Goal: Task Accomplishment & Management: Complete application form

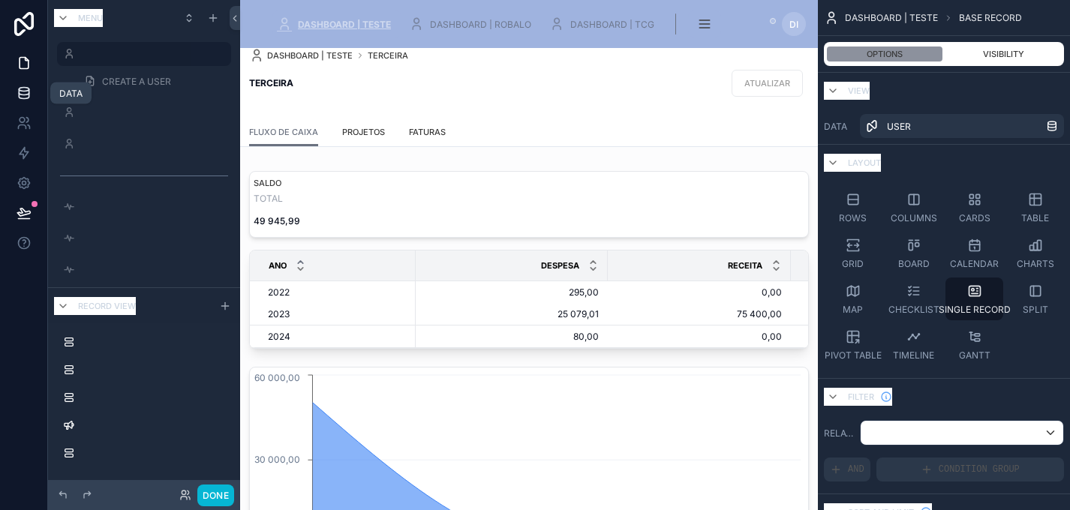
click at [27, 91] on icon at bounding box center [24, 93] width 15 height 15
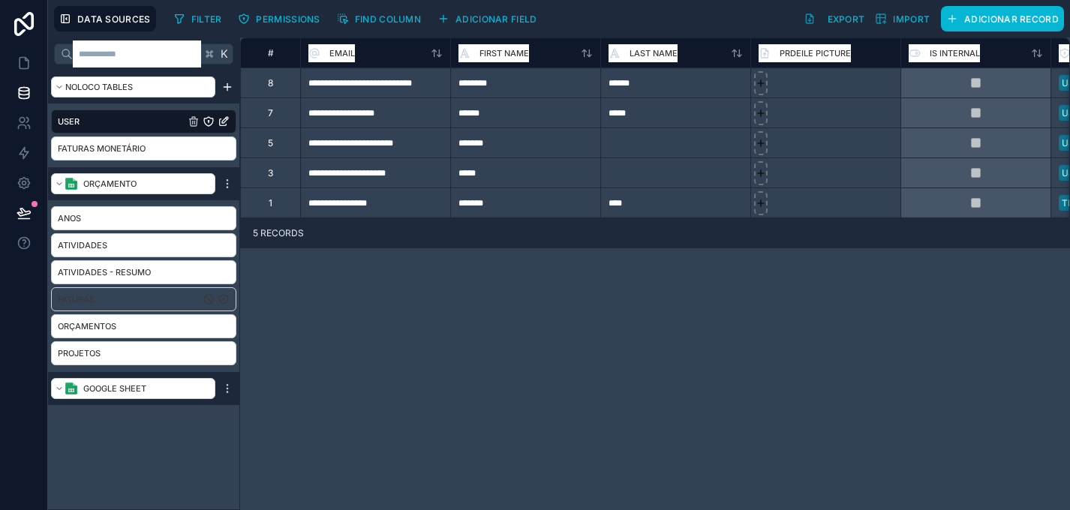
click at [161, 300] on link "Faturas" at bounding box center [129, 299] width 142 height 15
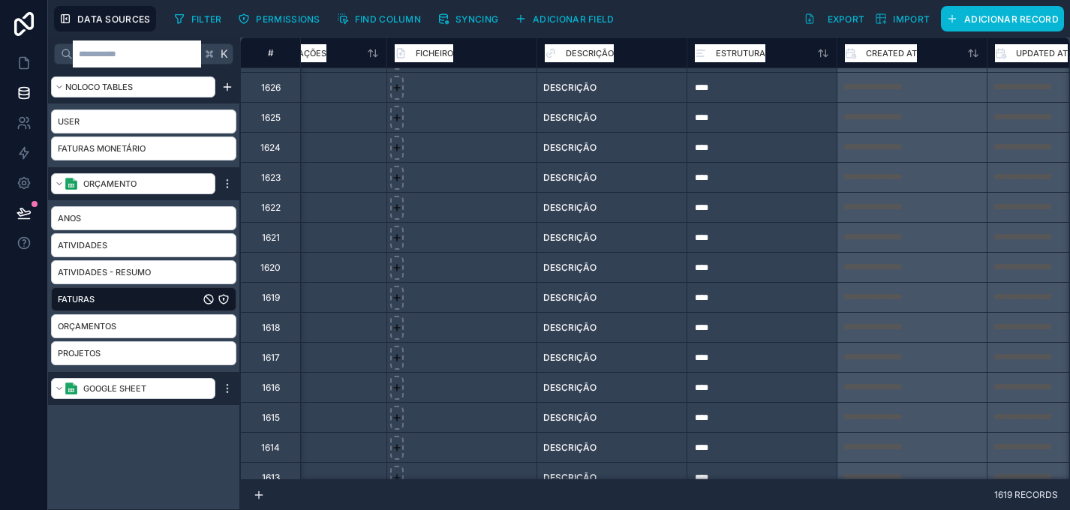
scroll to position [0, 1865]
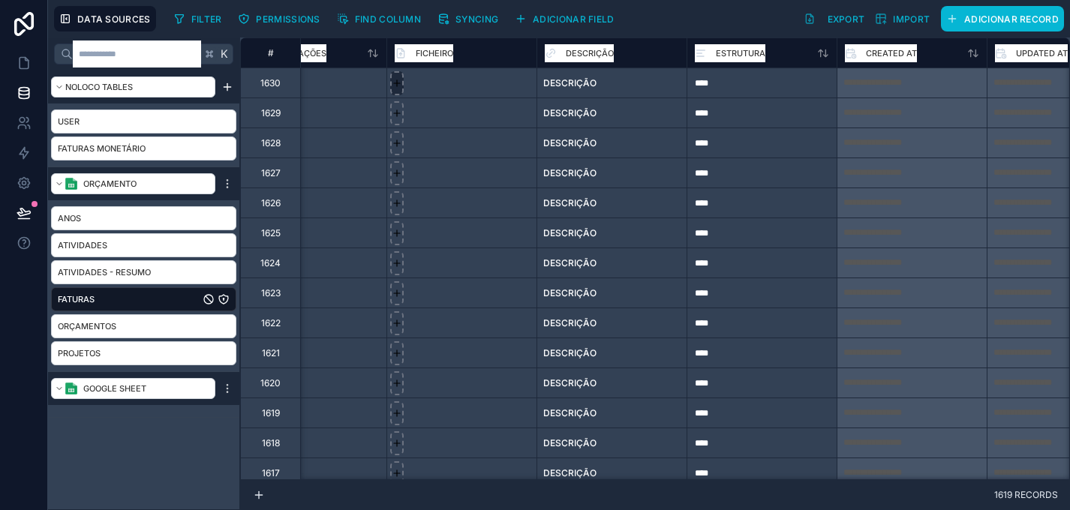
click at [401, 82] on icon at bounding box center [397, 83] width 11 height 11
click at [397, 86] on icon at bounding box center [397, 83] width 11 height 11
type input "**********"
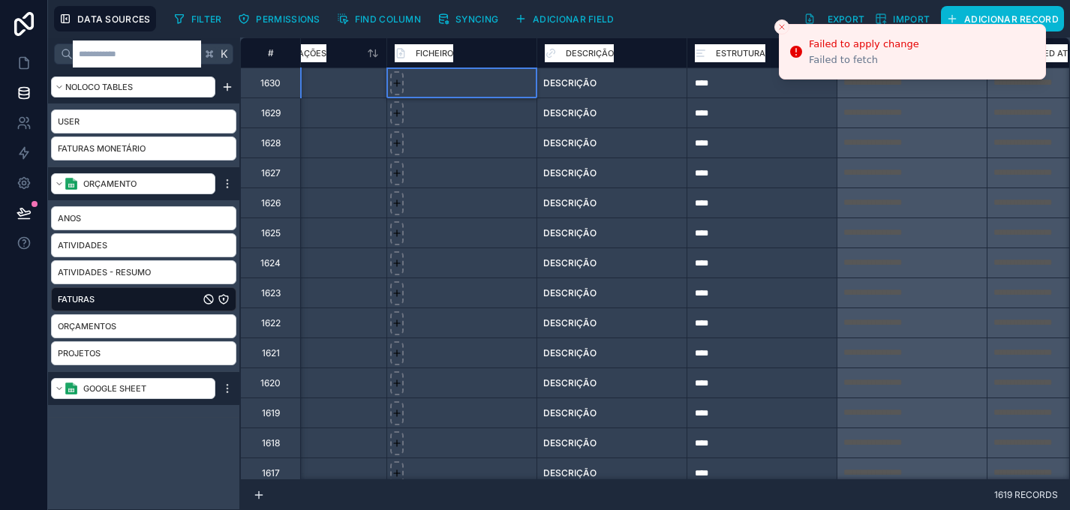
click at [496, 146] on div at bounding box center [462, 143] width 150 height 30
click at [491, 86] on div at bounding box center [462, 83] width 150 height 30
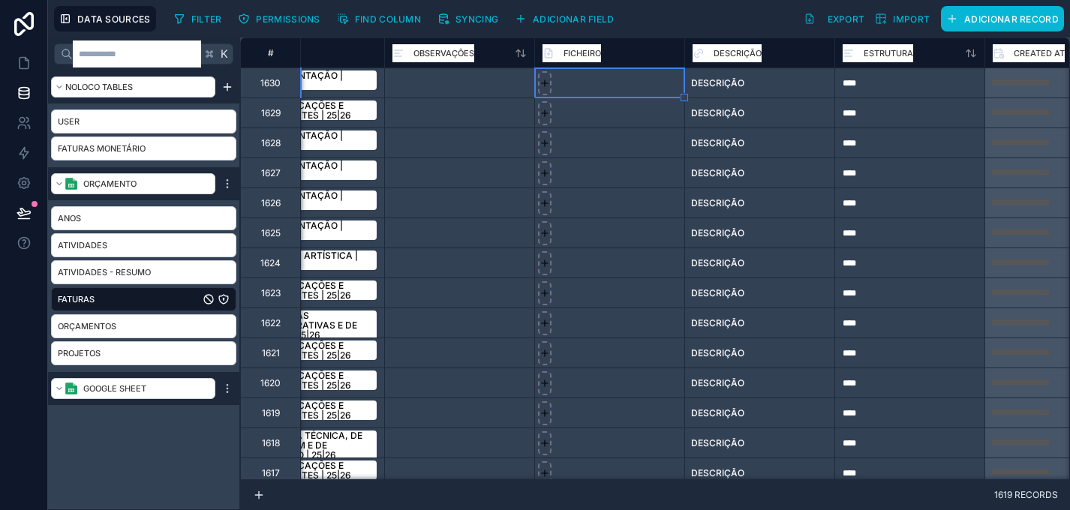
scroll to position [0, 1711]
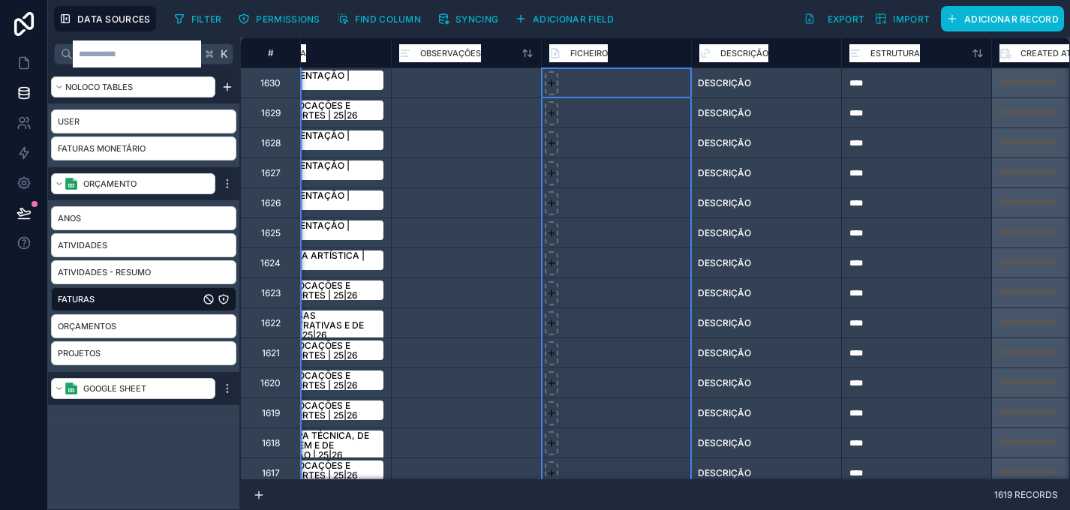
click at [565, 54] on div "FICHEIRO" at bounding box center [578, 53] width 59 height 18
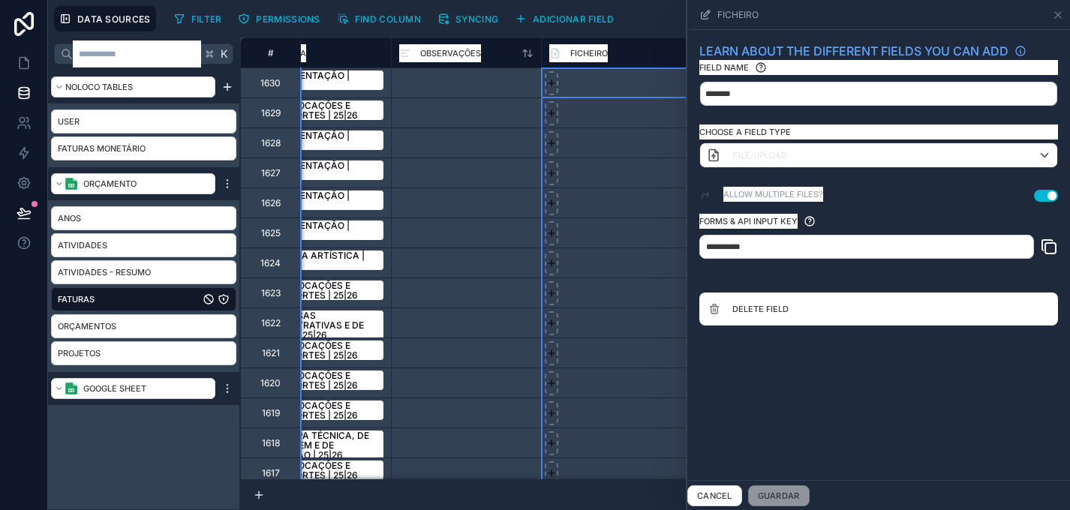
click at [625, 158] on div at bounding box center [616, 173] width 150 height 30
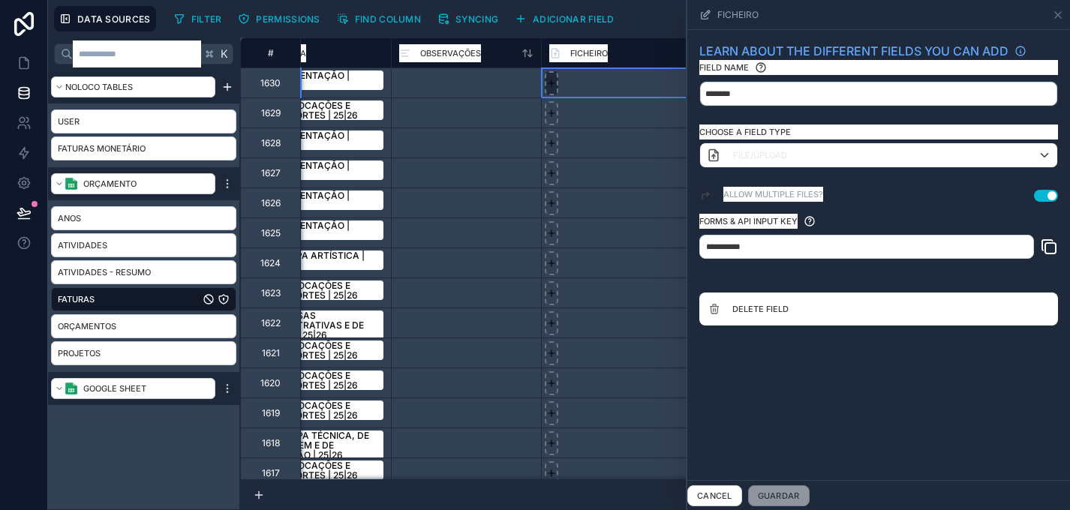
click at [547, 81] on icon at bounding box center [551, 83] width 11 height 11
type input "**********"
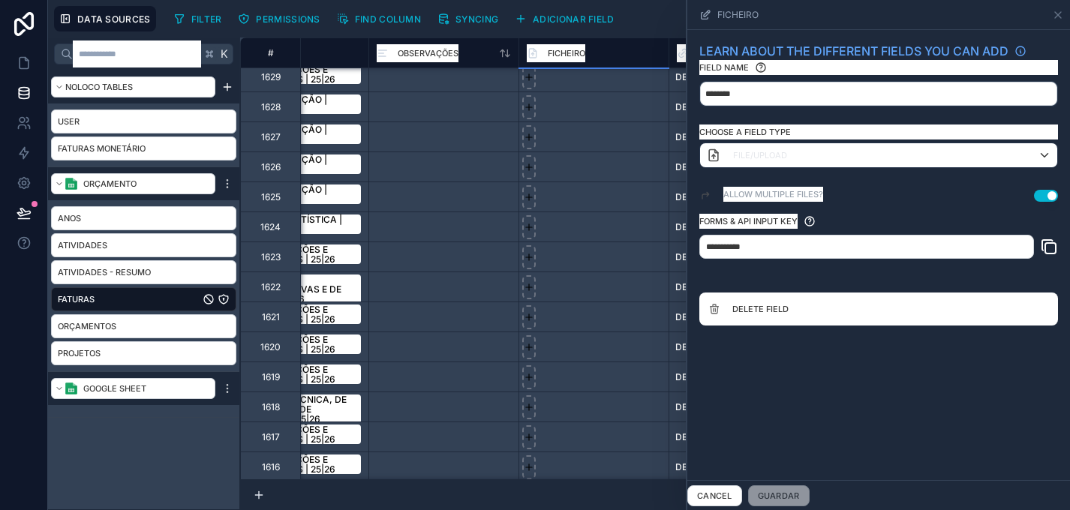
scroll to position [0, 1733]
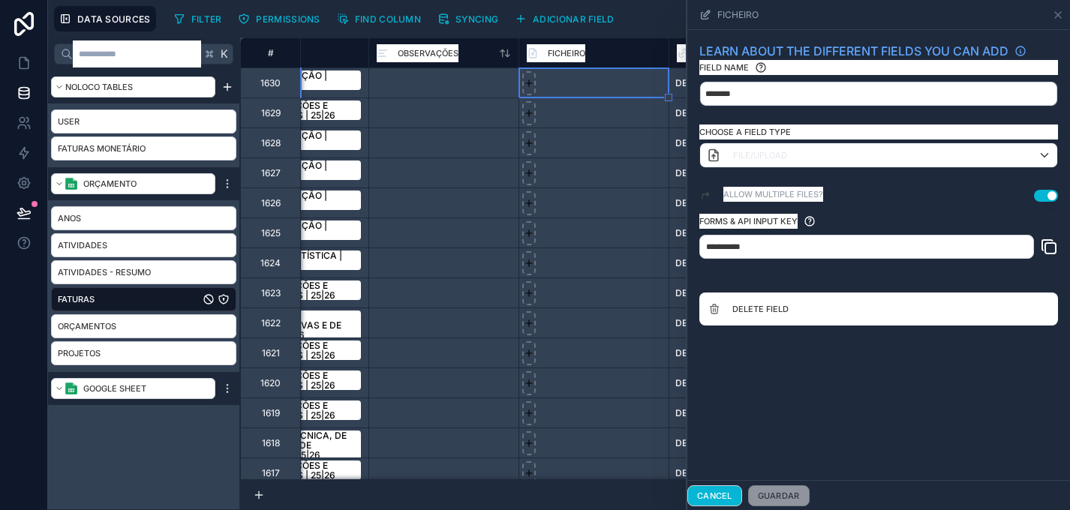
click at [732, 496] on button "Cancel" at bounding box center [715, 496] width 55 height 21
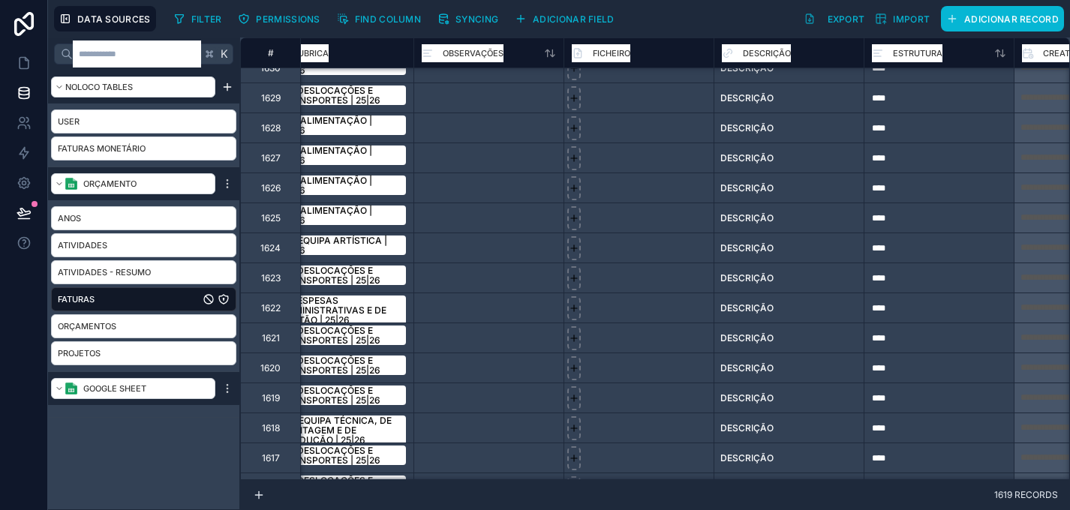
scroll to position [0, 1688]
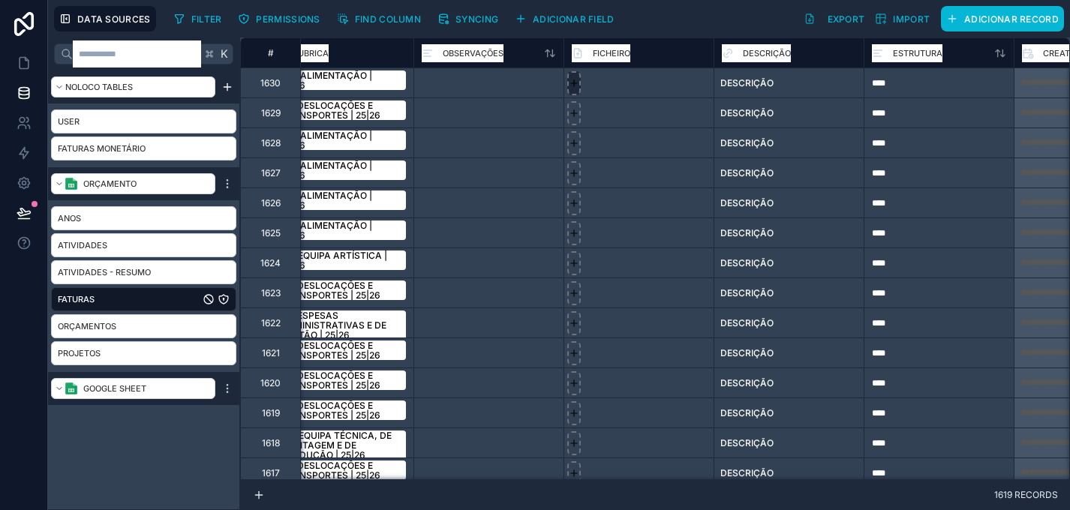
click at [575, 83] on icon at bounding box center [574, 83] width 11 height 11
type input "**********"
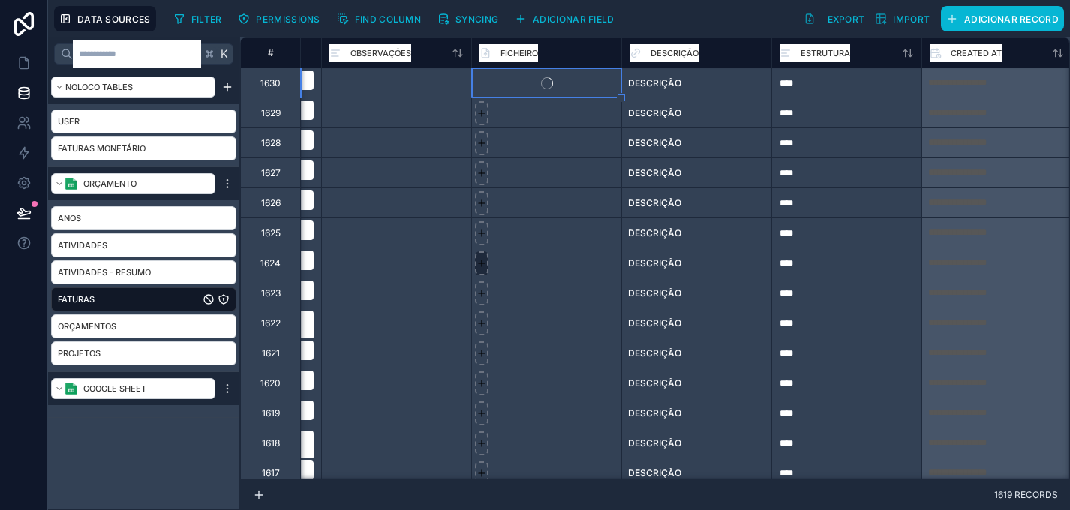
scroll to position [0, 1853]
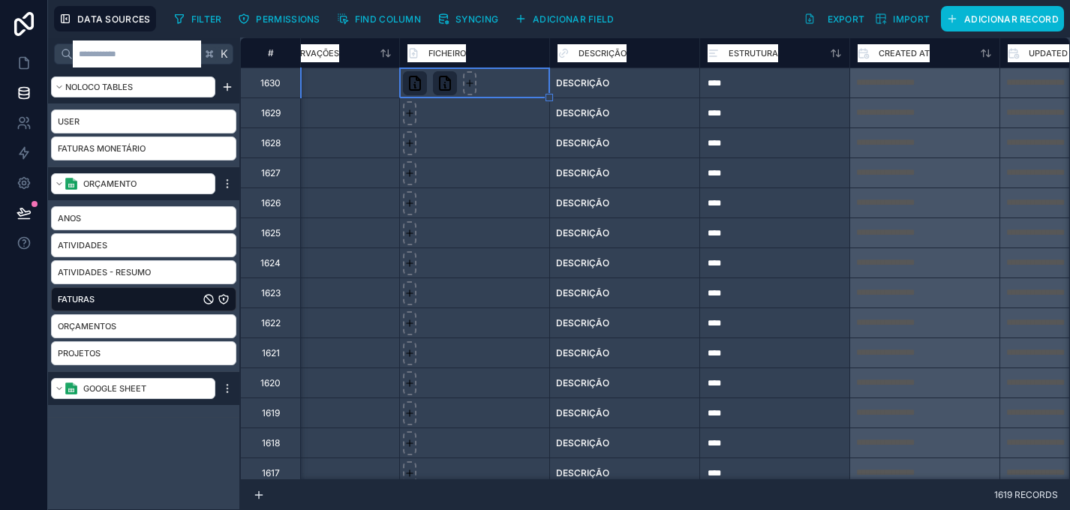
click at [483, 125] on div at bounding box center [474, 113] width 150 height 30
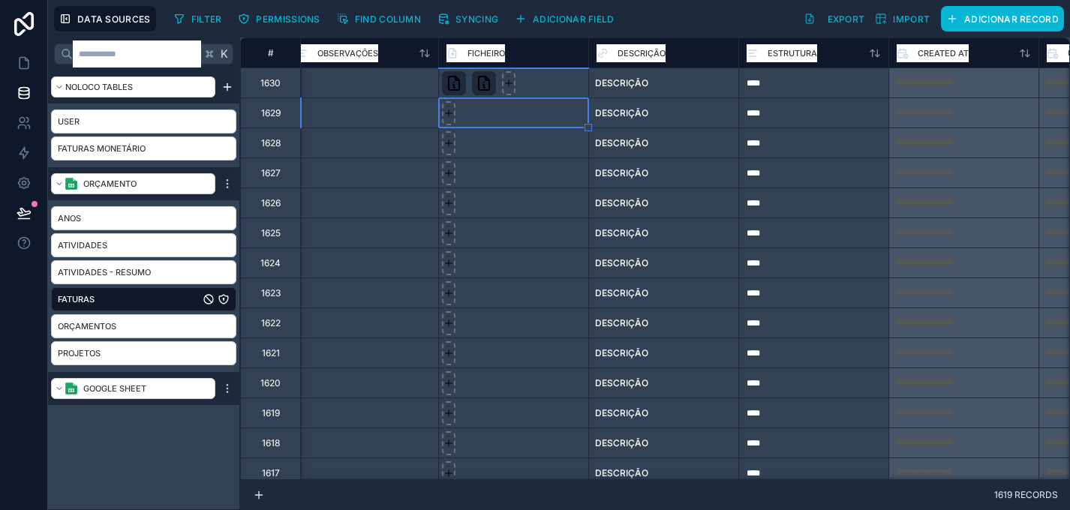
scroll to position [0, 1816]
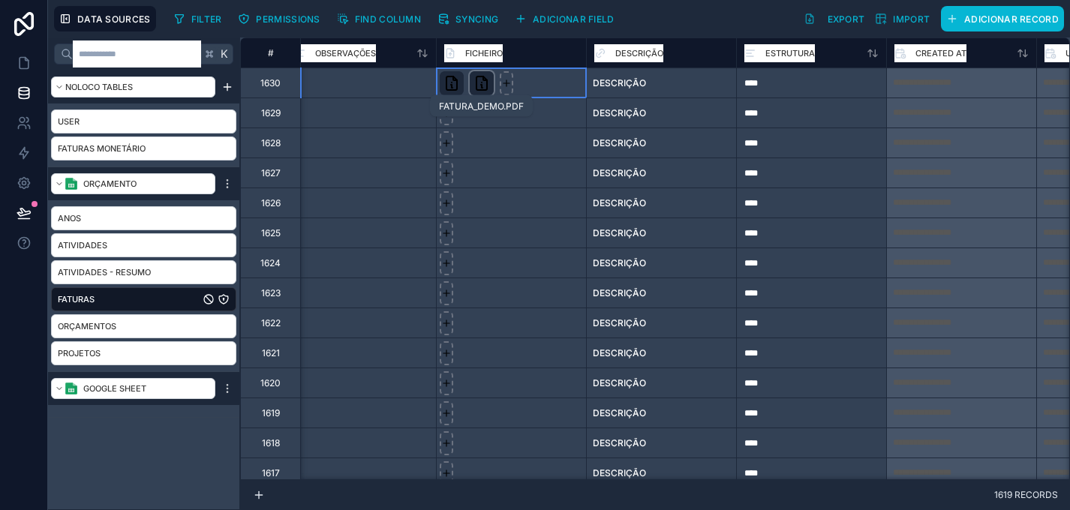
click at [474, 83] on icon at bounding box center [482, 83] width 18 height 18
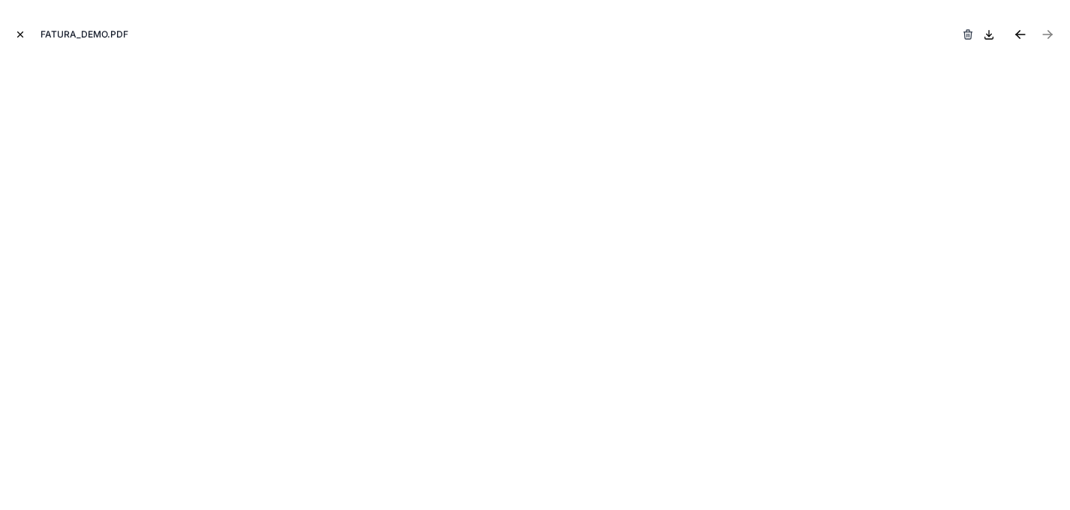
click at [970, 32] on icon "button" at bounding box center [968, 31] width 3 height 2
click at [951, 37] on icon "button" at bounding box center [953, 35] width 12 height 12
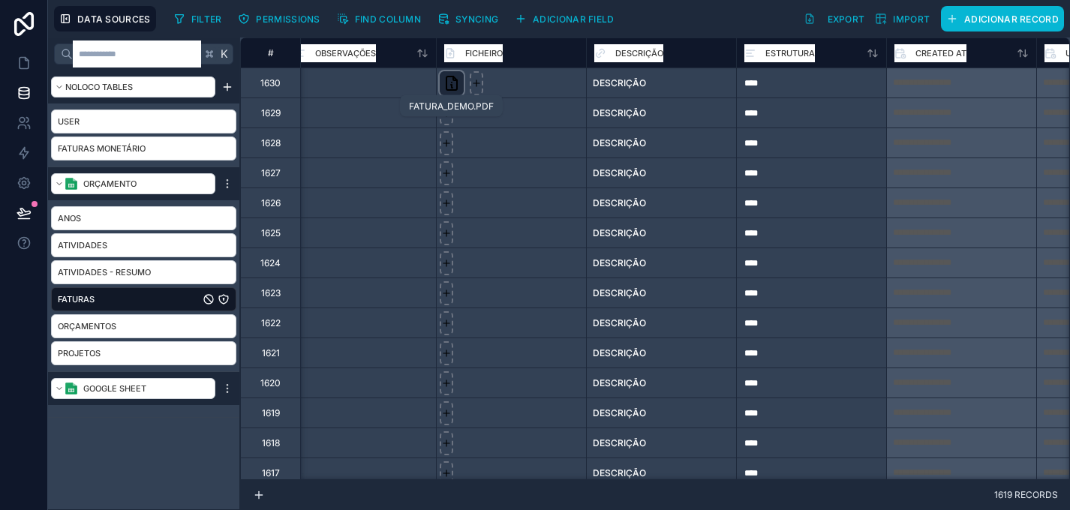
click at [449, 84] on icon at bounding box center [452, 83] width 18 height 18
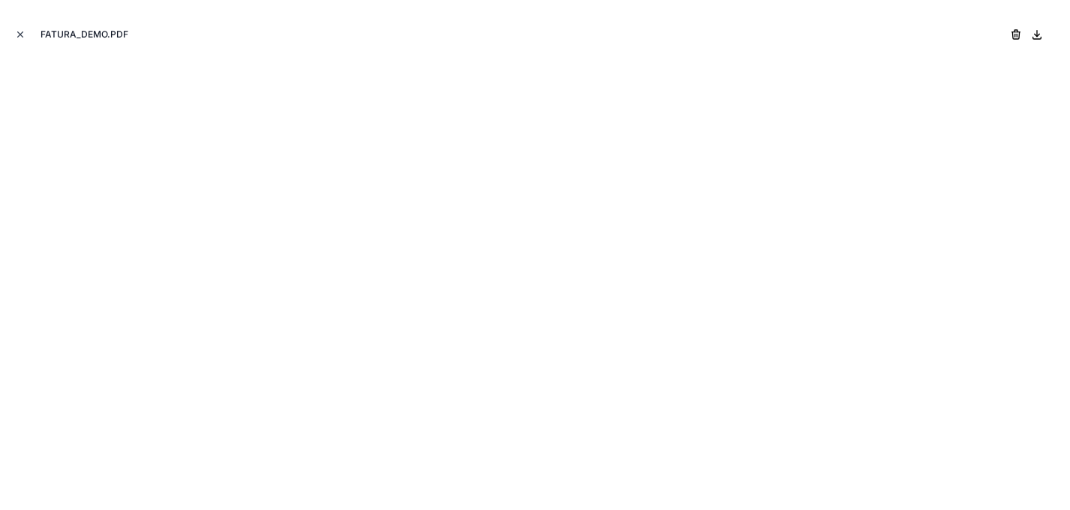
click at [23, 34] on icon "Close modal" at bounding box center [20, 34] width 11 height 11
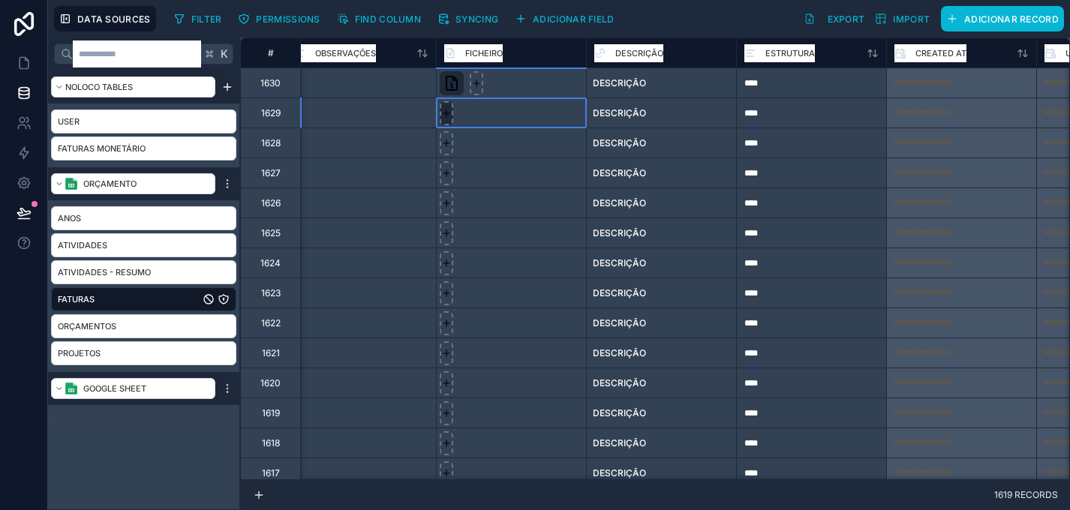
click at [447, 123] on div at bounding box center [447, 113] width 14 height 24
type input "**********"
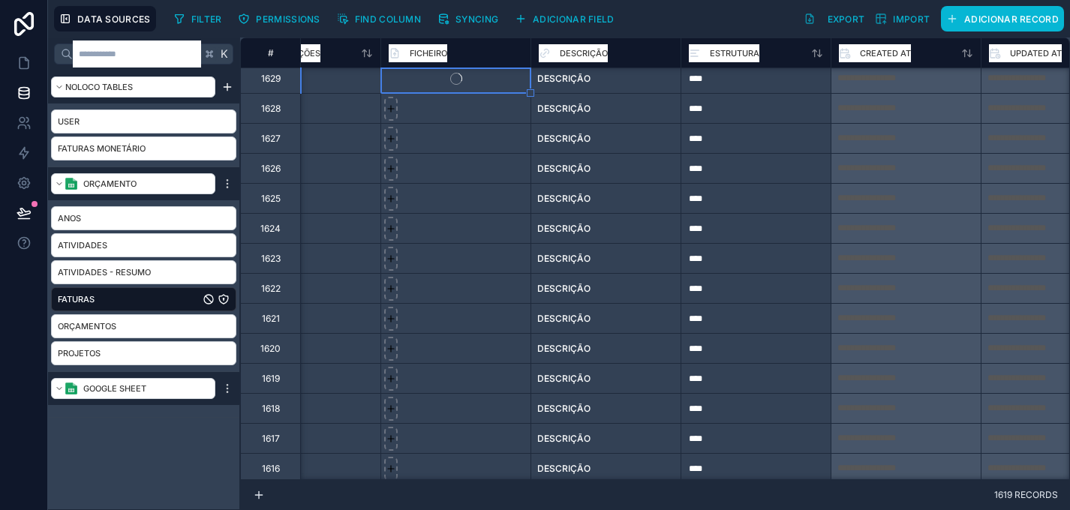
scroll to position [0, 1871]
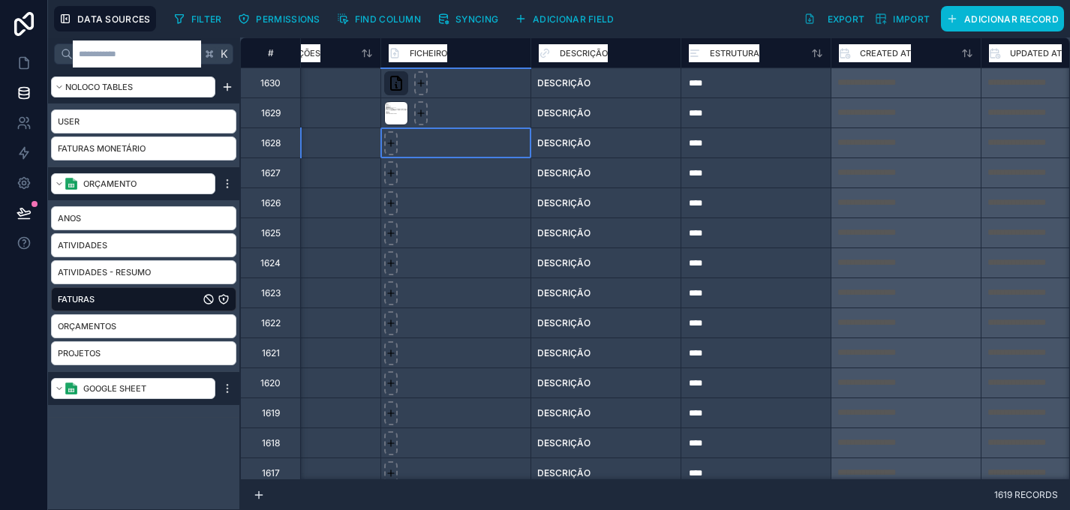
click at [468, 143] on div at bounding box center [456, 143] width 150 height 30
click at [460, 116] on div at bounding box center [456, 113] width 150 height 30
click at [468, 64] on div "FICHEIRO" at bounding box center [456, 53] width 150 height 30
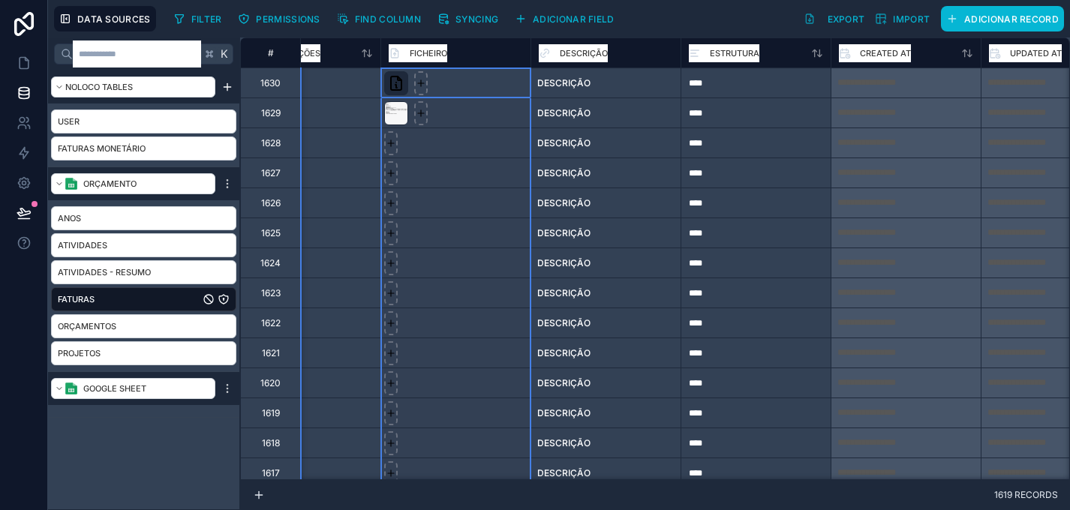
click at [467, 81] on div at bounding box center [456, 83] width 150 height 30
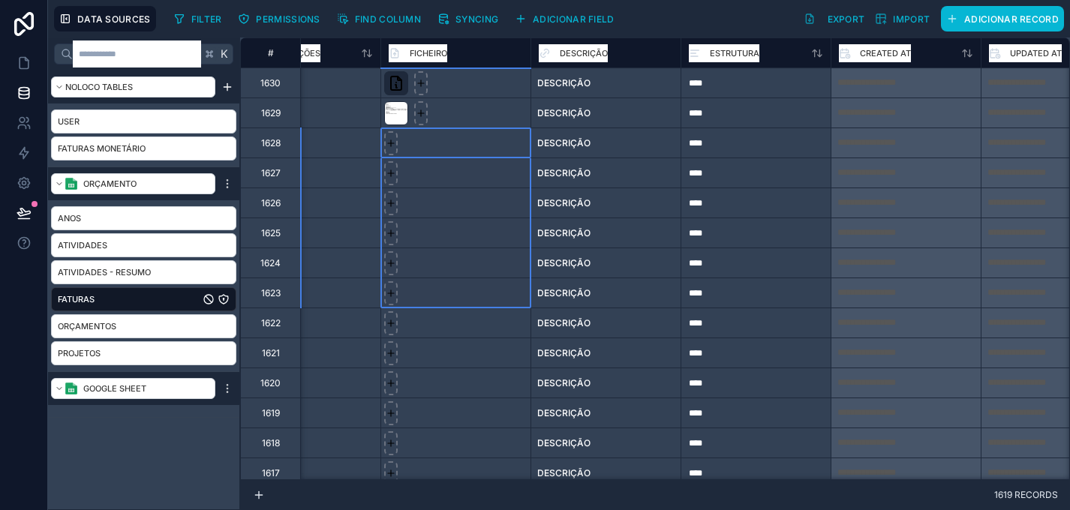
drag, startPoint x: 445, startPoint y: 146, endPoint x: 444, endPoint y: 290, distance: 144.1
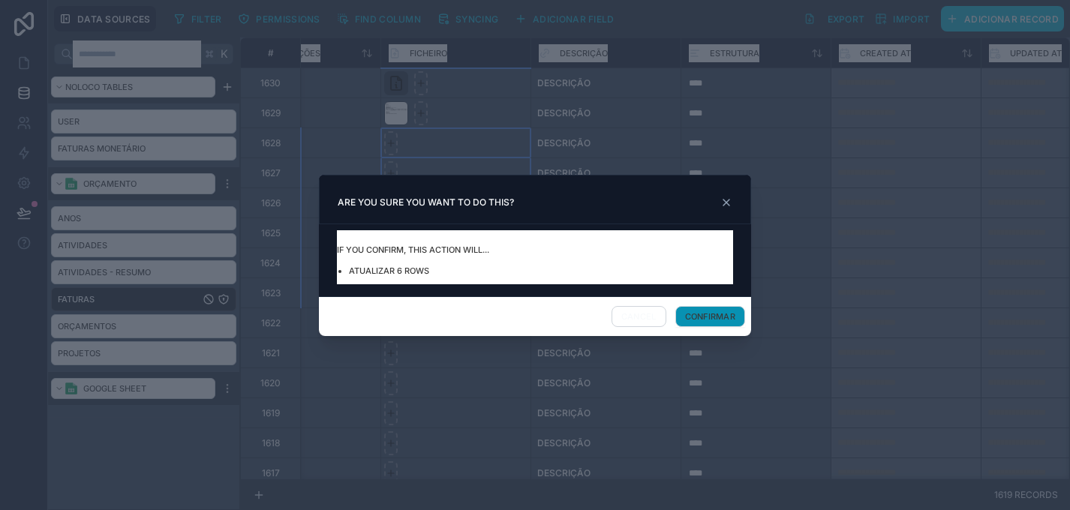
click at [713, 315] on button "Confirmar" at bounding box center [711, 316] width 70 height 21
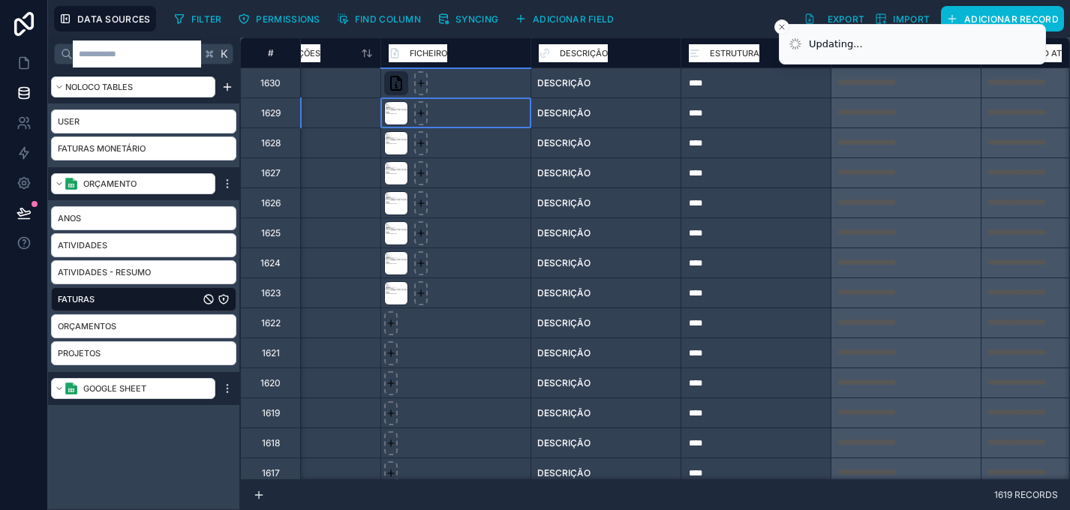
click at [477, 111] on div at bounding box center [456, 113] width 150 height 30
click at [477, 93] on div at bounding box center [456, 83] width 150 height 30
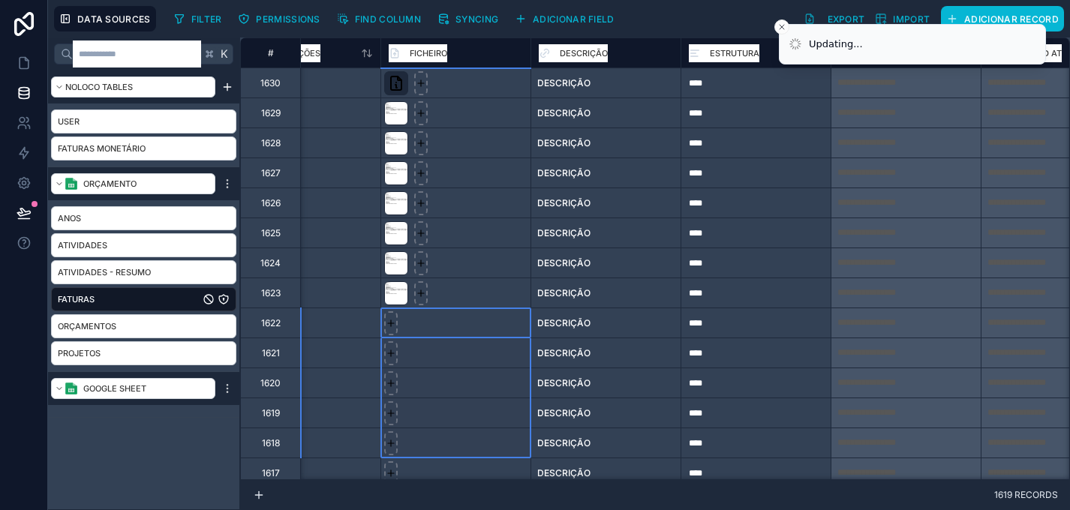
scroll to position [9, 1871]
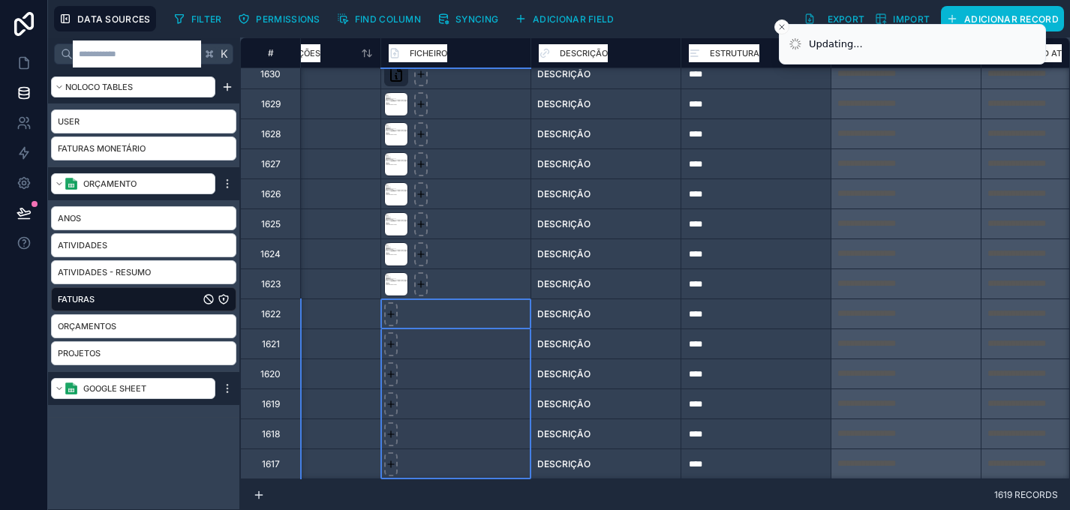
drag, startPoint x: 453, startPoint y: 328, endPoint x: 453, endPoint y: 465, distance: 137.4
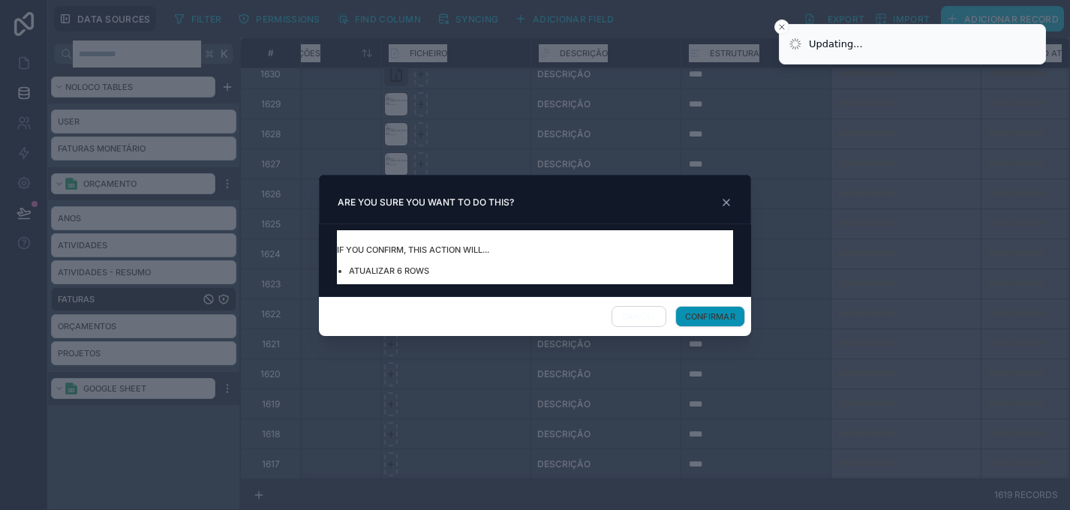
click at [712, 315] on button "Confirmar" at bounding box center [711, 316] width 70 height 21
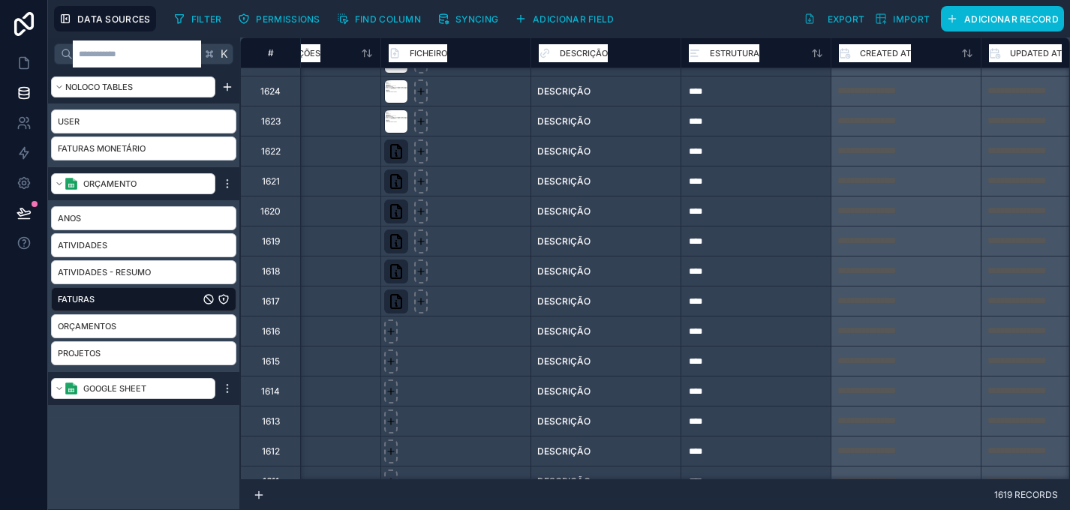
scroll to position [372, 1871]
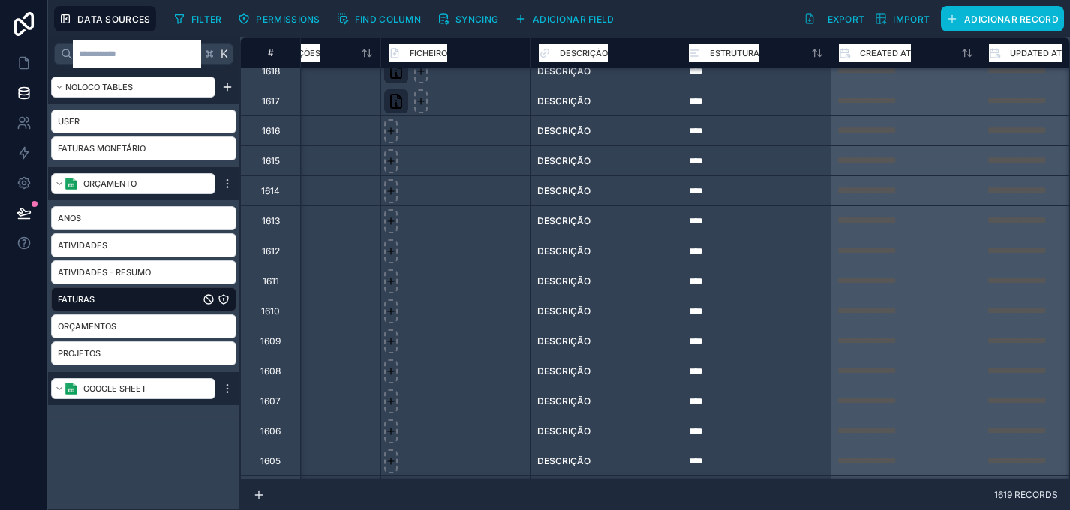
click at [503, 275] on div at bounding box center [456, 281] width 150 height 30
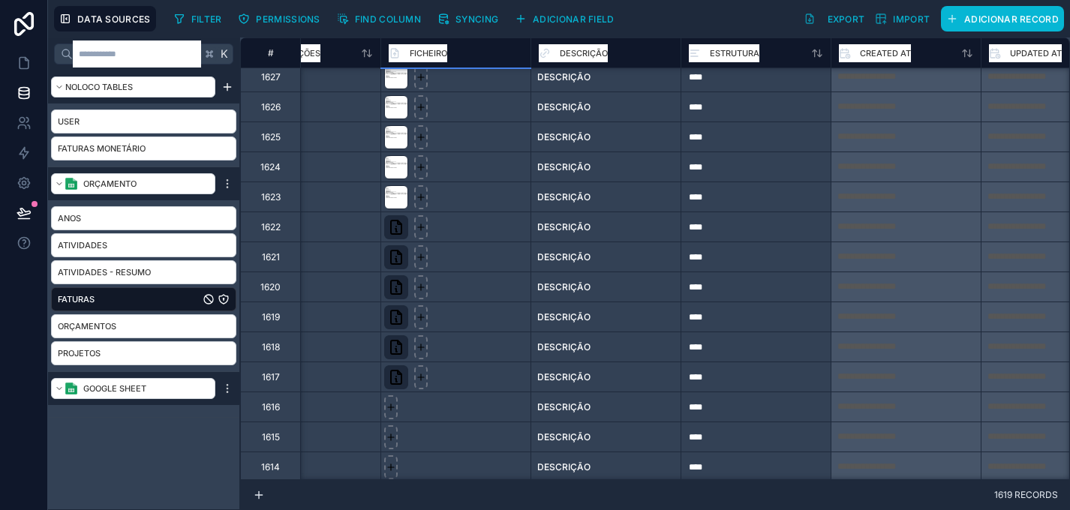
scroll to position [0, 1871]
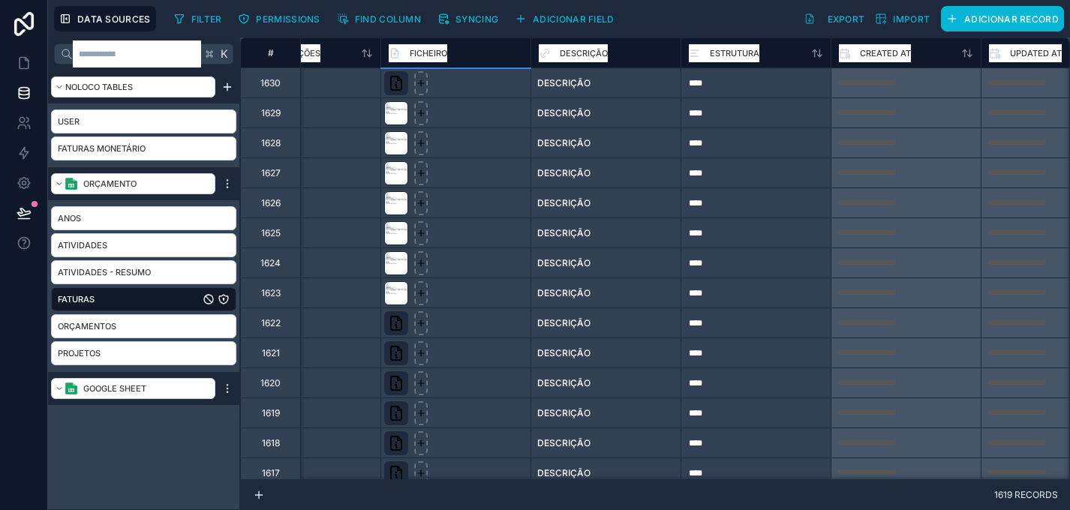
click at [459, 135] on div at bounding box center [456, 143] width 150 height 30
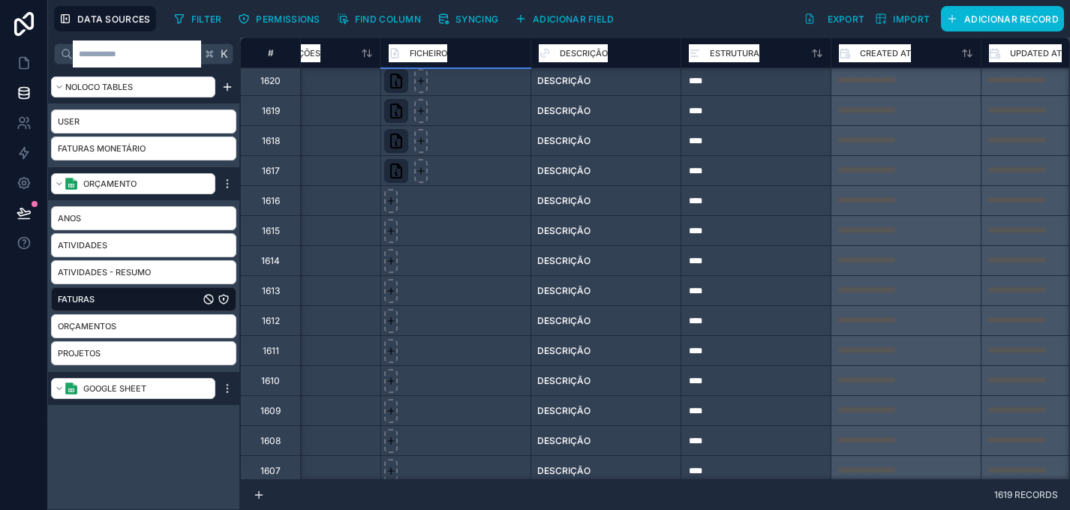
click at [473, 210] on div at bounding box center [456, 200] width 150 height 30
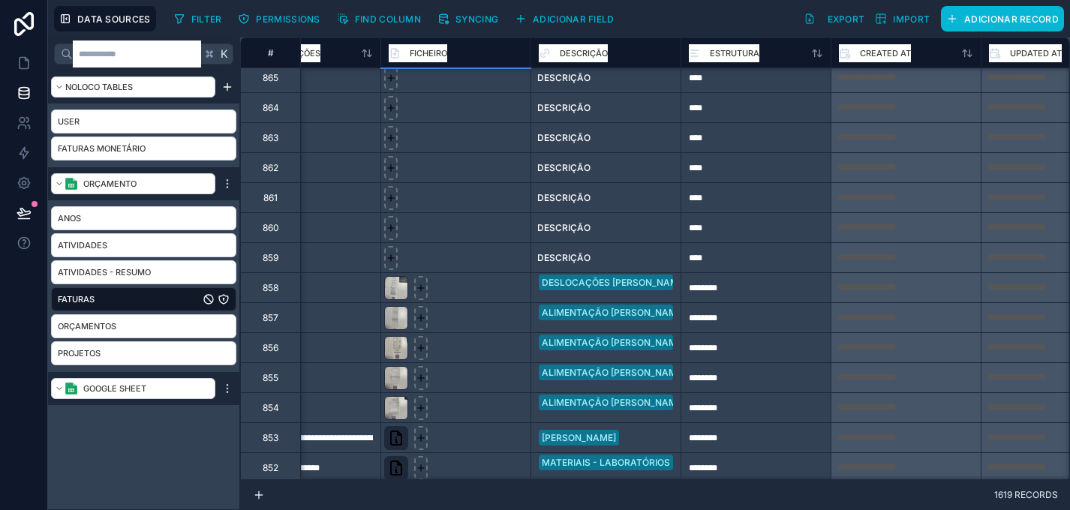
scroll to position [22984, 1871]
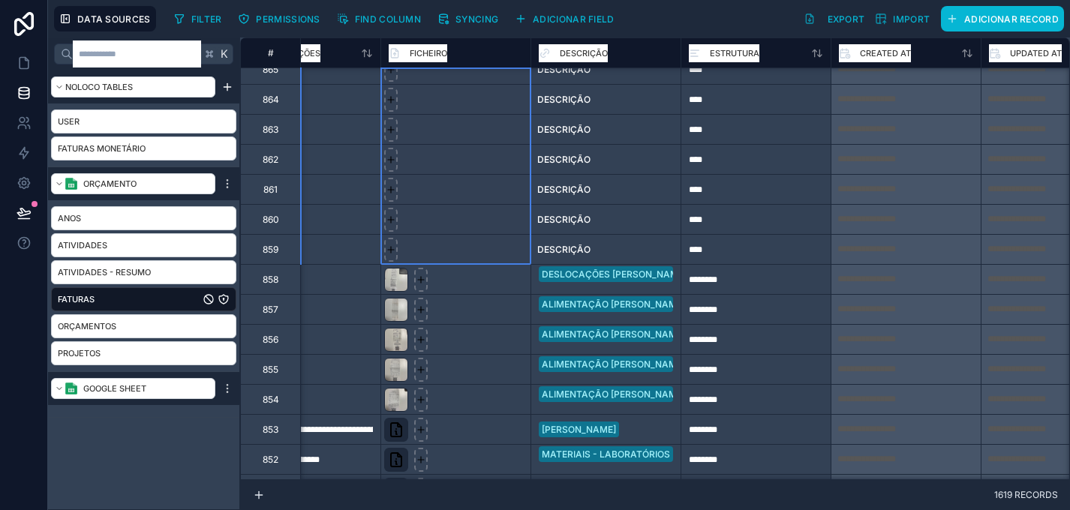
click at [444, 253] on div at bounding box center [456, 249] width 150 height 30
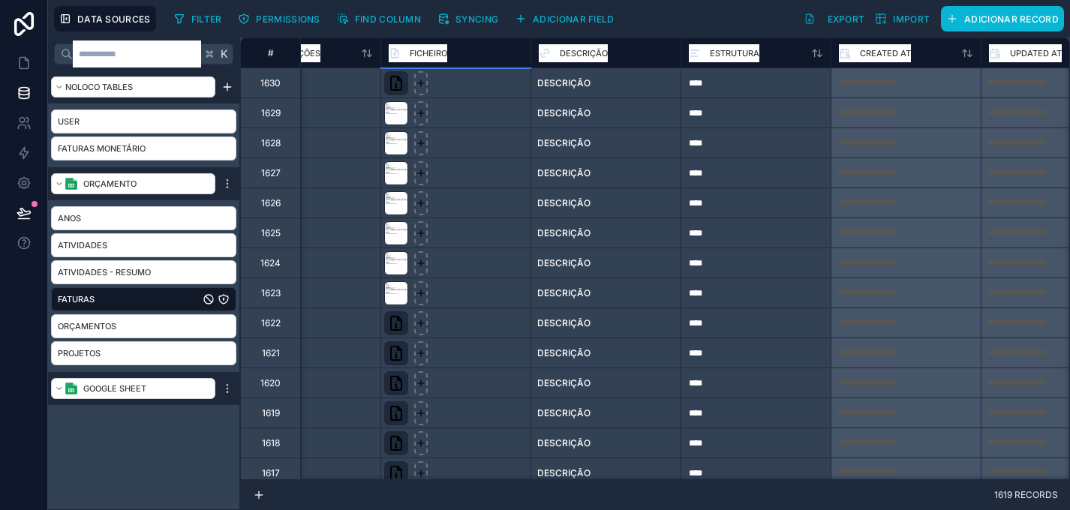
scroll to position [420, 1871]
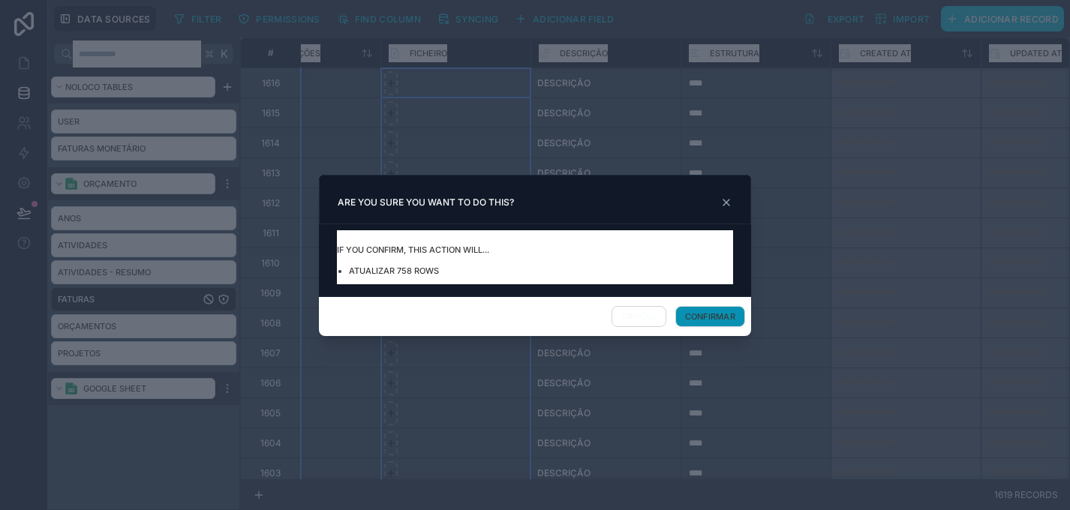
click at [724, 319] on button "Confirmar" at bounding box center [711, 316] width 70 height 21
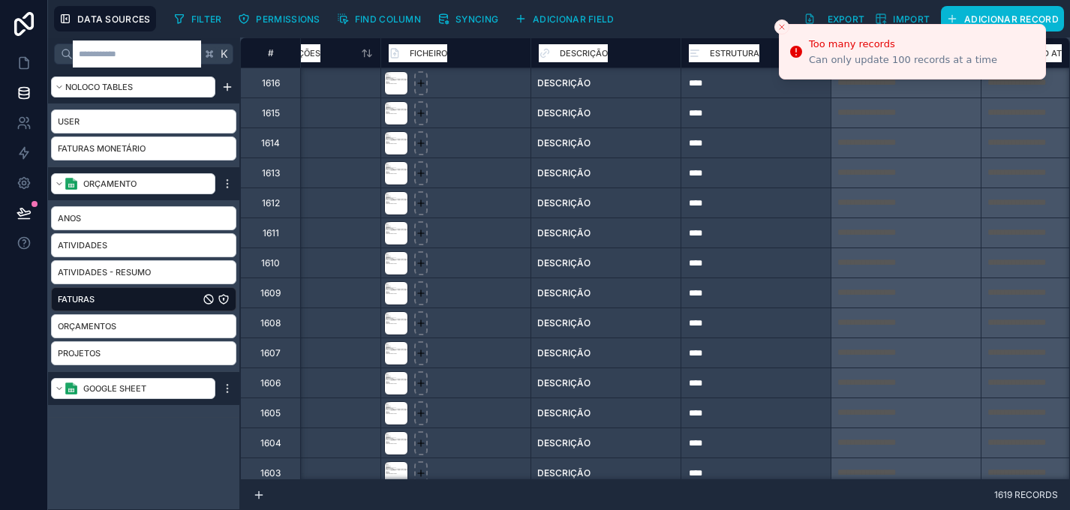
click at [563, 217] on div "DESCRIÇÃO" at bounding box center [605, 202] width 149 height 29
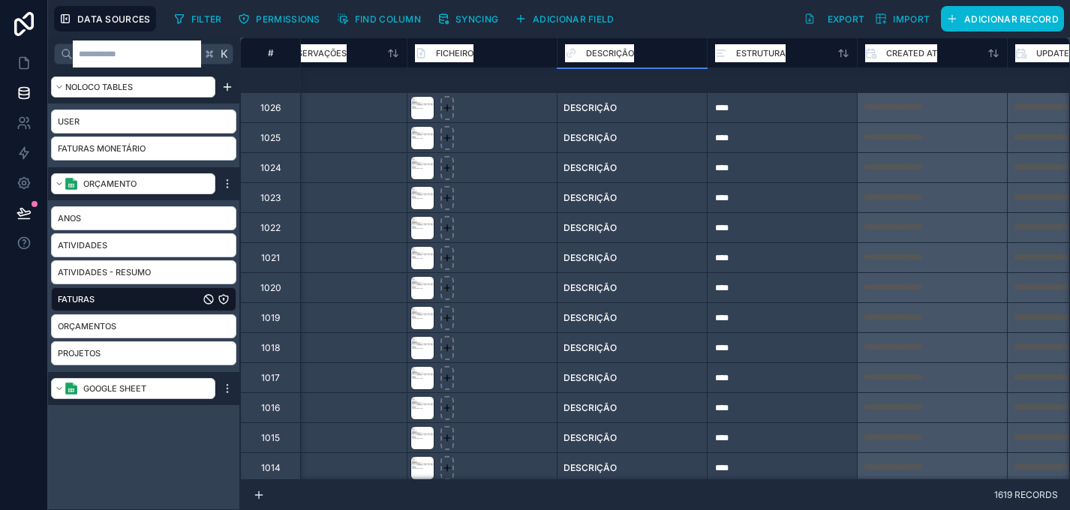
scroll to position [17915, 1845]
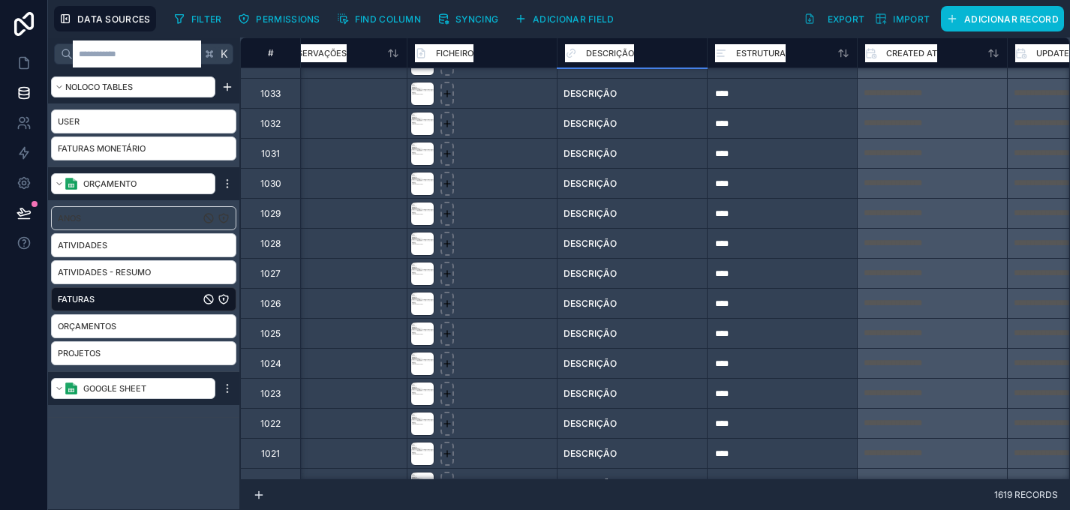
click at [103, 225] on link "Anos" at bounding box center [129, 218] width 142 height 15
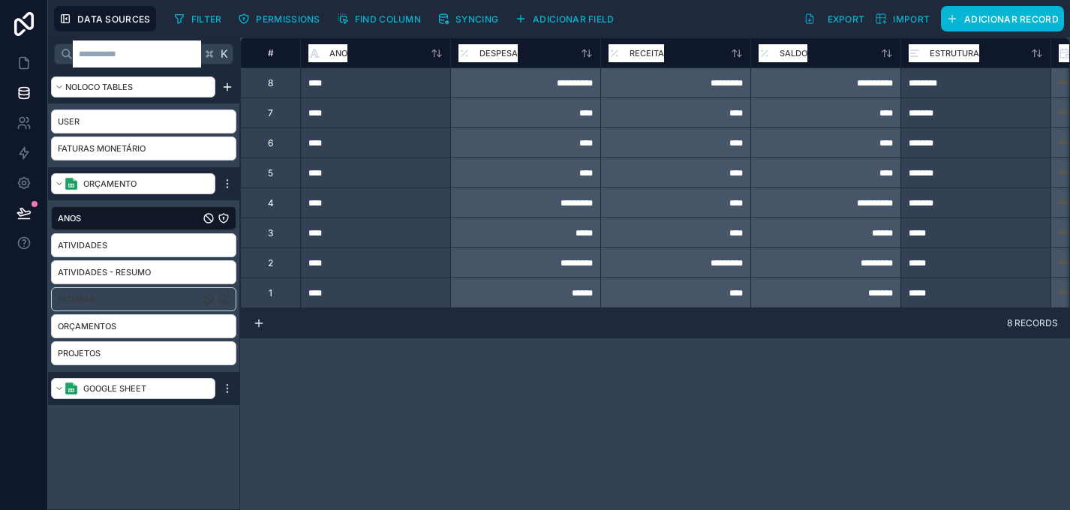
click at [136, 301] on link "Faturas" at bounding box center [129, 299] width 142 height 15
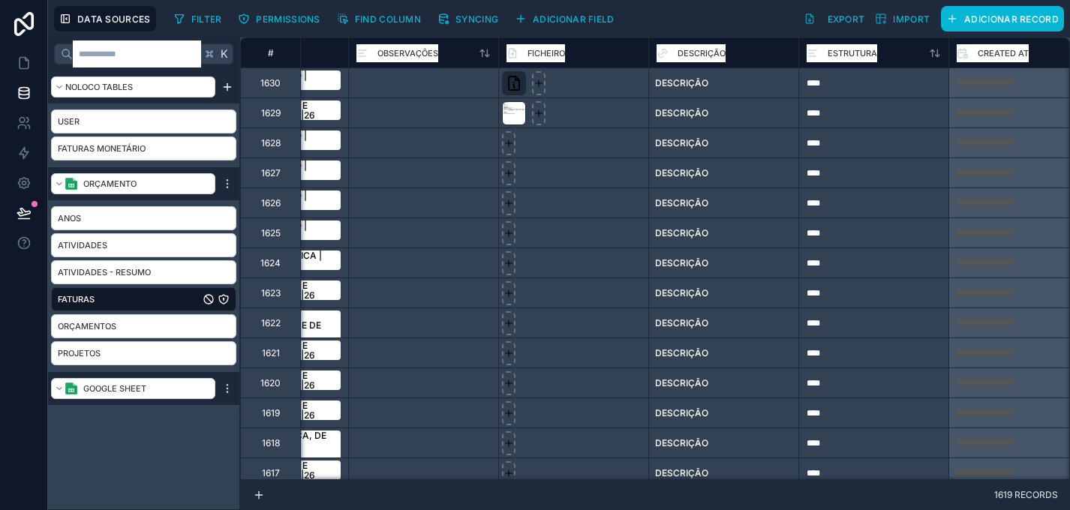
scroll to position [0, 1755]
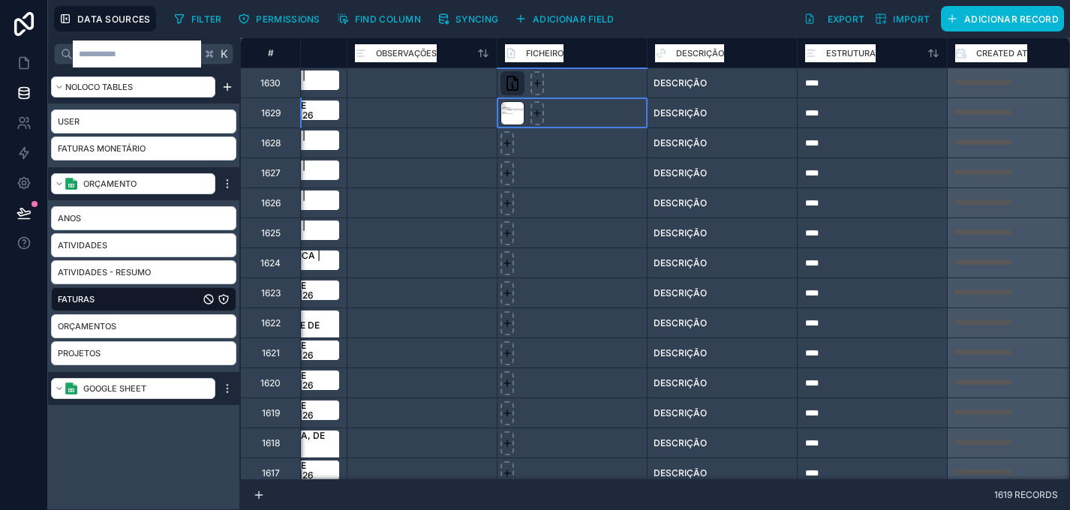
click at [584, 122] on div at bounding box center [572, 113] width 150 height 30
click at [572, 143] on div at bounding box center [572, 143] width 150 height 30
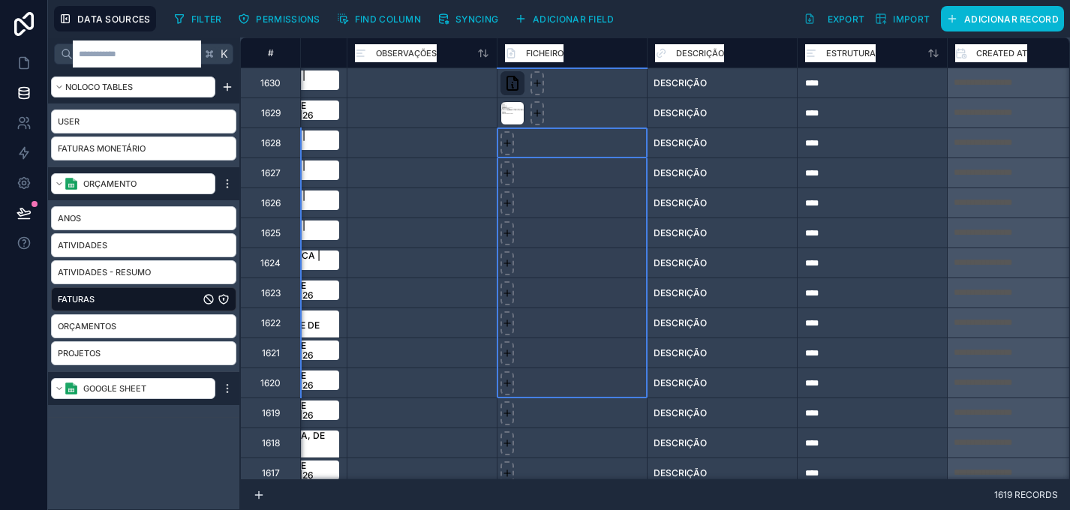
drag, startPoint x: 574, startPoint y: 146, endPoint x: 583, endPoint y: 390, distance: 244.2
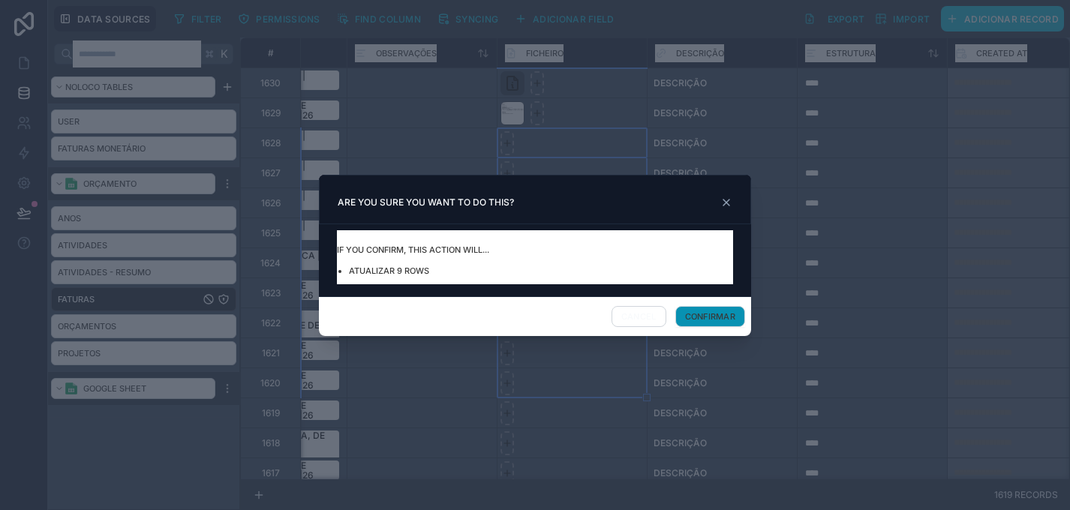
click at [717, 317] on button "Confirmar" at bounding box center [711, 316] width 70 height 21
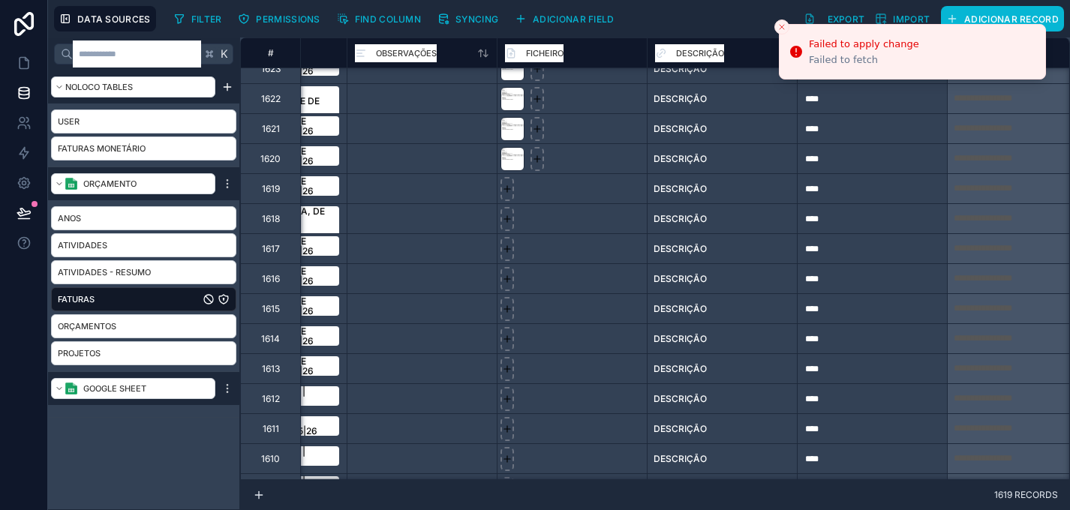
scroll to position [226, 1755]
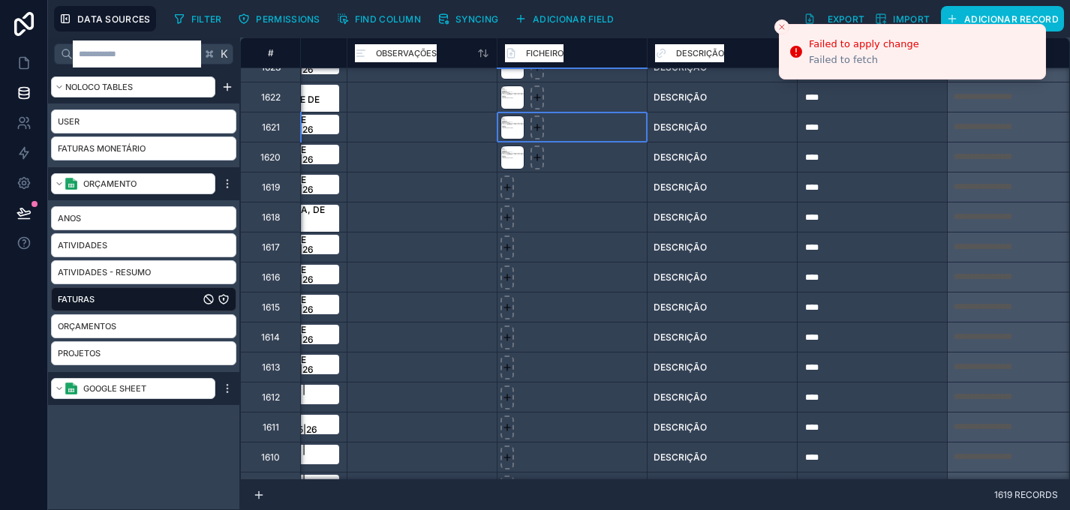
click at [577, 125] on div at bounding box center [572, 127] width 150 height 30
click at [128, 226] on div "Anos" at bounding box center [143, 218] width 185 height 24
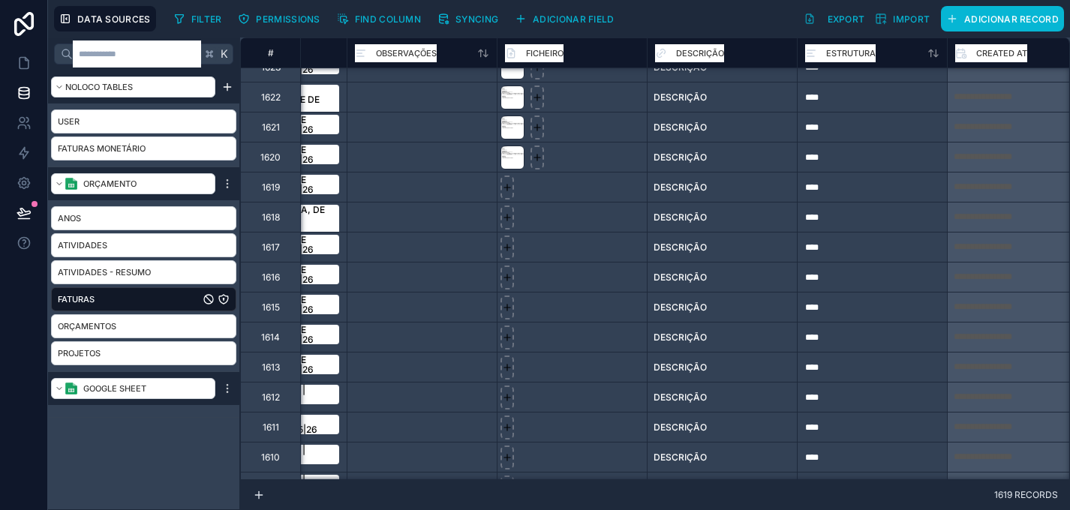
click at [128, 298] on link "Faturas" at bounding box center [129, 299] width 142 height 15
click at [129, 324] on link "Orçamentos" at bounding box center [129, 326] width 142 height 15
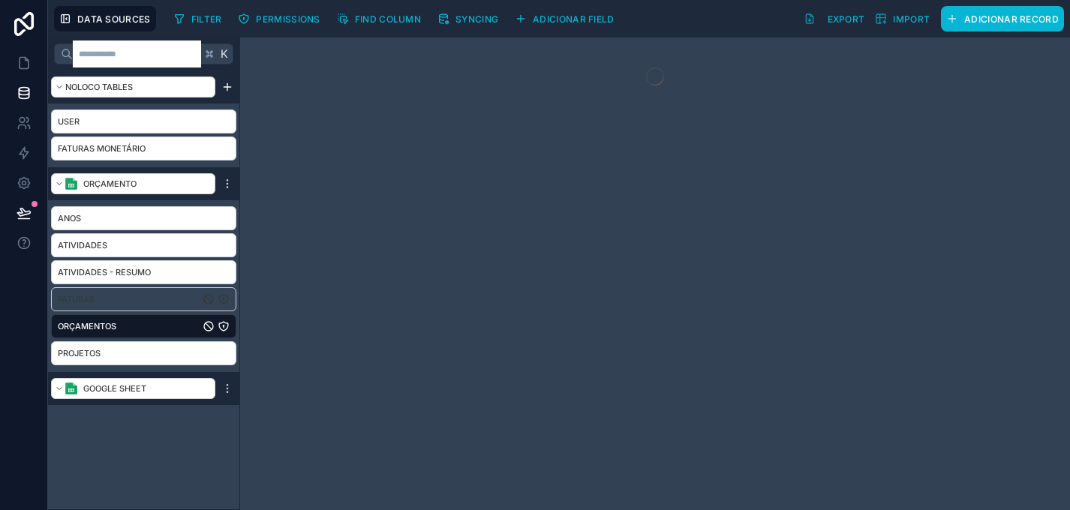
click at [131, 301] on link "Faturas" at bounding box center [129, 299] width 142 height 15
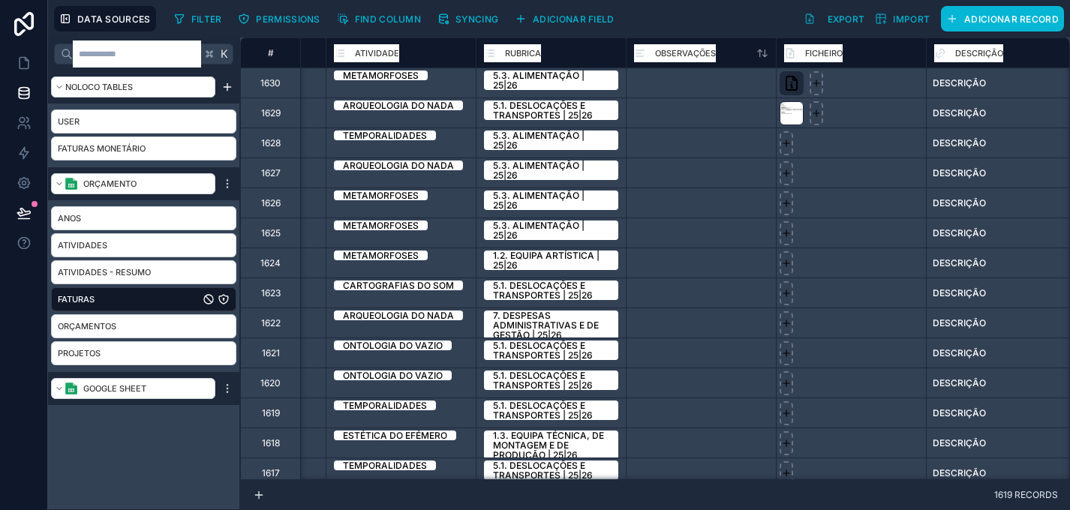
scroll to position [0, 1823]
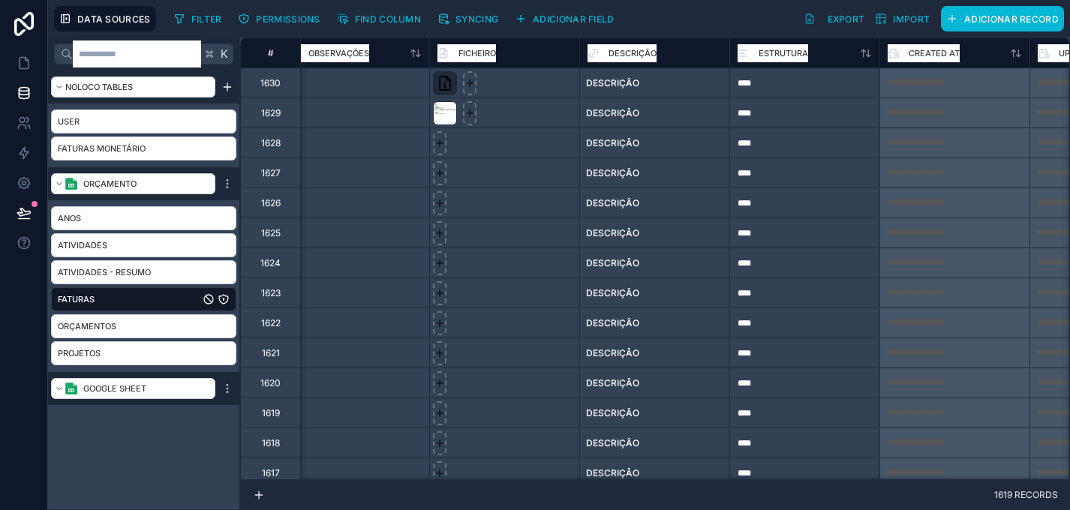
click at [523, 119] on div at bounding box center [504, 113] width 150 height 30
click at [523, 153] on div at bounding box center [504, 143] width 150 height 30
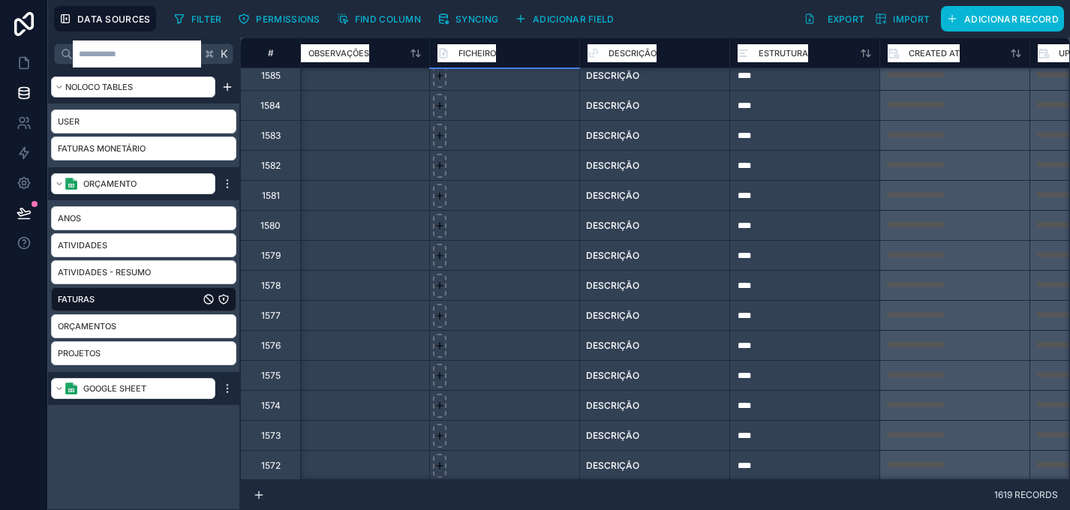
scroll to position [1887, 1823]
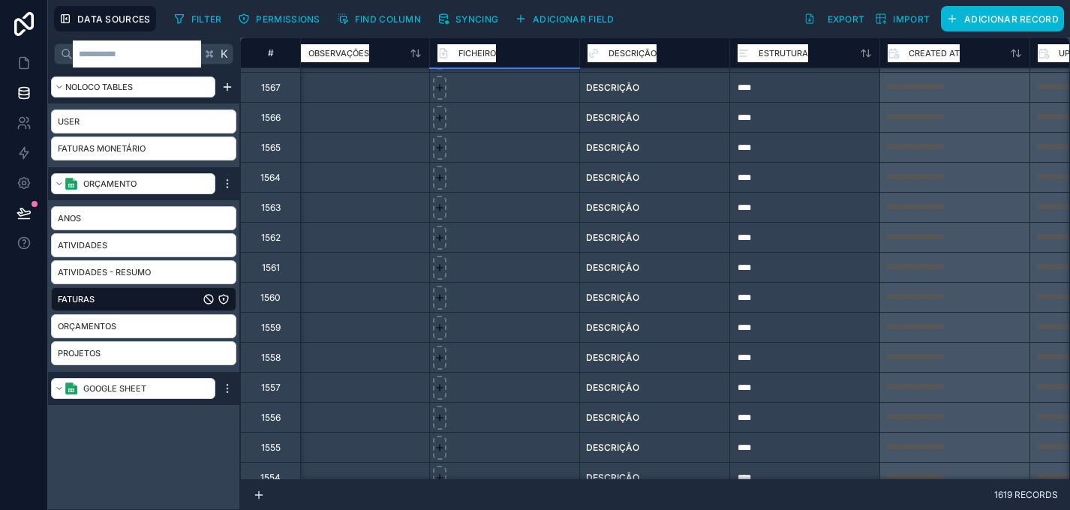
click at [510, 207] on div at bounding box center [504, 207] width 150 height 30
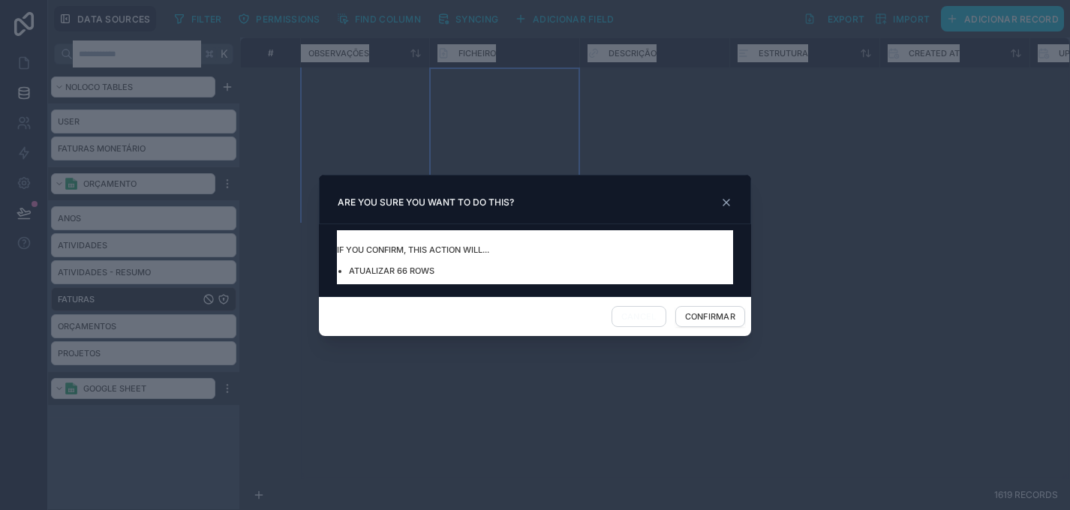
scroll to position [60, 1823]
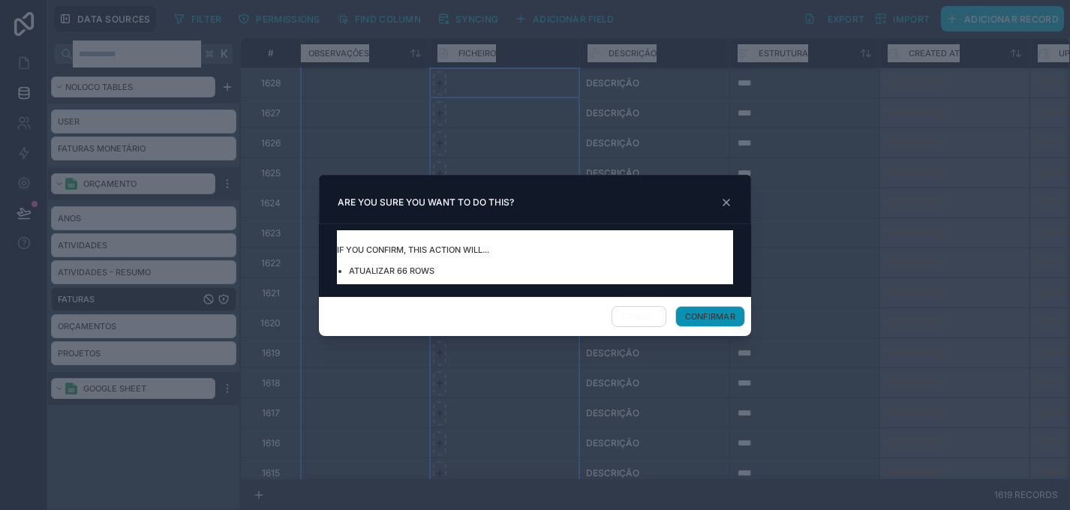
click at [720, 321] on button "Confirmar" at bounding box center [711, 316] width 70 height 21
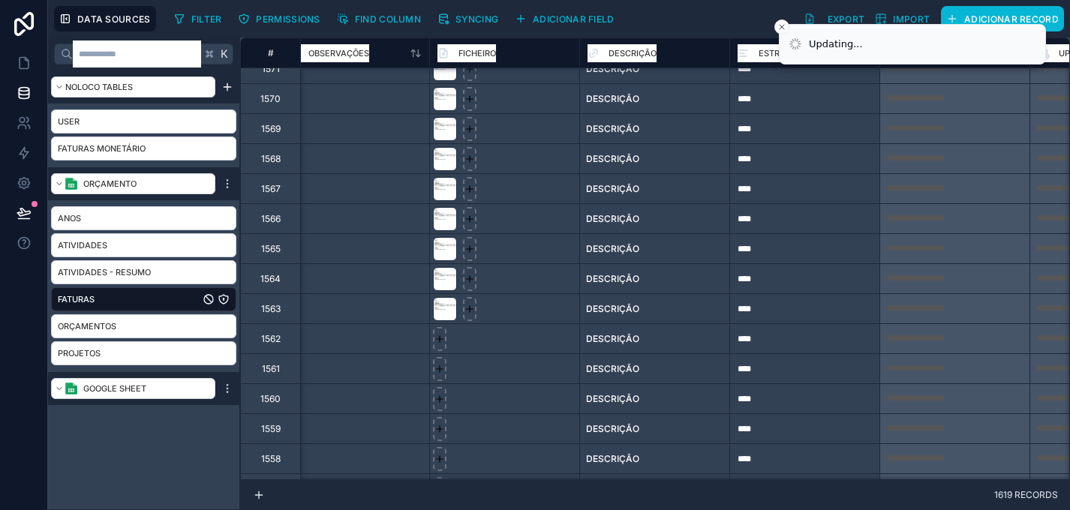
scroll to position [1787, 1823]
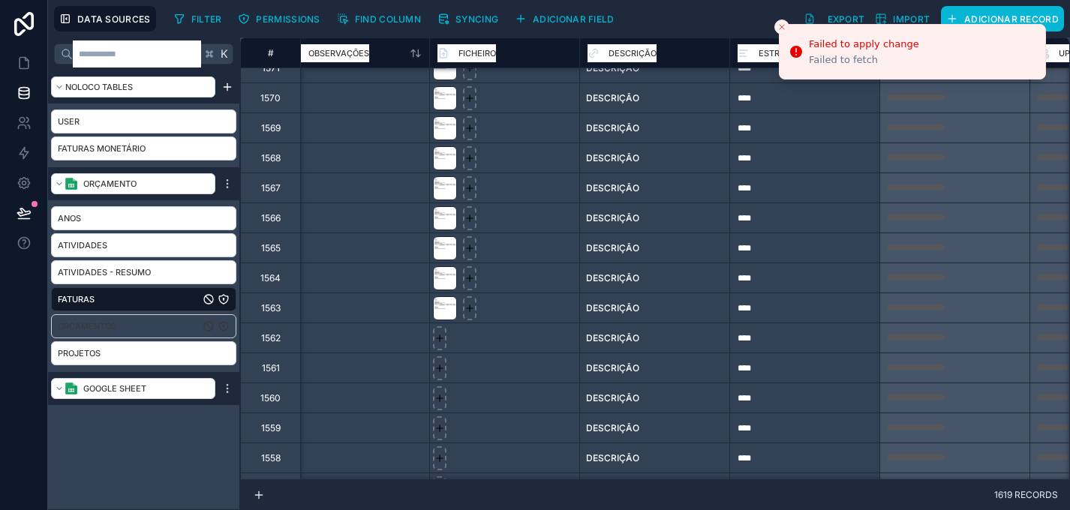
click at [122, 318] on div "Orçamentos" at bounding box center [143, 327] width 185 height 24
click at [113, 321] on span "Orçamentos" at bounding box center [87, 326] width 59 height 15
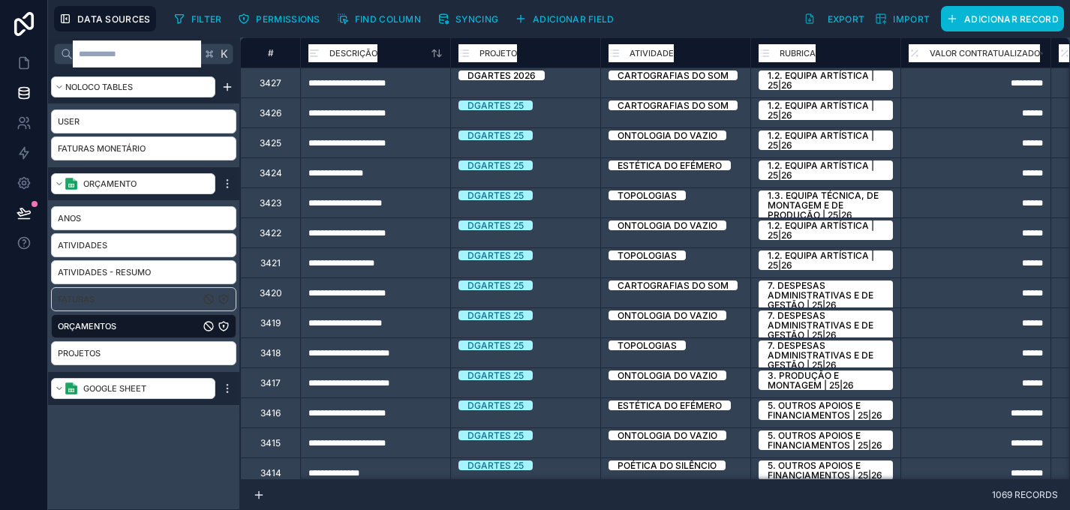
click at [116, 303] on link "Faturas" at bounding box center [129, 299] width 142 height 15
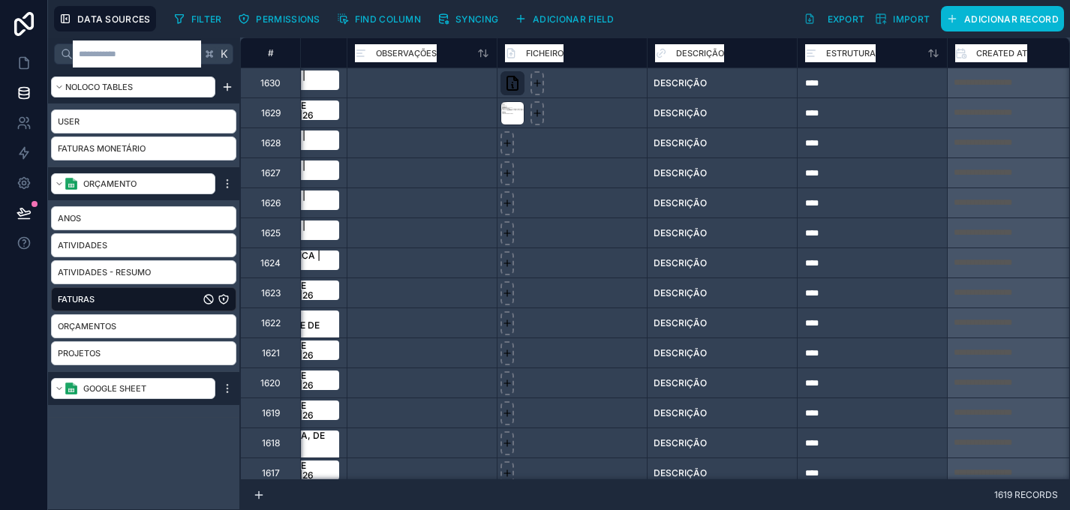
scroll to position [0, 1875]
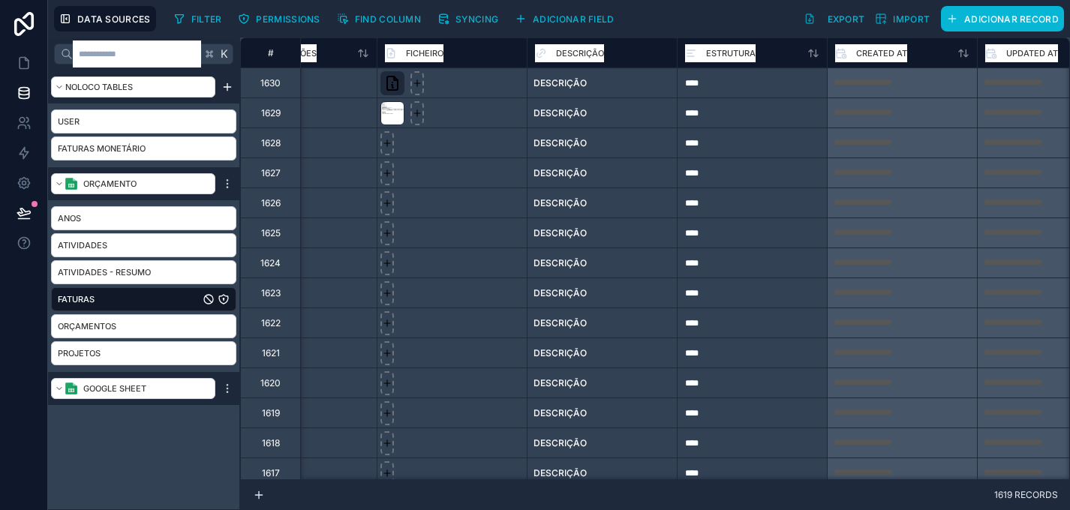
click at [437, 151] on div at bounding box center [452, 143] width 150 height 30
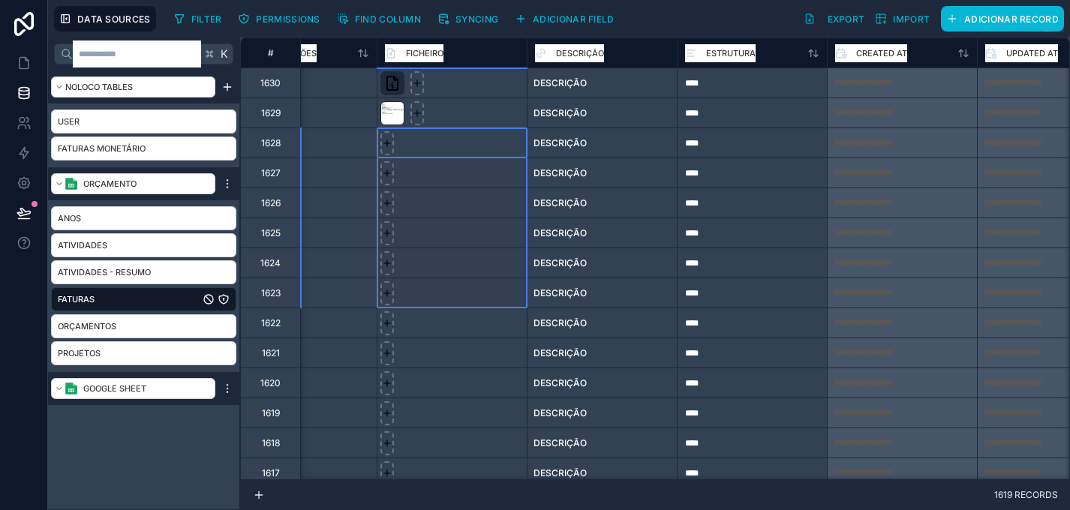
click at [455, 279] on div at bounding box center [452, 293] width 150 height 30
click at [388, 210] on div at bounding box center [388, 203] width 14 height 24
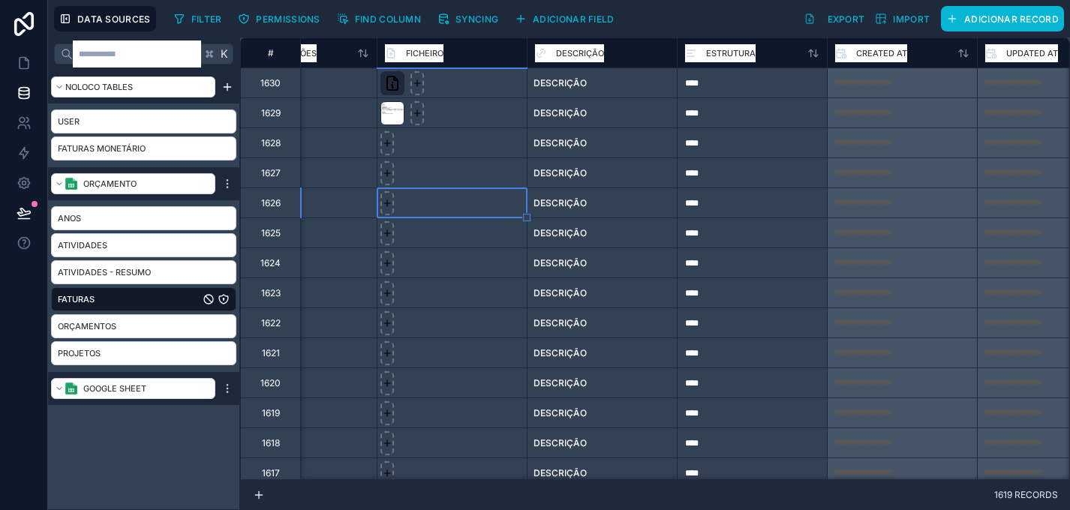
click at [425, 140] on div at bounding box center [452, 143] width 150 height 30
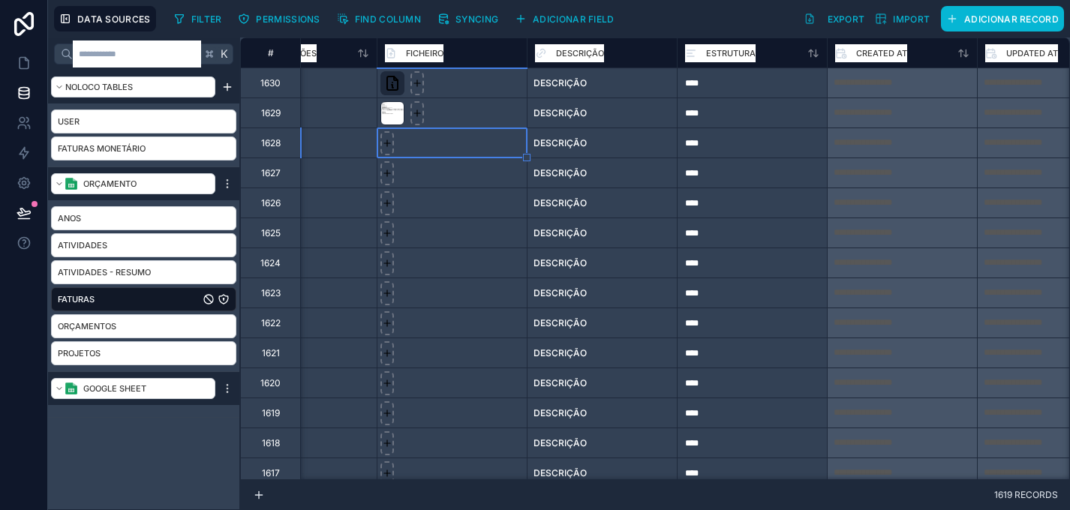
click at [455, 119] on div at bounding box center [452, 113] width 150 height 30
click at [460, 89] on div at bounding box center [452, 83] width 150 height 30
click at [443, 145] on div at bounding box center [452, 143] width 150 height 30
click at [479, 248] on div at bounding box center [452, 263] width 150 height 30
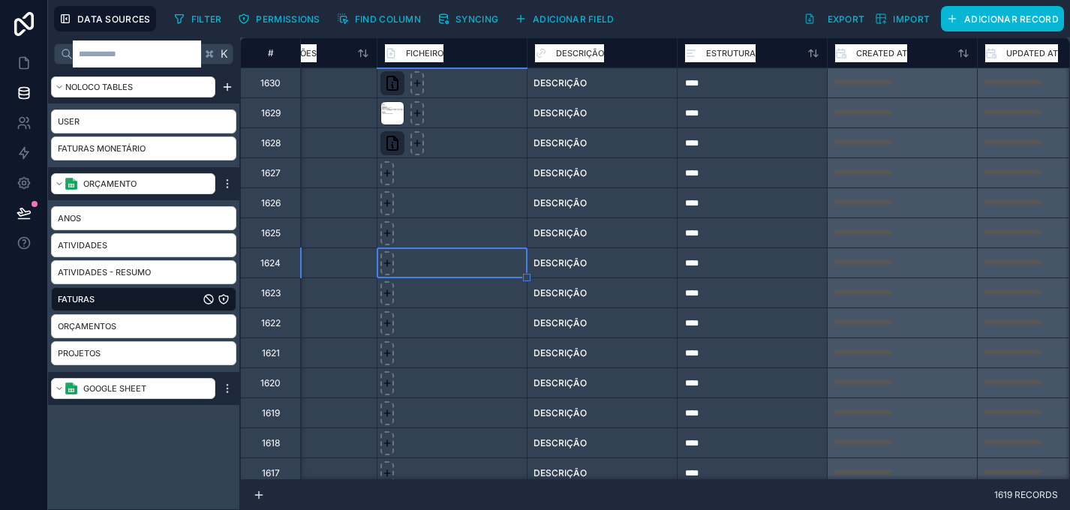
click at [458, 137] on div at bounding box center [452, 143] width 150 height 30
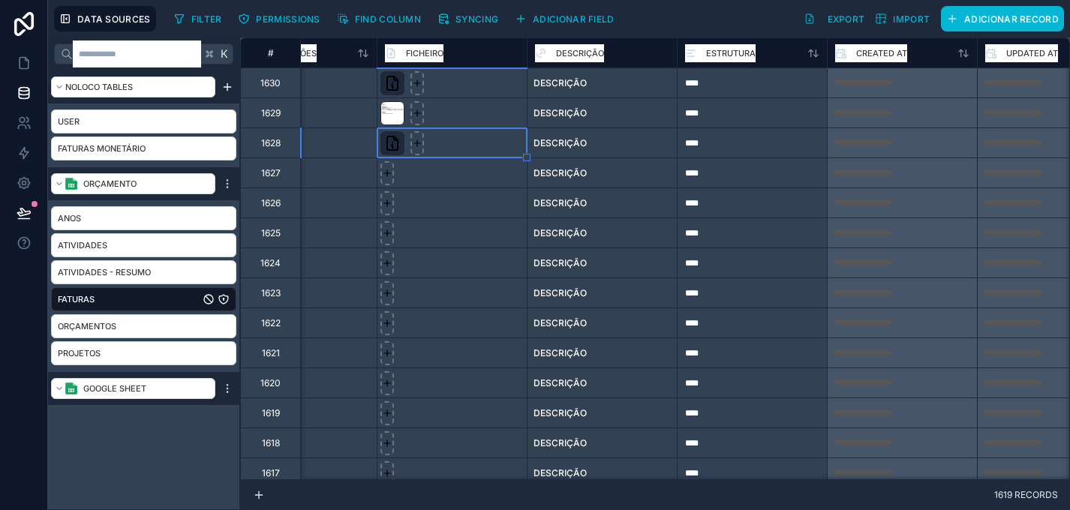
click at [457, 170] on div at bounding box center [452, 173] width 150 height 30
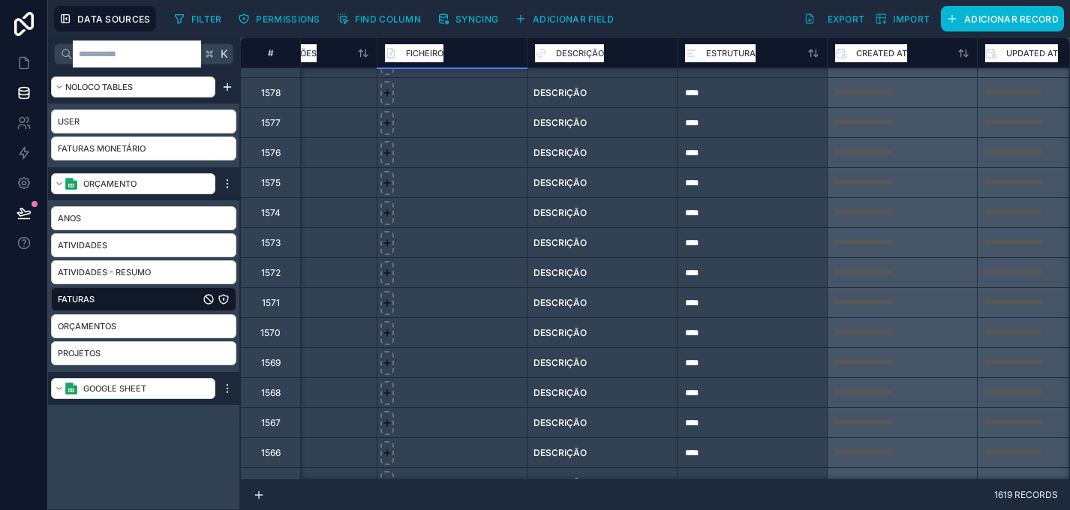
click at [471, 334] on div at bounding box center [452, 333] width 150 height 30
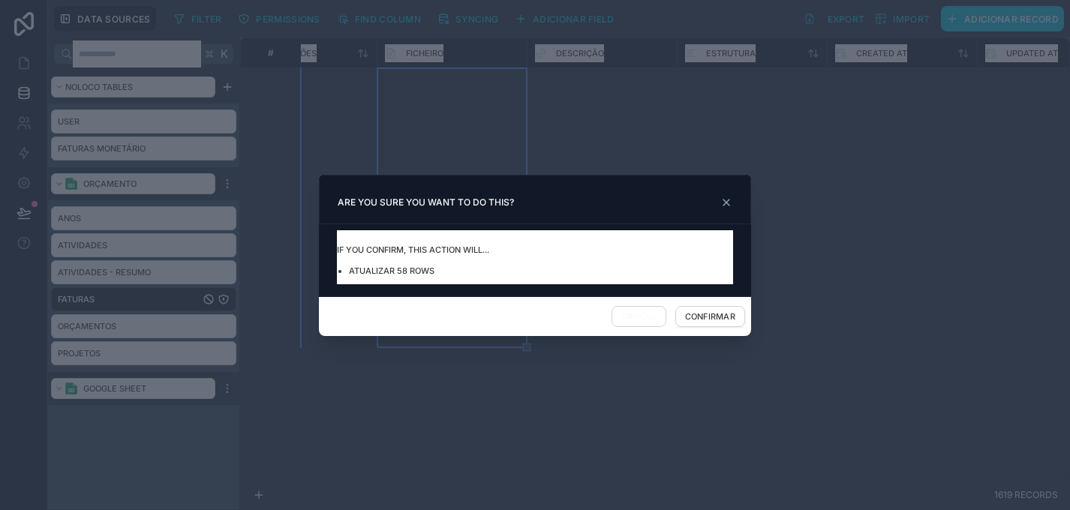
scroll to position [90, 1875]
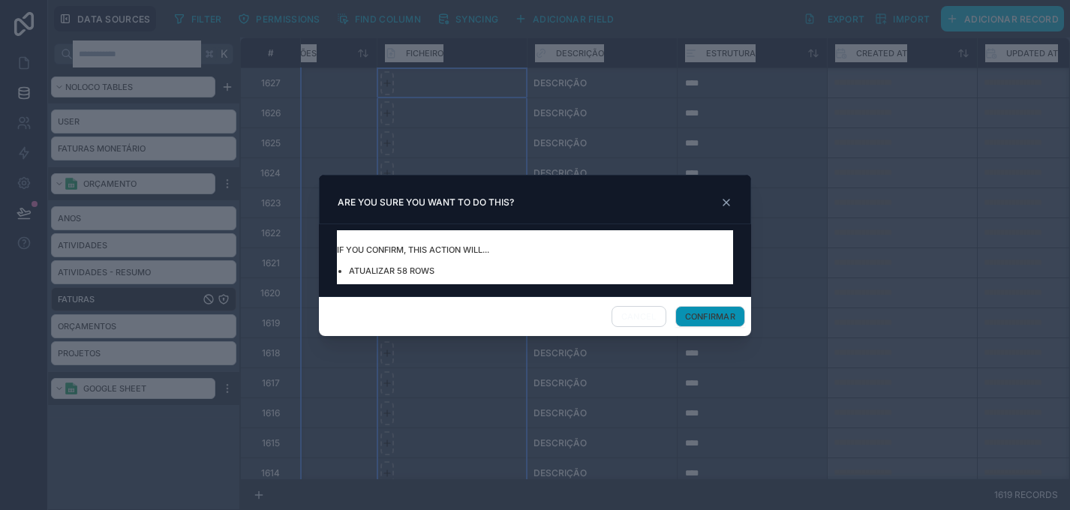
click at [724, 316] on button "Confirmar" at bounding box center [711, 316] width 70 height 21
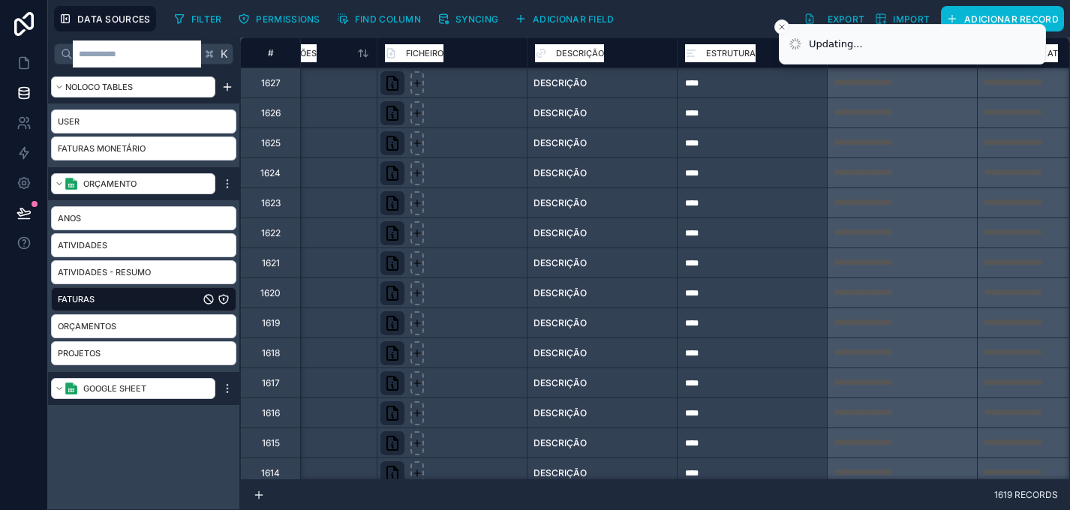
scroll to position [0, 1875]
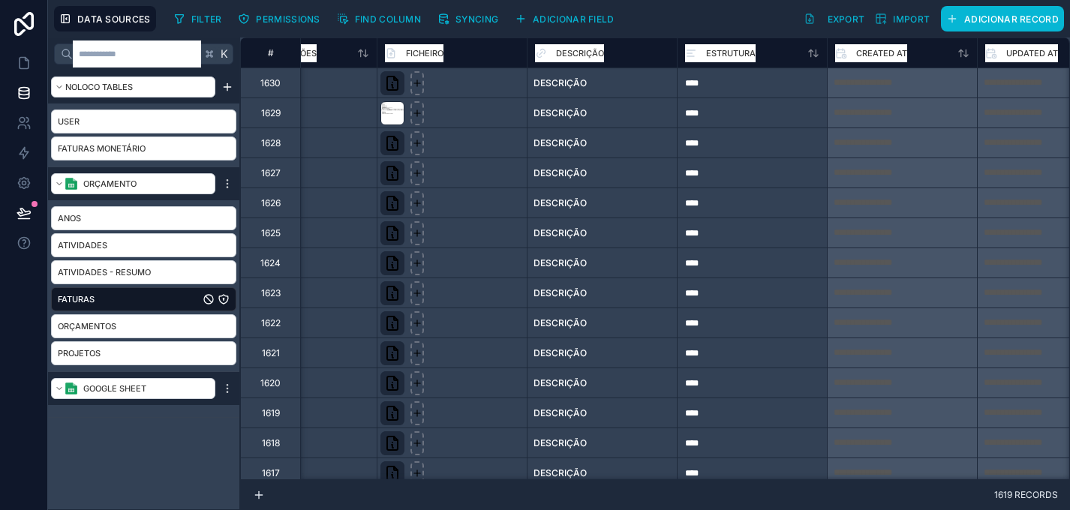
click at [471, 240] on div at bounding box center [452, 233] width 150 height 30
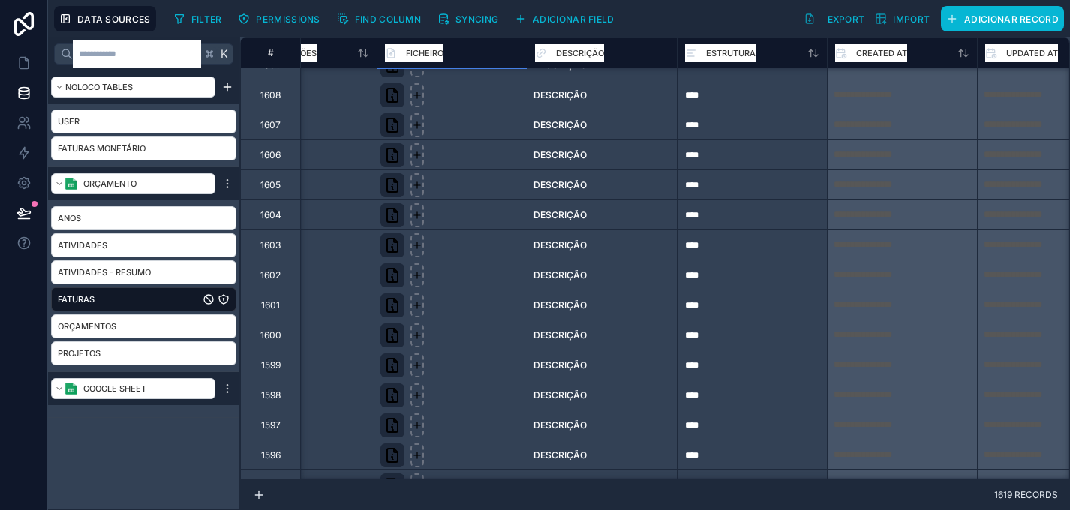
scroll to position [688, 1875]
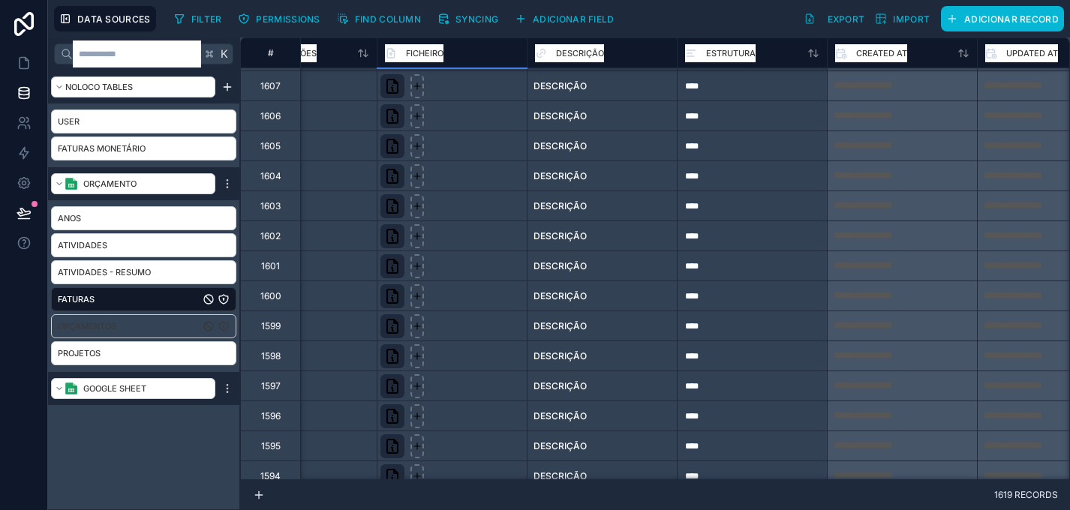
click at [179, 321] on link "Orçamentos" at bounding box center [129, 326] width 142 height 15
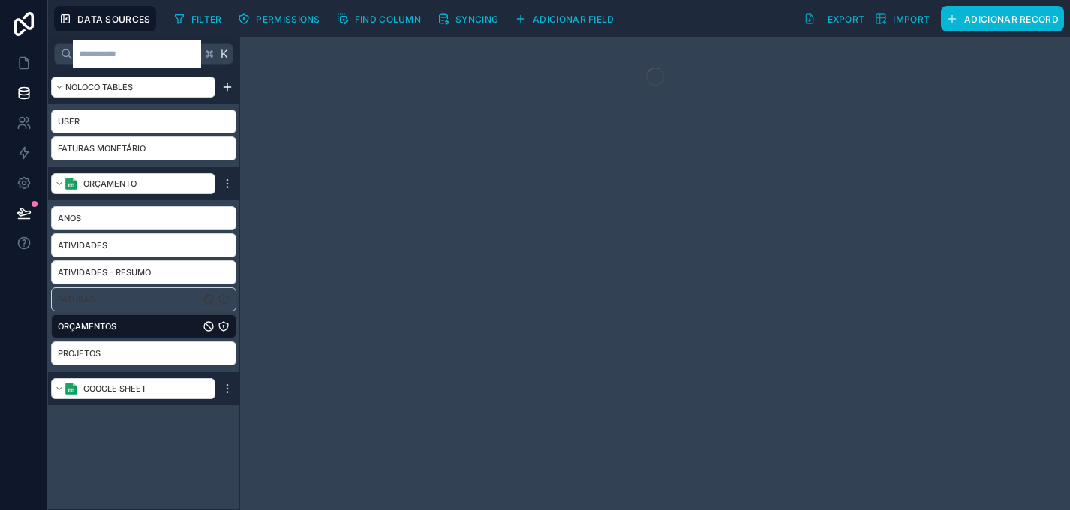
click at [169, 288] on div "Faturas" at bounding box center [143, 300] width 185 height 24
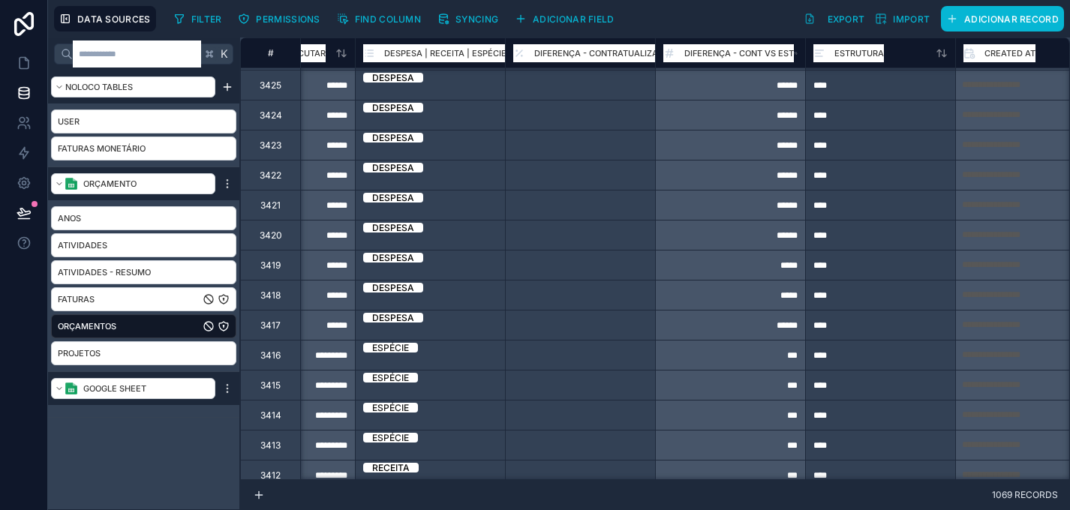
scroll to position [59, 1146]
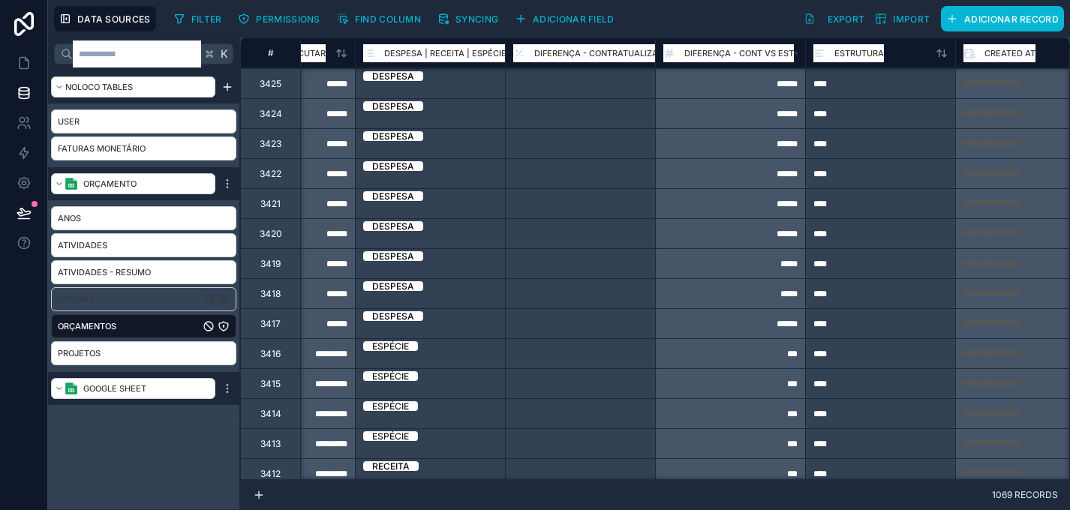
click at [132, 310] on div "Faturas" at bounding box center [143, 300] width 185 height 24
click at [128, 298] on link "Faturas" at bounding box center [129, 299] width 142 height 15
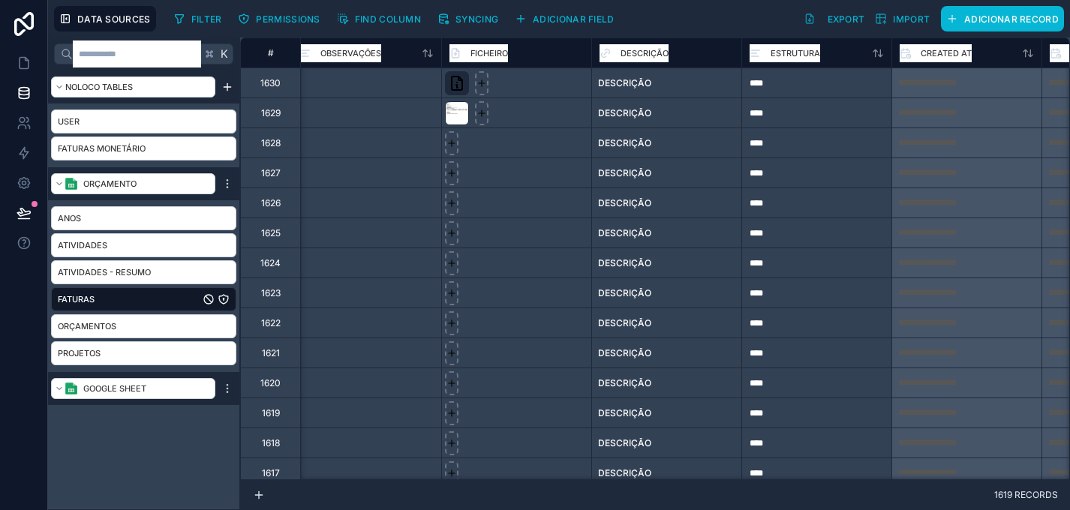
scroll to position [0, 1772]
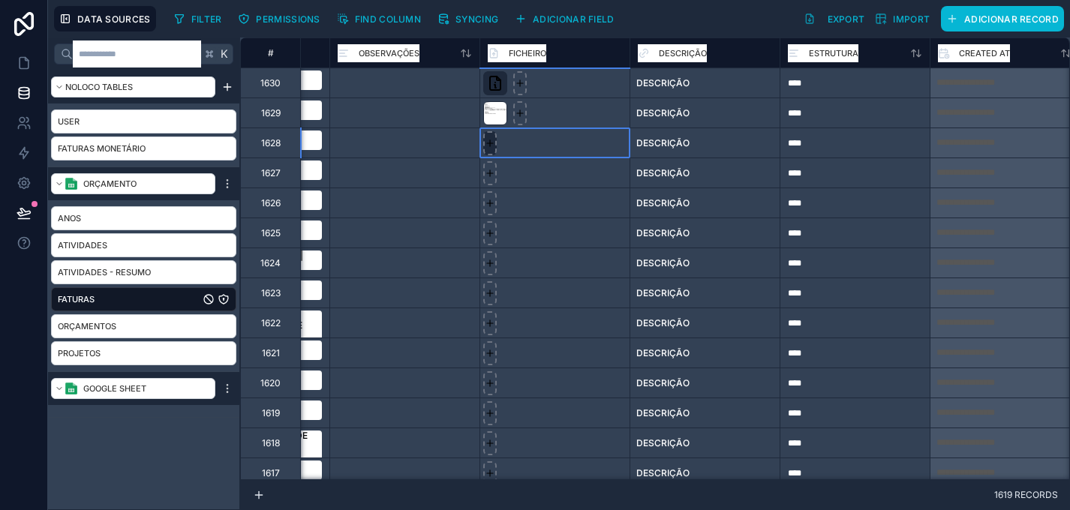
click at [489, 147] on icon at bounding box center [490, 143] width 11 height 11
type input "**********"
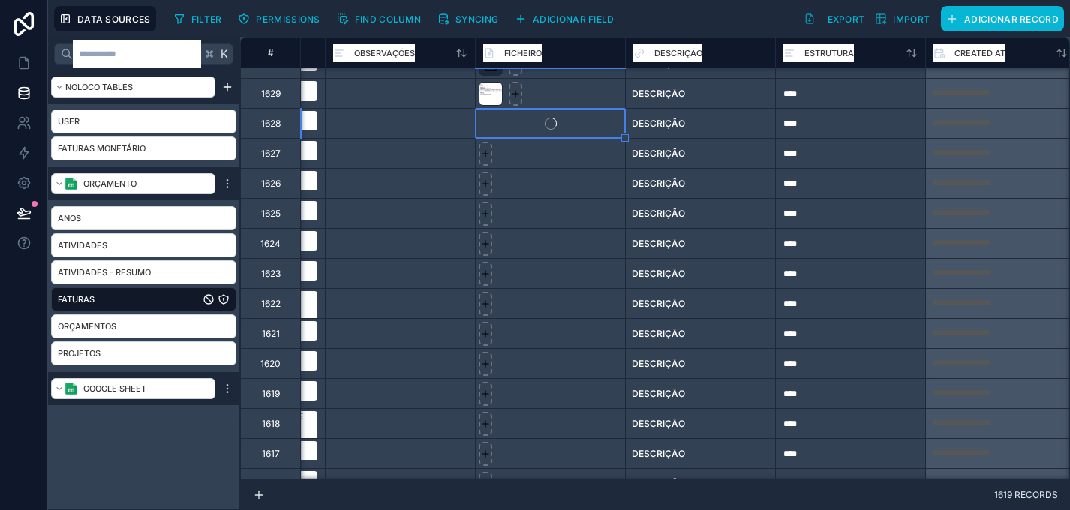
scroll to position [20, 1748]
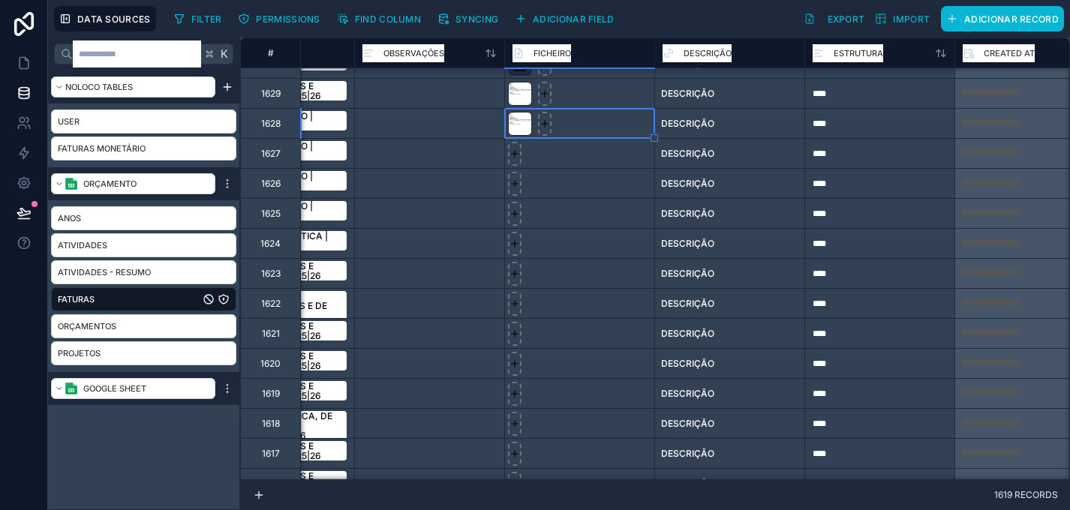
click at [589, 134] on div at bounding box center [579, 123] width 150 height 30
click at [571, 165] on div at bounding box center [579, 153] width 150 height 30
click at [577, 220] on div at bounding box center [579, 213] width 150 height 30
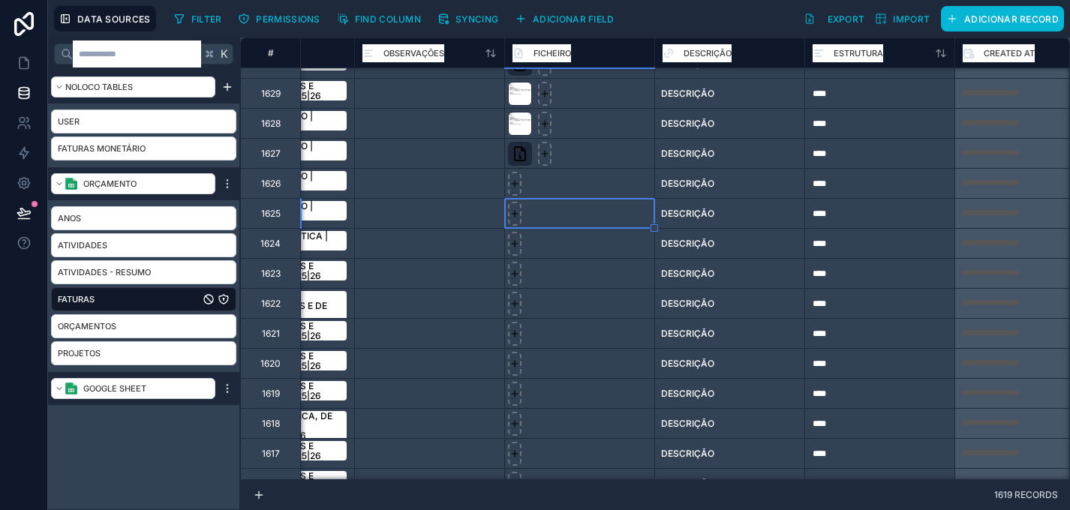
scroll to position [0, 1748]
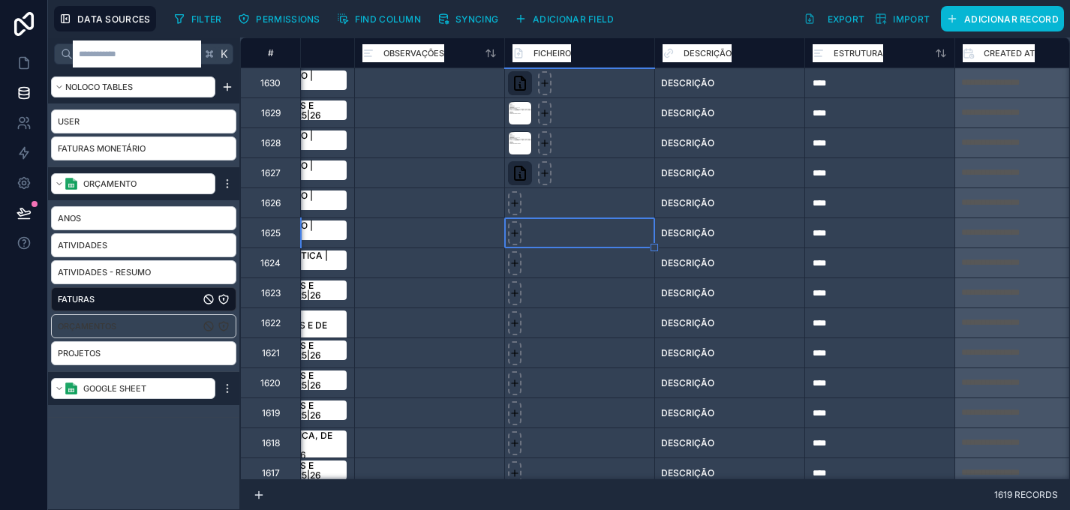
click at [143, 324] on link "Orçamentos" at bounding box center [129, 326] width 142 height 15
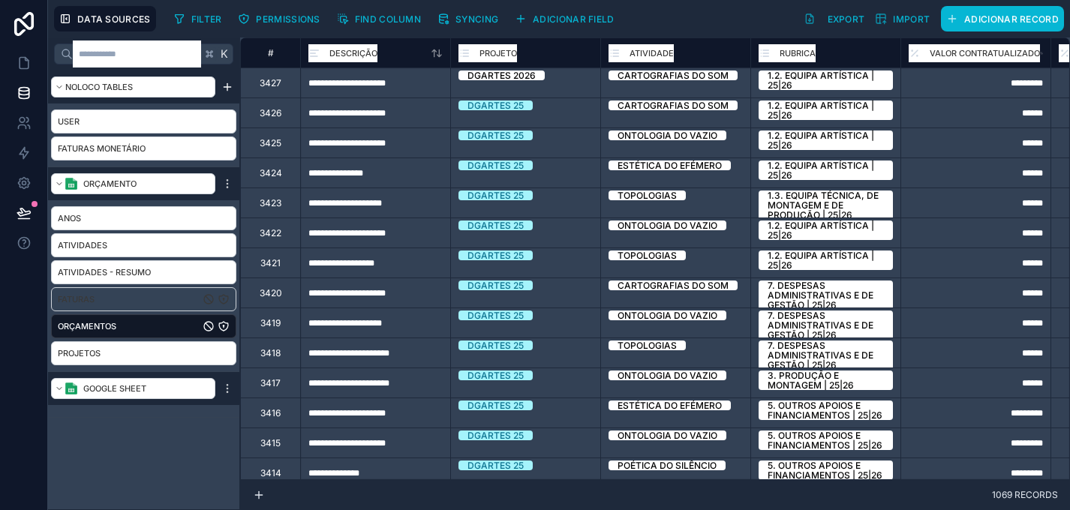
click at [143, 301] on link "Faturas" at bounding box center [129, 299] width 142 height 15
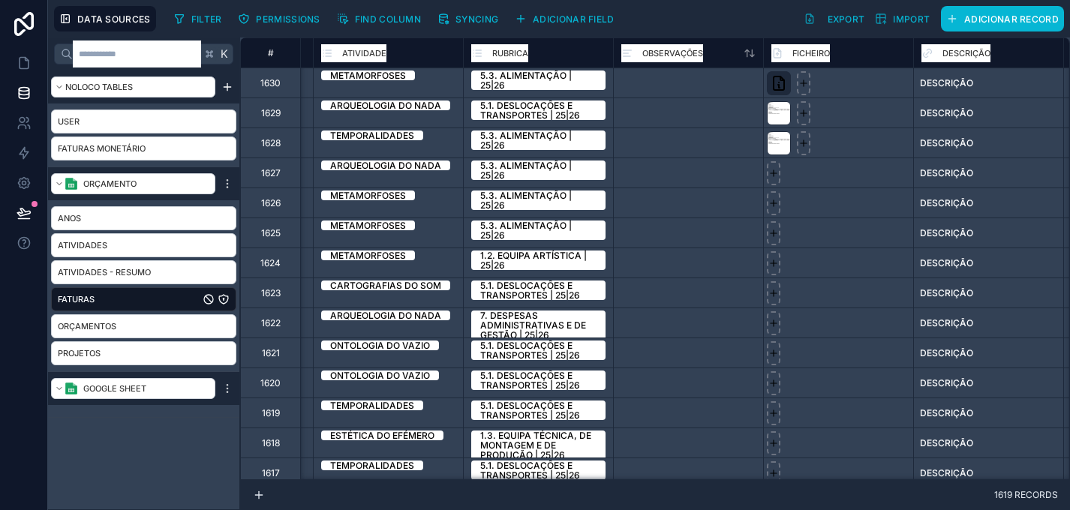
scroll to position [0, 1727]
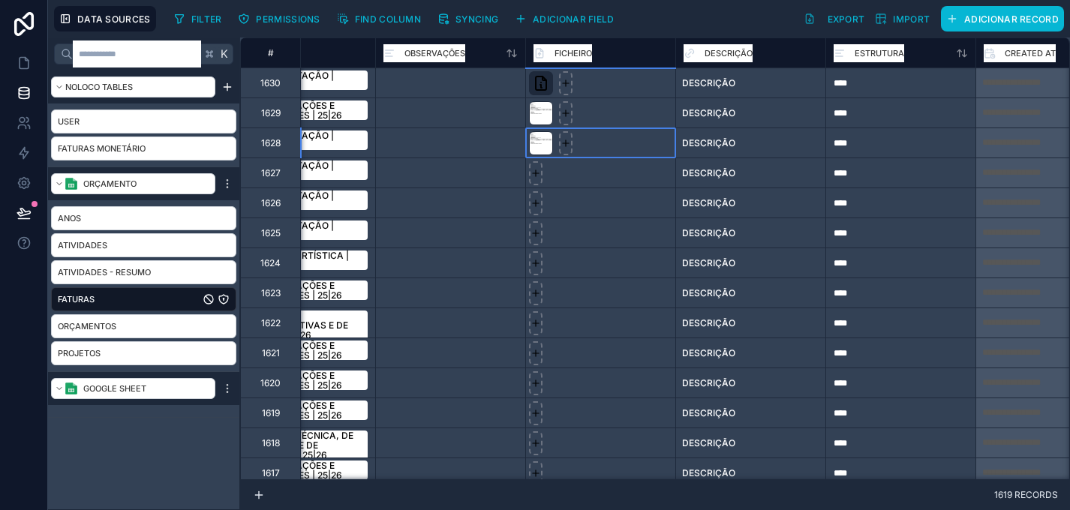
click at [612, 154] on div at bounding box center [600, 143] width 150 height 30
click at [605, 179] on div at bounding box center [600, 173] width 150 height 30
click at [614, 134] on div at bounding box center [600, 143] width 150 height 30
click at [614, 170] on div at bounding box center [600, 173] width 150 height 30
click at [564, 172] on icon at bounding box center [566, 173] width 11 height 11
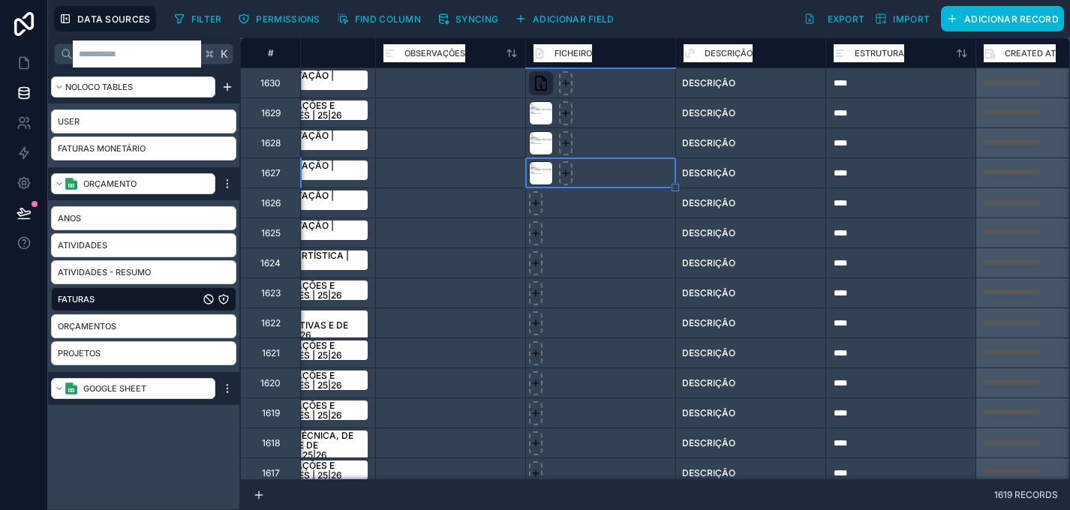
click at [573, 236] on div at bounding box center [600, 233] width 150 height 30
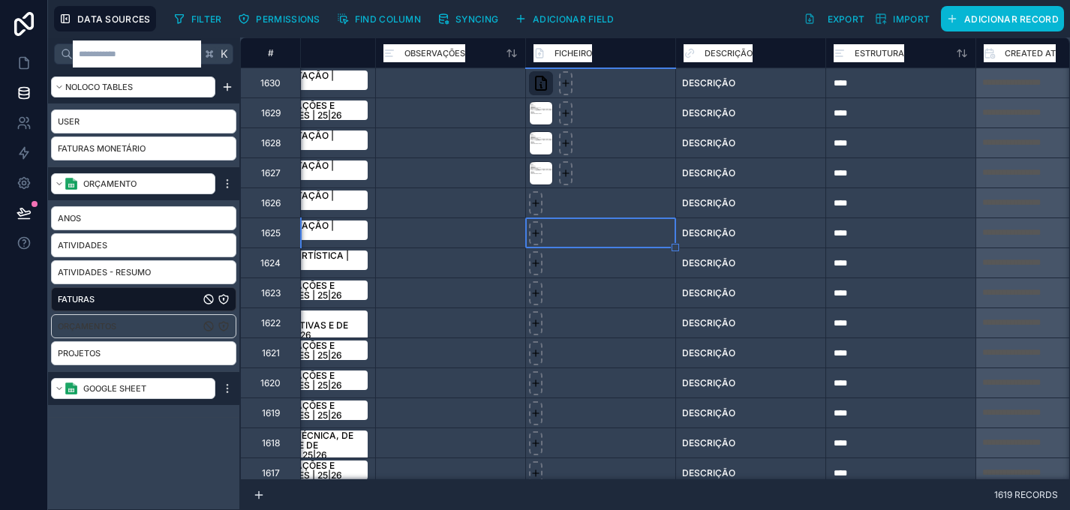
click at [104, 329] on span "Orçamentos" at bounding box center [87, 326] width 59 height 15
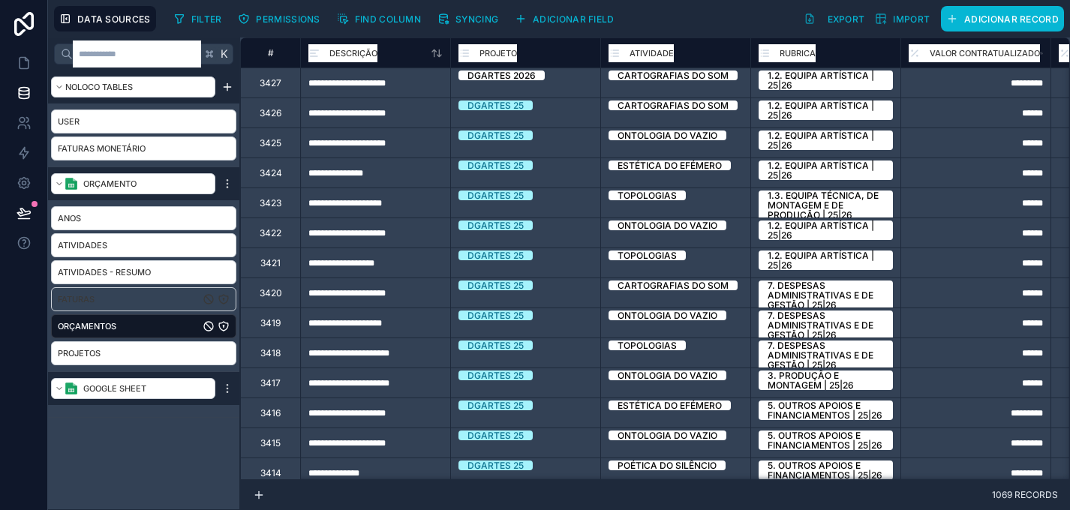
click at [111, 299] on link "Faturas" at bounding box center [129, 299] width 142 height 15
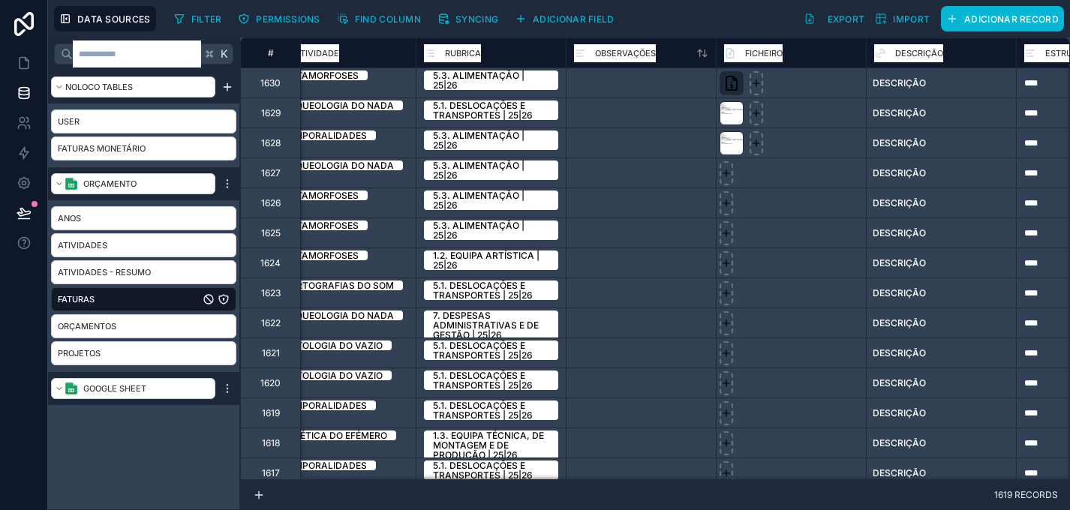
scroll to position [0, 1684]
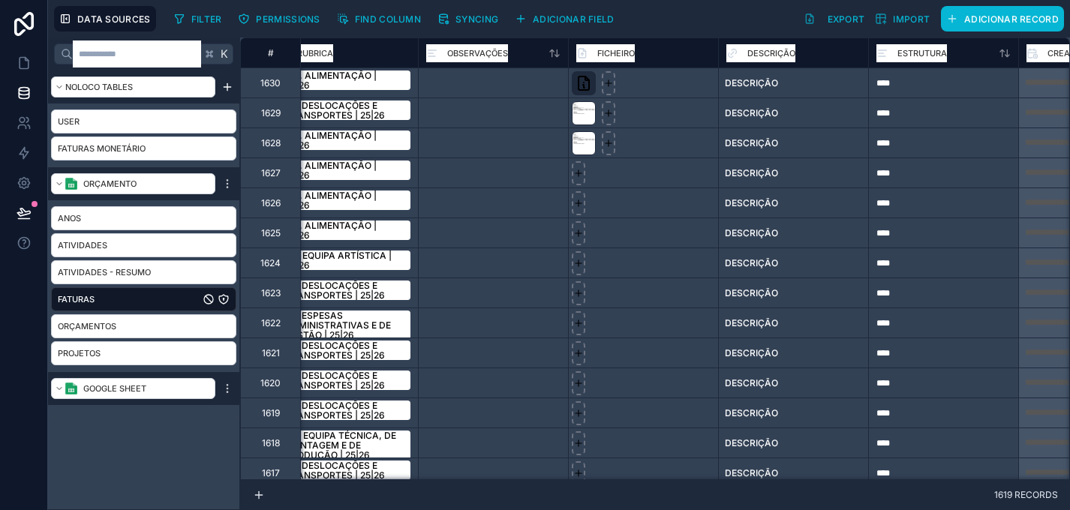
click at [672, 147] on div at bounding box center [643, 143] width 150 height 30
click at [657, 178] on div at bounding box center [643, 173] width 150 height 30
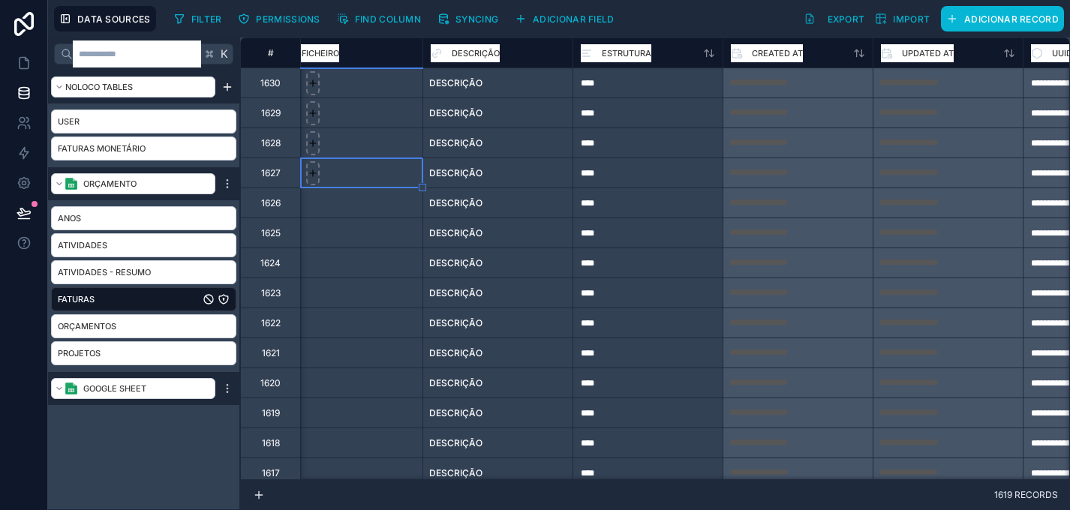
scroll to position [0, 2083]
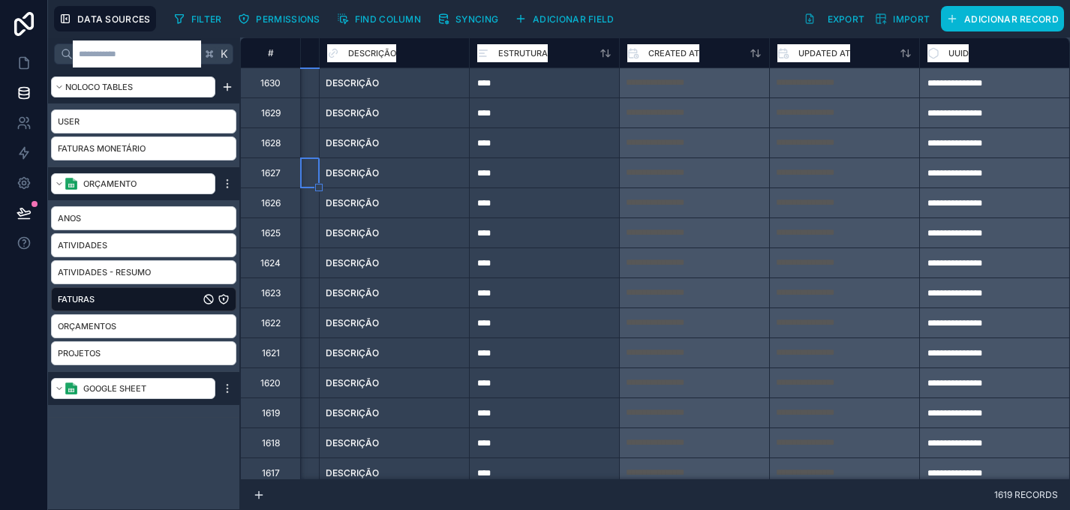
click at [682, 208] on div "**********" at bounding box center [694, 203] width 149 height 24
click at [668, 173] on div "**********" at bounding box center [694, 173] width 149 height 24
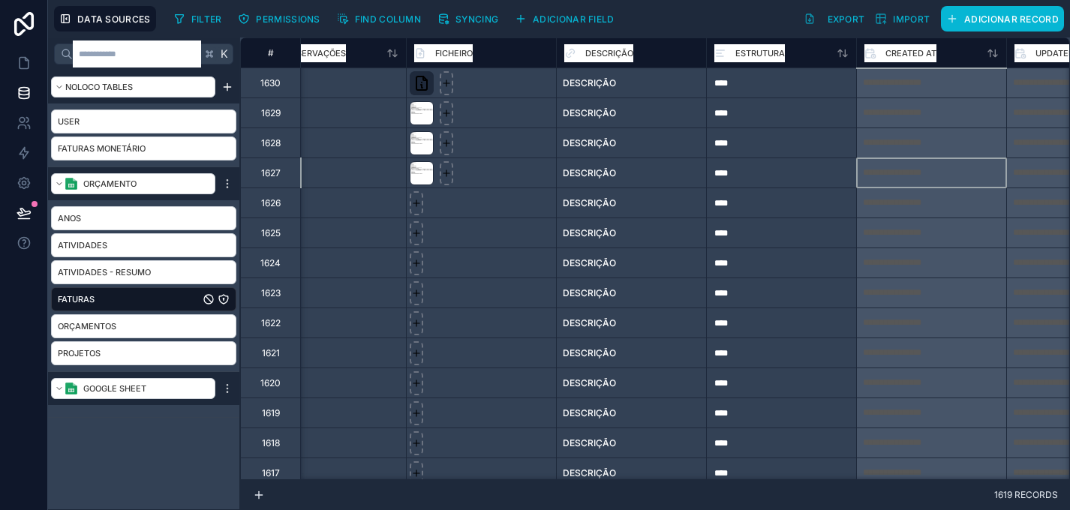
scroll to position [0, 1774]
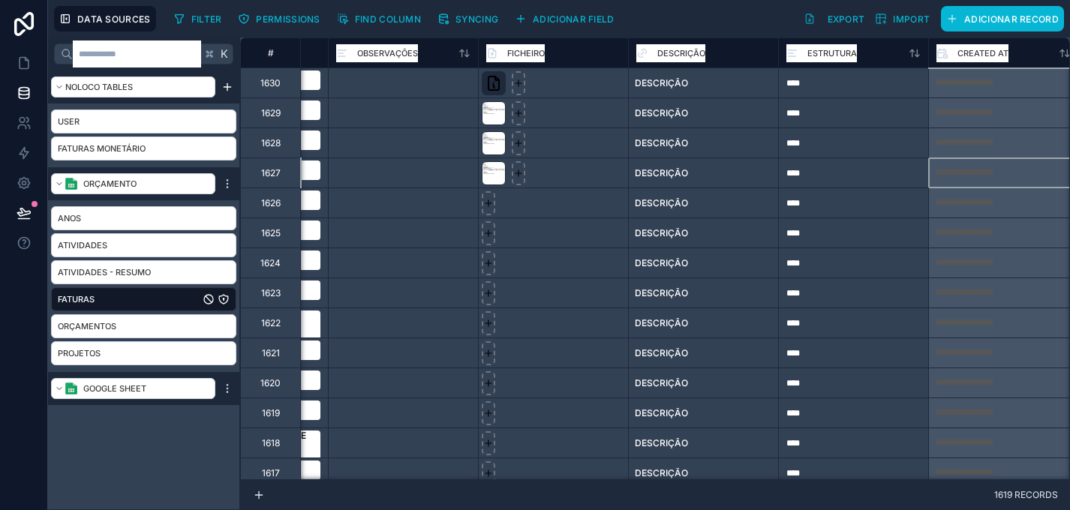
click at [668, 173] on div "DESCRIÇÃO" at bounding box center [661, 173] width 53 height 12
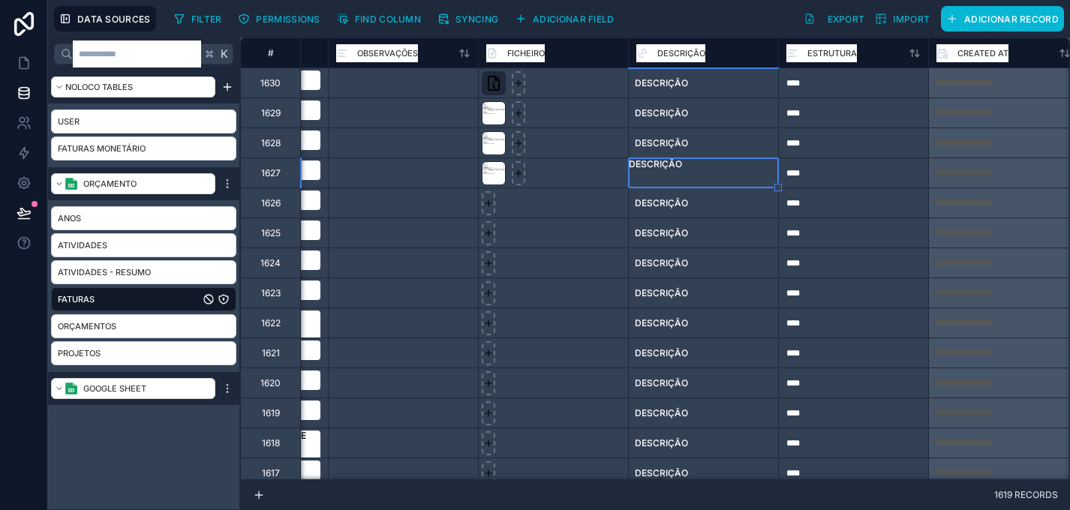
click at [548, 176] on div at bounding box center [553, 173] width 150 height 30
click at [637, 170] on div "DESCRIÇÃO" at bounding box center [703, 164] width 149 height 12
click at [585, 172] on div at bounding box center [553, 173] width 150 height 30
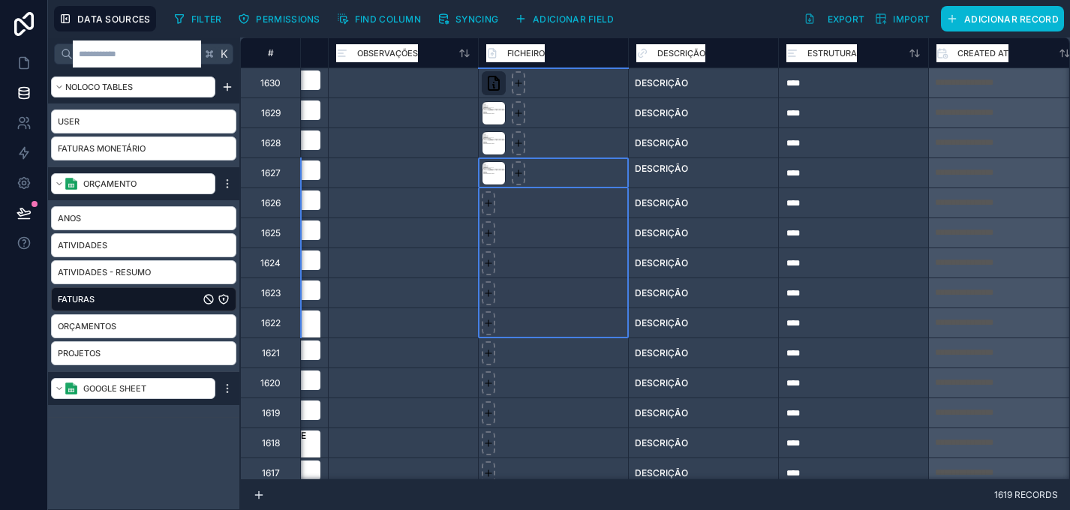
drag, startPoint x: 583, startPoint y: 167, endPoint x: 583, endPoint y: 326, distance: 158.4
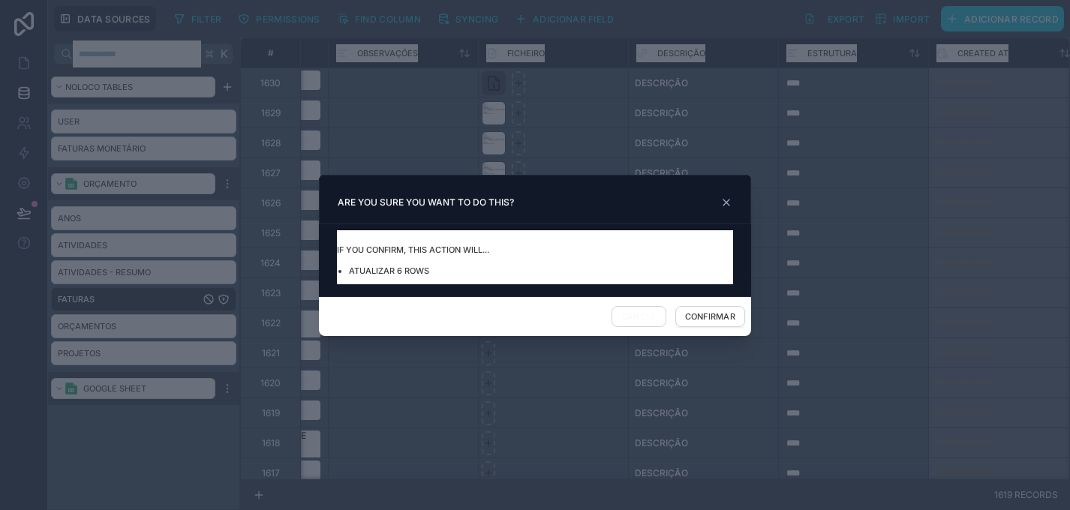
click at [750, 327] on div "Cancel Confirmar" at bounding box center [535, 317] width 432 height 40
click at [733, 322] on button "Confirmar" at bounding box center [711, 316] width 70 height 21
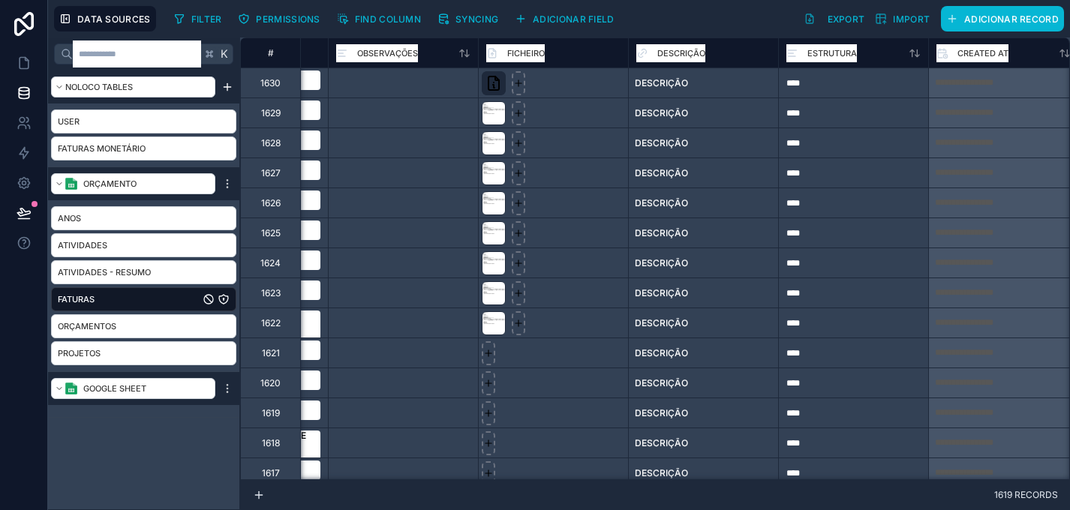
click at [584, 236] on div at bounding box center [553, 233] width 150 height 30
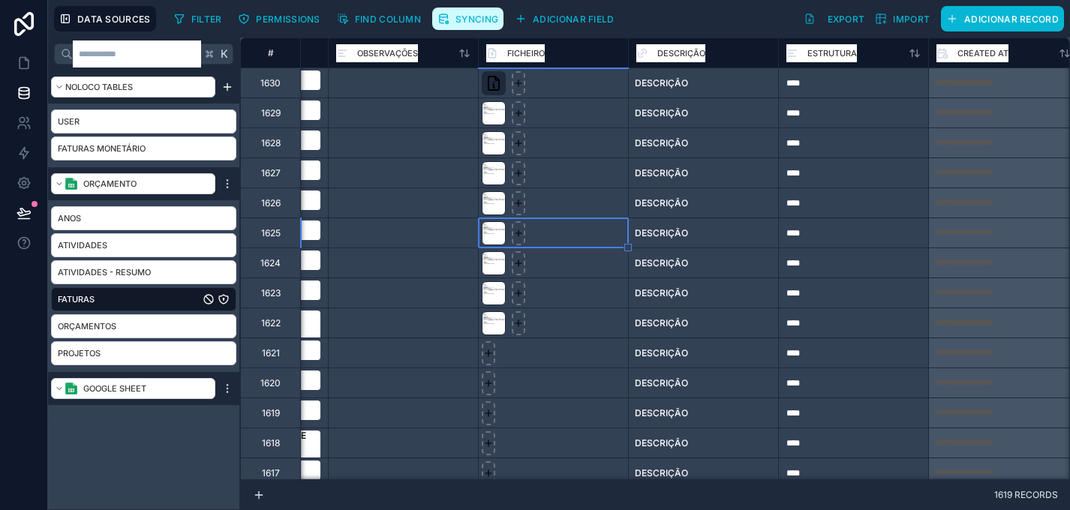
click at [486, 15] on span "Syncing" at bounding box center [477, 19] width 43 height 11
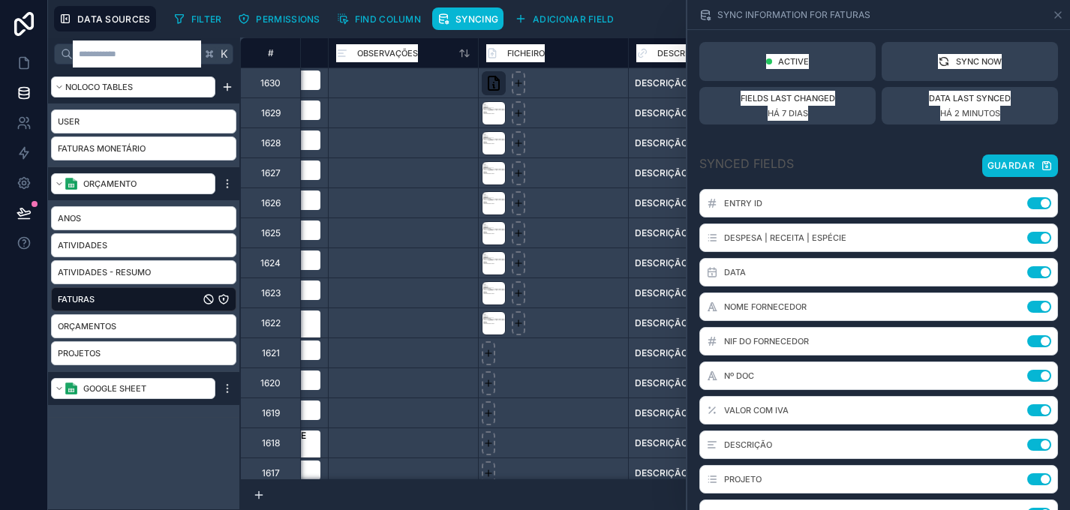
click at [629, 158] on div "DESCRIÇÃO" at bounding box center [703, 173] width 150 height 30
click at [583, 143] on div at bounding box center [553, 143] width 150 height 30
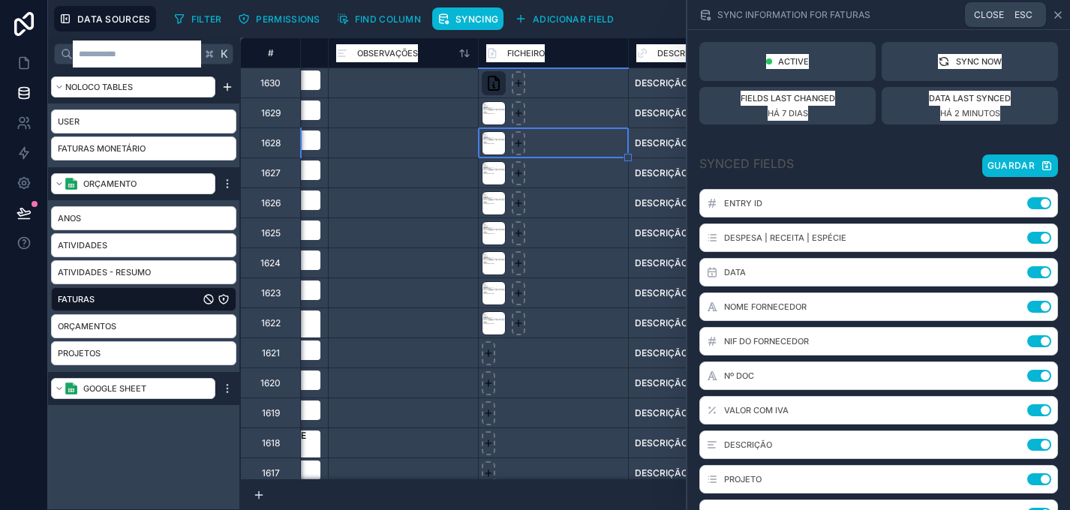
click at [1061, 11] on icon at bounding box center [1058, 15] width 12 height 12
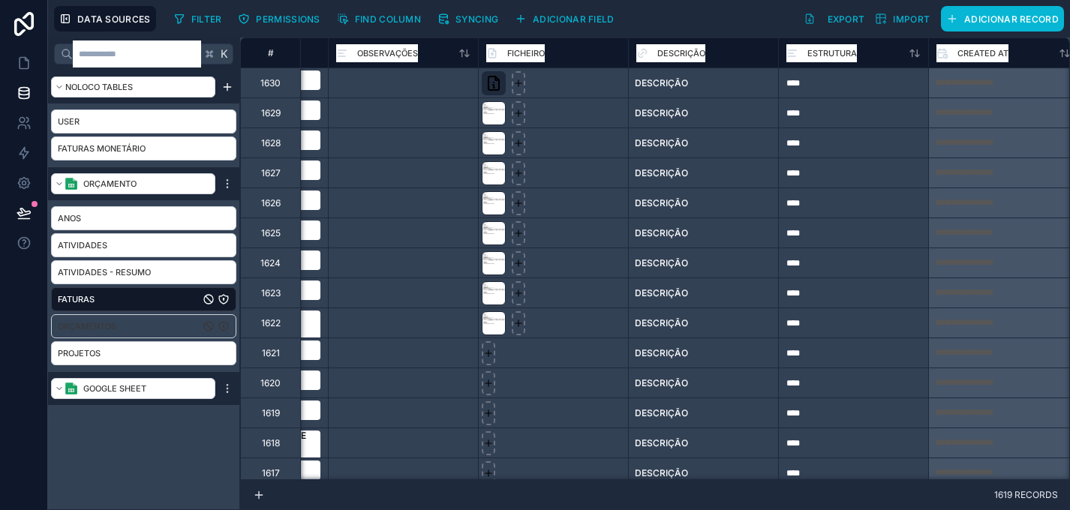
click at [187, 324] on link "Orçamentos" at bounding box center [129, 326] width 142 height 15
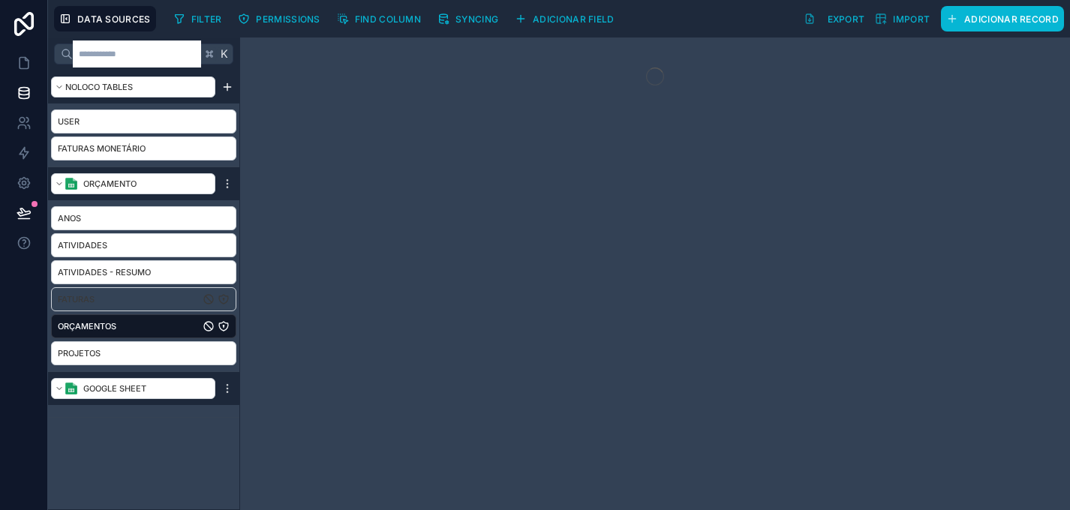
click at [155, 291] on div "Faturas" at bounding box center [143, 300] width 185 height 24
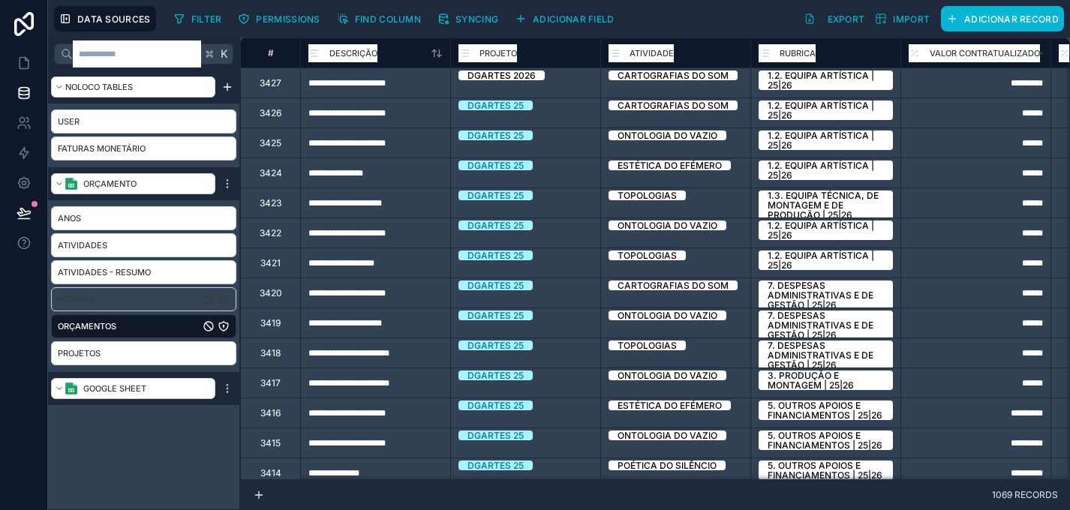
click at [124, 292] on link "Faturas" at bounding box center [129, 299] width 142 height 15
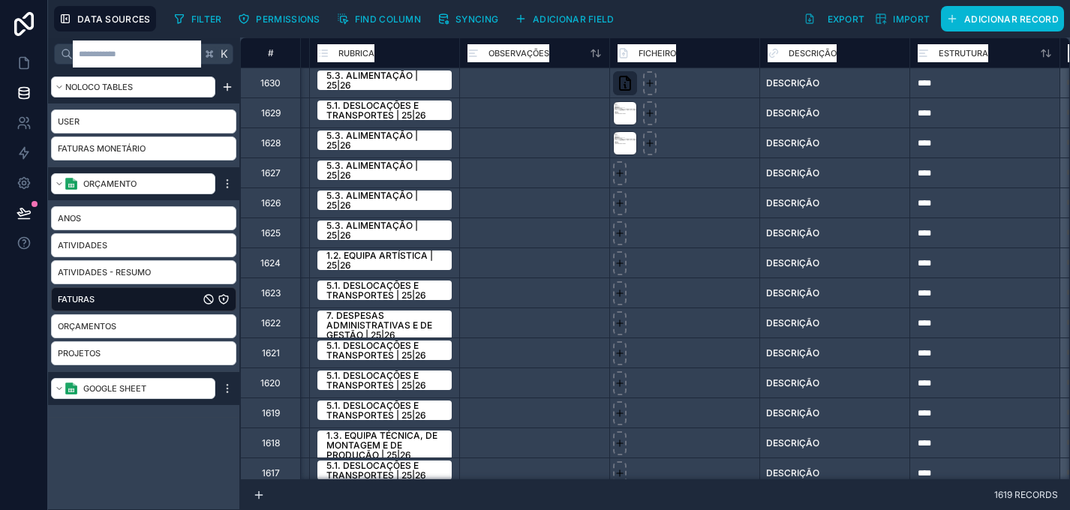
scroll to position [0, 1645]
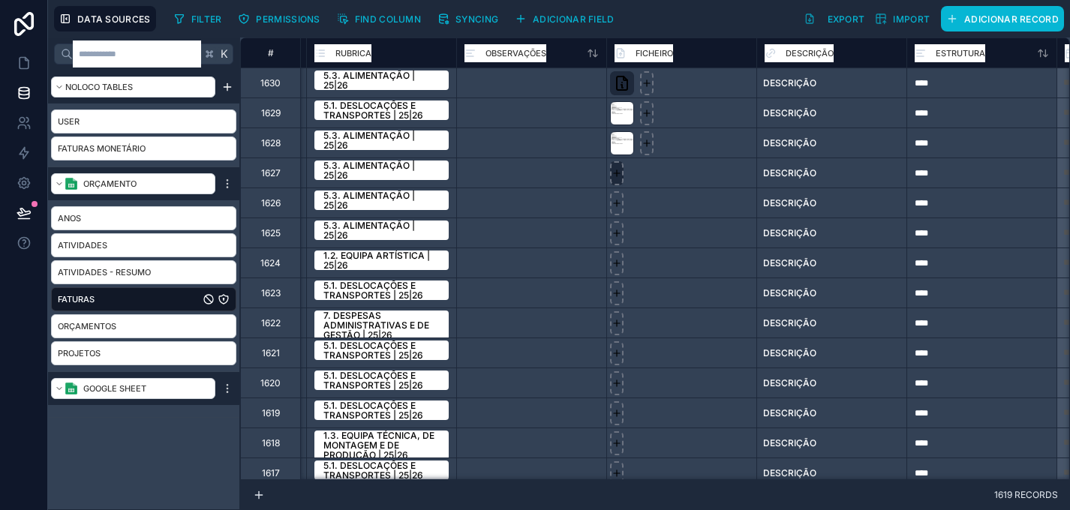
click at [615, 176] on icon at bounding box center [617, 173] width 11 height 11
type input "**********"
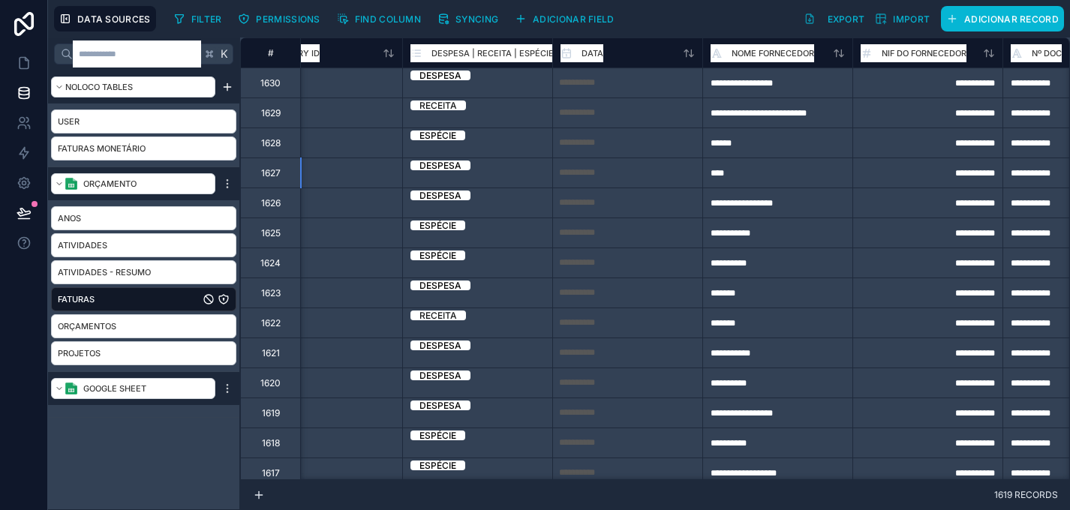
scroll to position [0, 0]
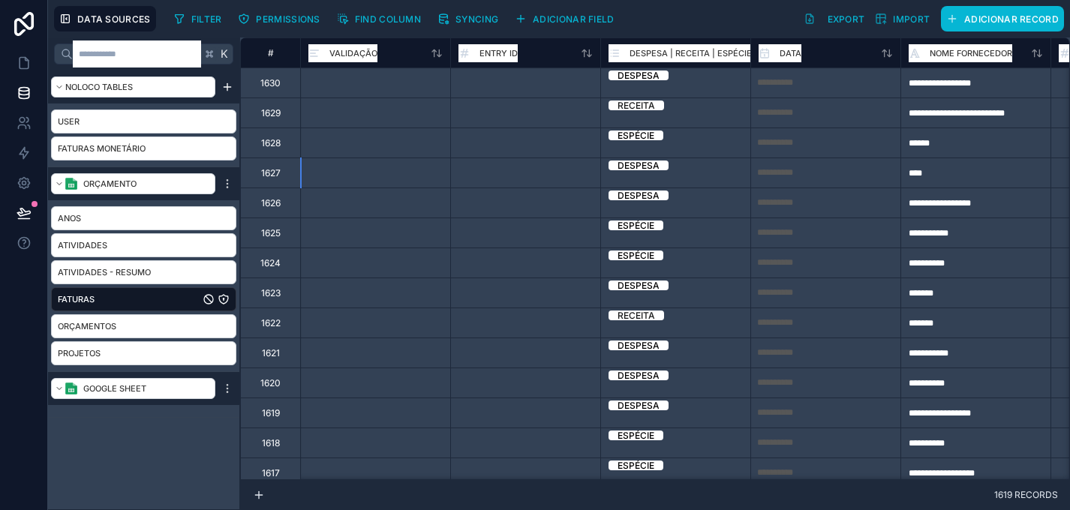
click at [652, 140] on div "Espécie" at bounding box center [636, 136] width 37 height 10
click at [667, 140] on div "Espécie" at bounding box center [675, 134] width 149 height 12
click at [685, 140] on div "Espécie" at bounding box center [675, 134] width 149 height 12
click at [724, 140] on div "Espécie" at bounding box center [675, 134] width 149 height 12
click at [823, 150] on input "**********" at bounding box center [825, 143] width 149 height 24
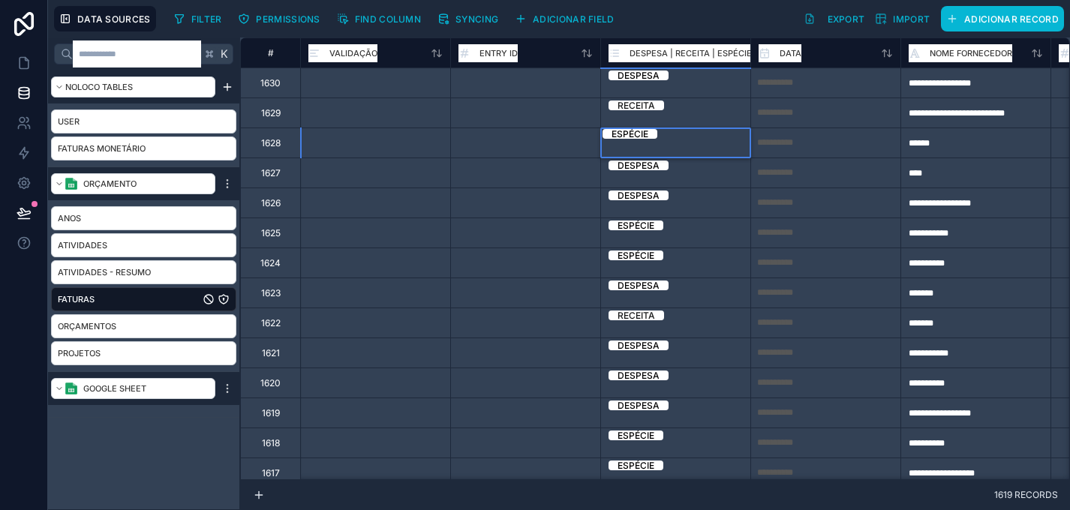
select select "****"
select select "**"
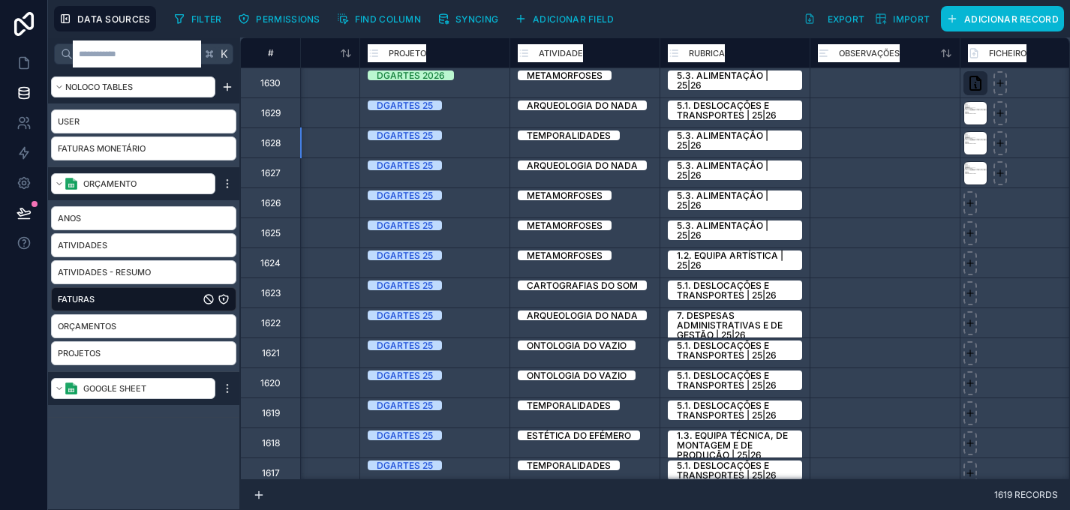
scroll to position [0, 1345]
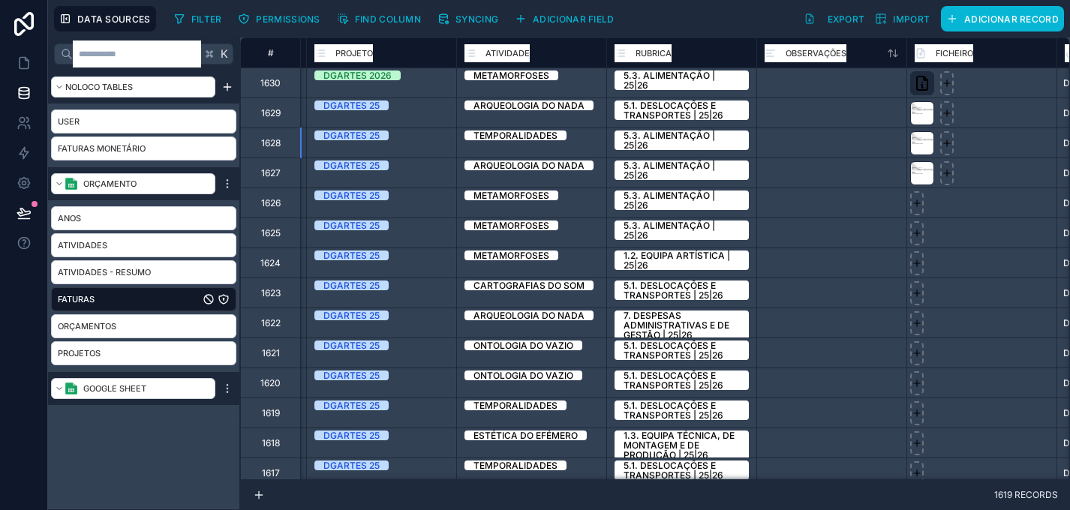
click at [860, 141] on div at bounding box center [832, 143] width 150 height 30
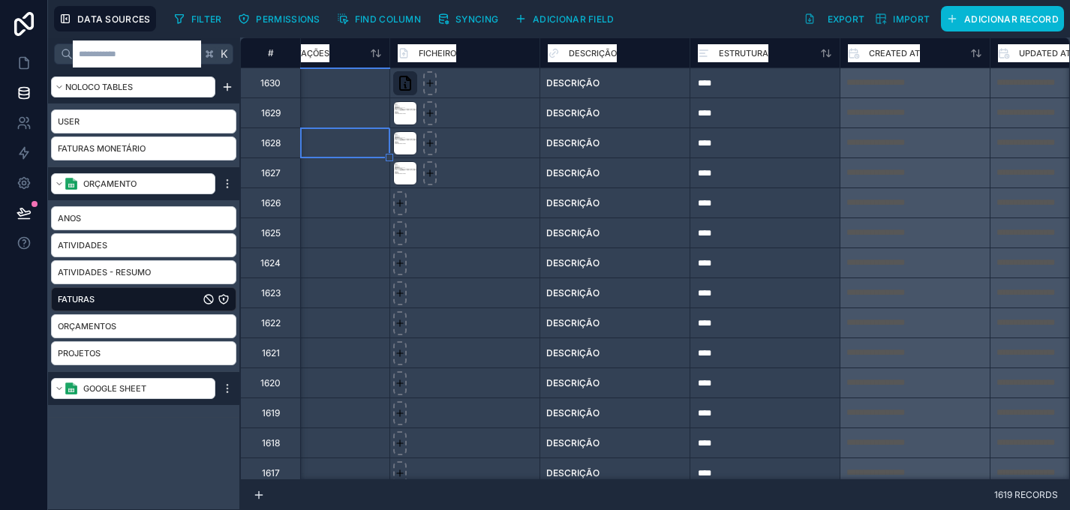
scroll to position [0, 1867]
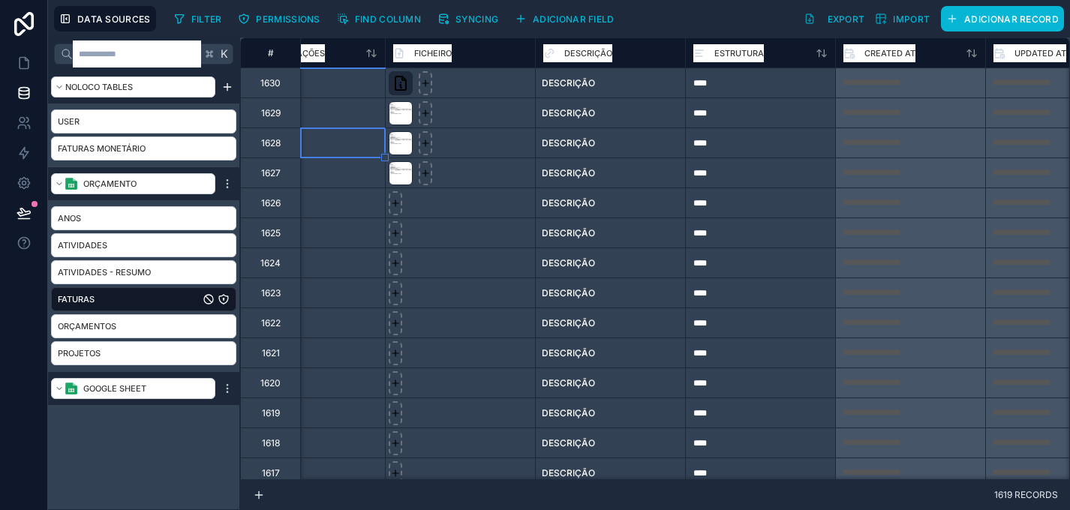
click at [508, 145] on div at bounding box center [460, 143] width 150 height 30
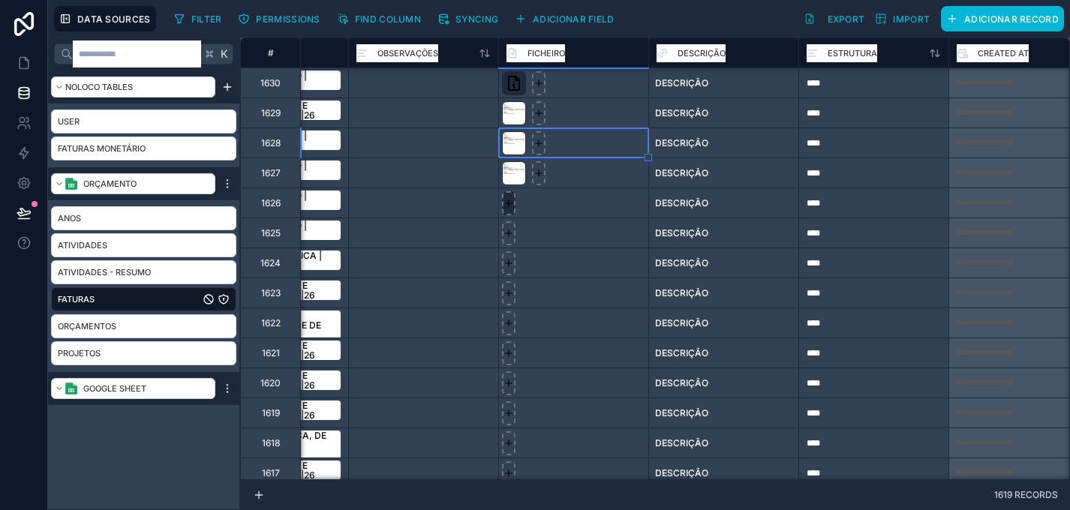
scroll to position [15, 1754]
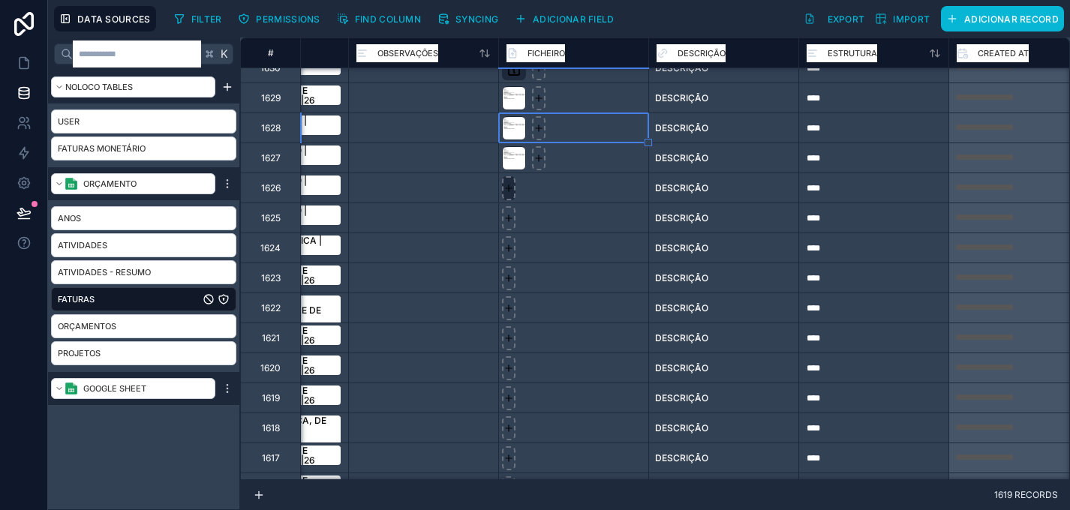
click at [509, 191] on icon at bounding box center [509, 188] width 11 height 11
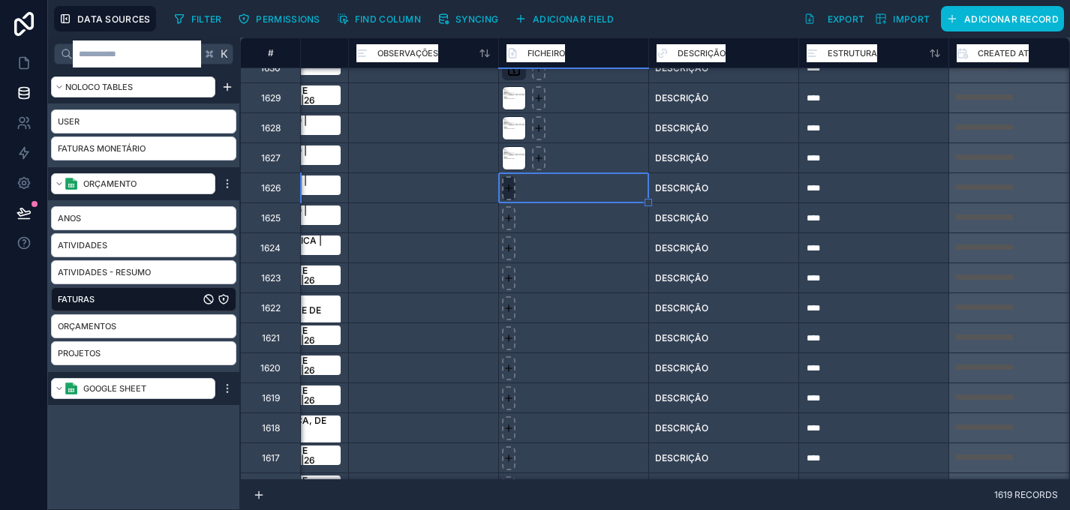
type input "**********"
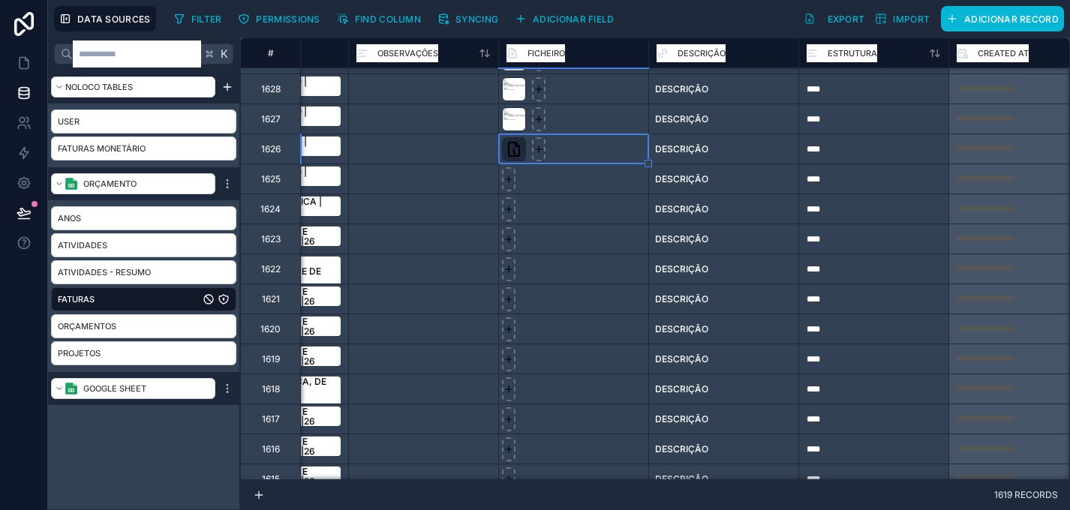
scroll to position [57, 1754]
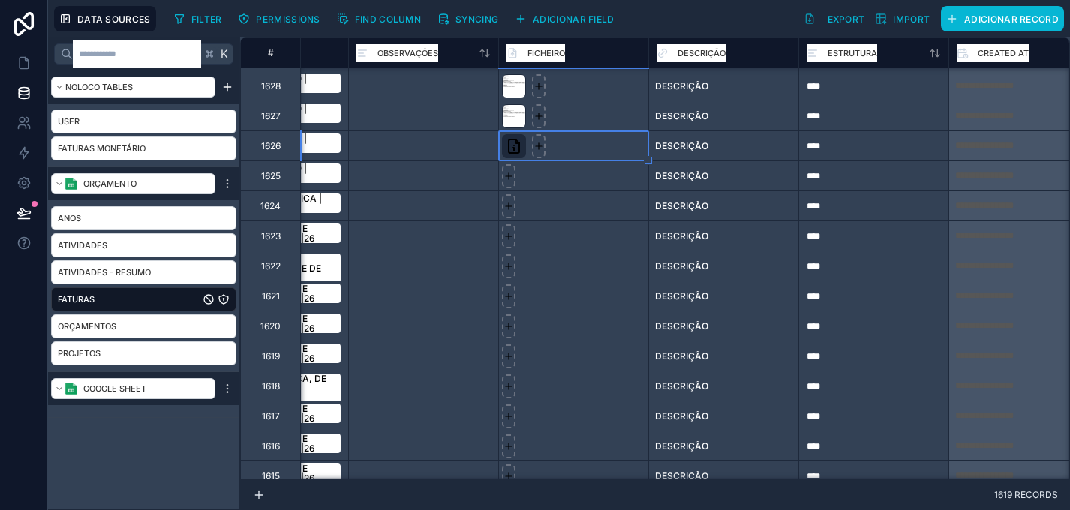
click at [564, 255] on div at bounding box center [573, 266] width 150 height 30
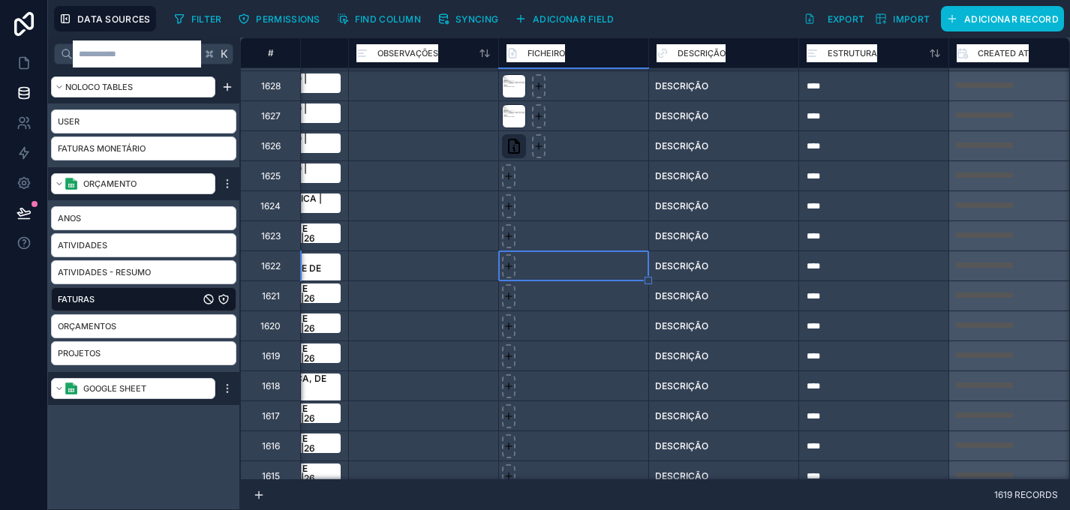
click at [552, 170] on div at bounding box center [573, 176] width 150 height 30
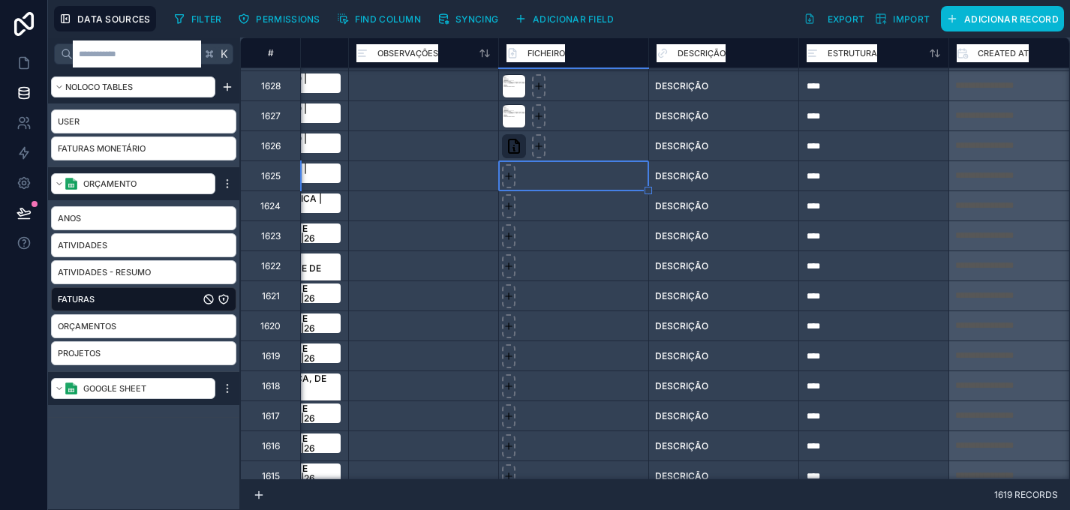
click at [578, 143] on div at bounding box center [573, 146] width 150 height 30
click at [564, 170] on div at bounding box center [573, 176] width 150 height 30
click at [568, 212] on div at bounding box center [573, 206] width 150 height 30
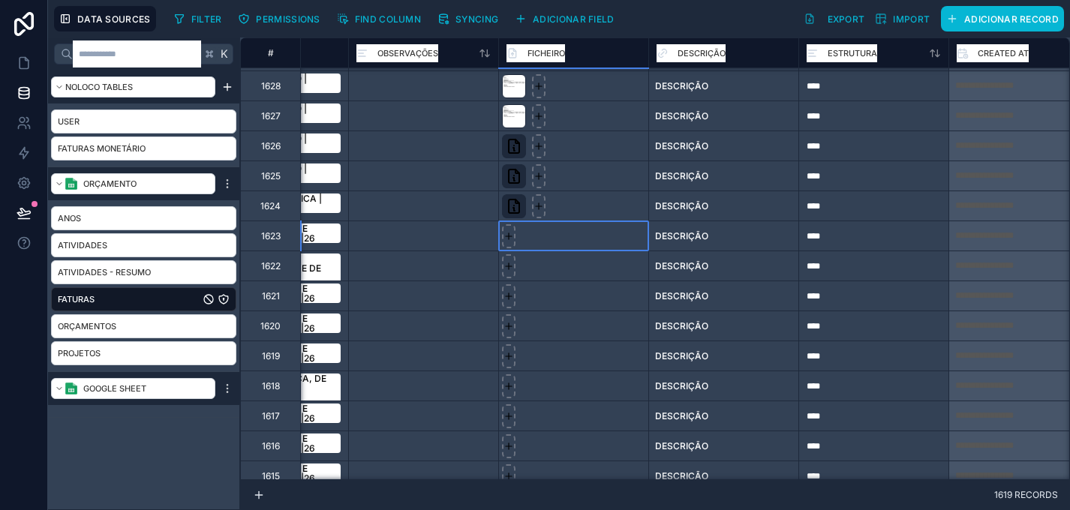
click at [568, 234] on div at bounding box center [573, 236] width 150 height 30
click at [569, 263] on div at bounding box center [573, 266] width 150 height 30
click at [583, 324] on div at bounding box center [573, 326] width 150 height 30
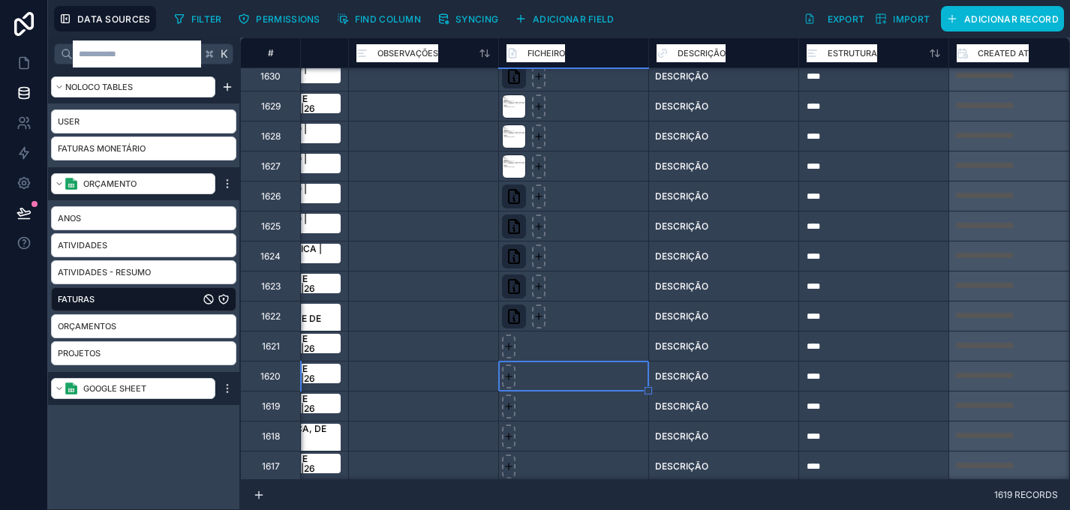
scroll to position [0, 1754]
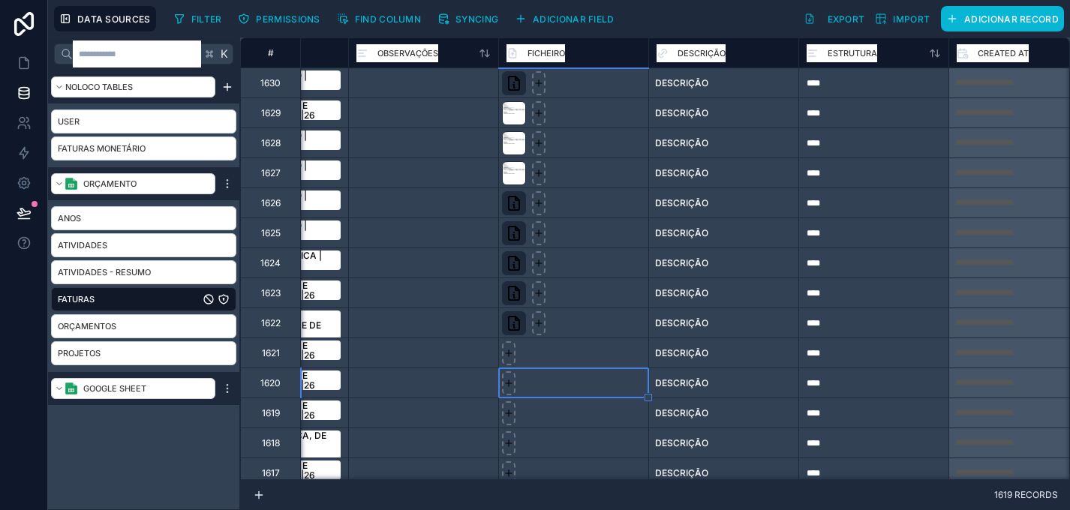
click at [592, 232] on div at bounding box center [573, 233] width 150 height 30
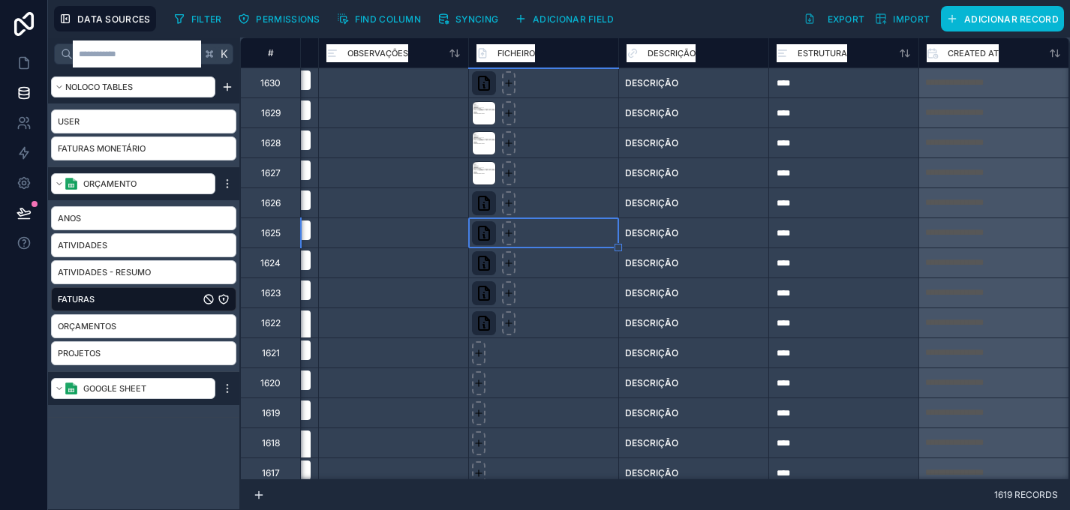
scroll to position [0, 1620]
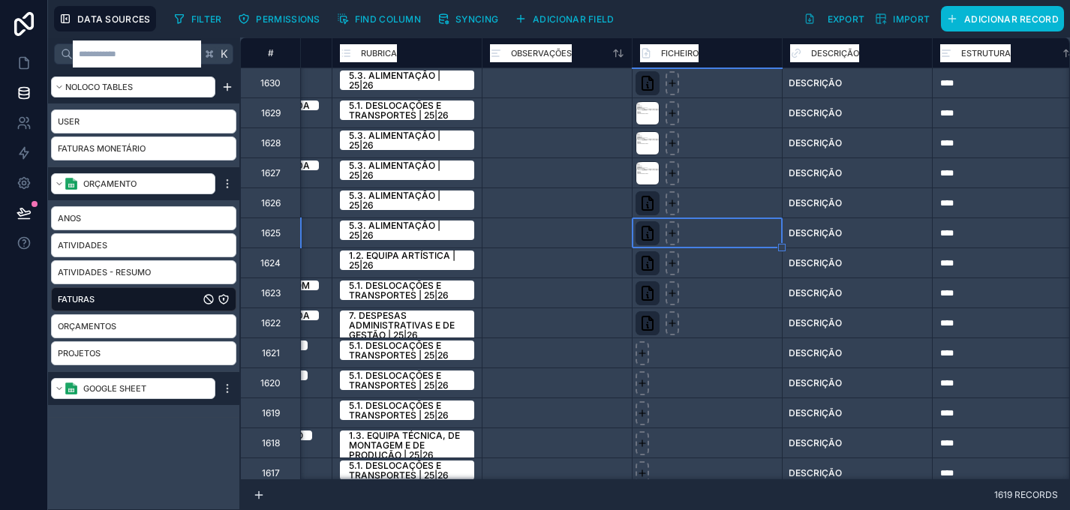
click at [700, 210] on div at bounding box center [707, 203] width 150 height 30
click at [668, 204] on icon at bounding box center [672, 203] width 11 height 11
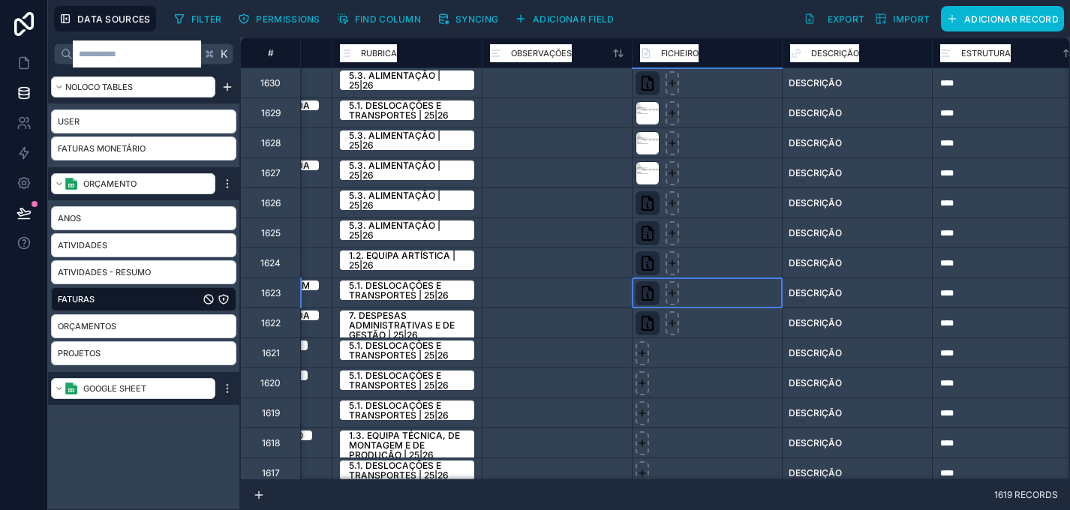
click at [753, 285] on div at bounding box center [707, 293] width 150 height 30
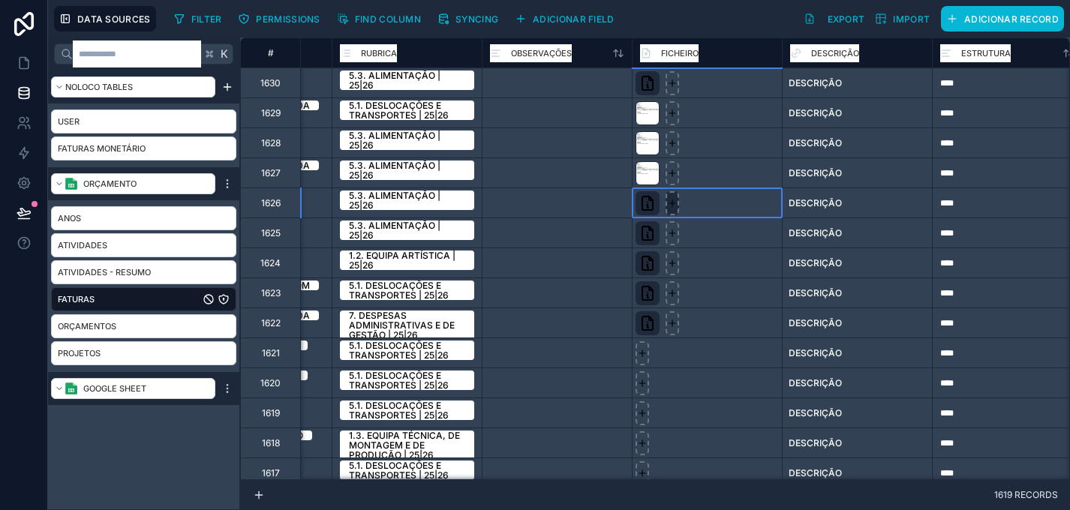
click at [674, 202] on icon at bounding box center [672, 203] width 11 height 11
type input "**********"
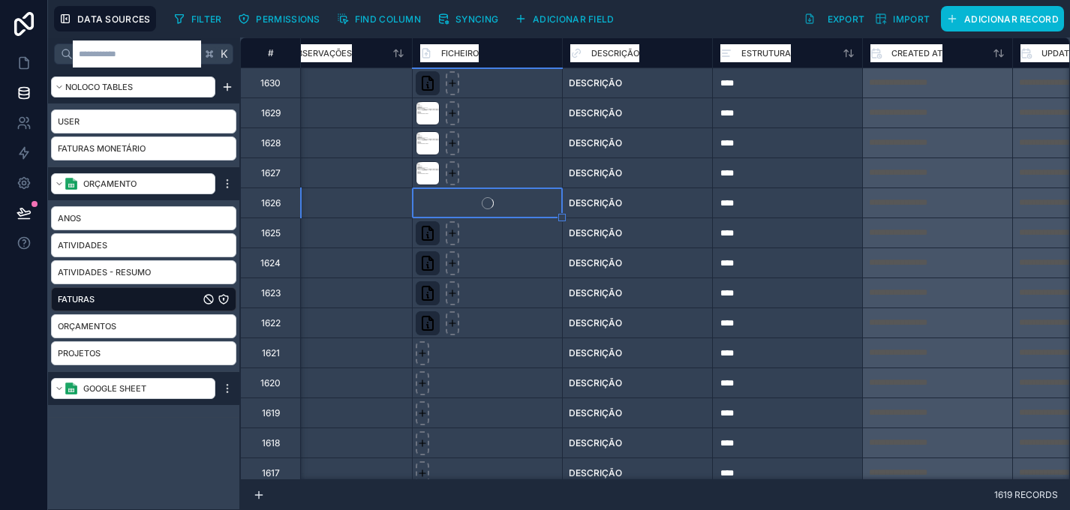
scroll to position [0, 1832]
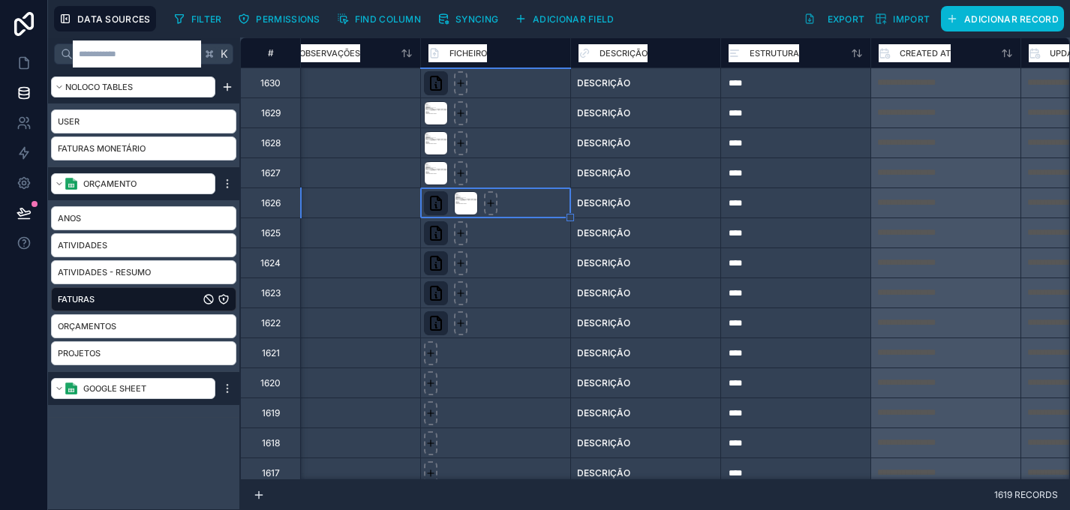
click at [526, 236] on div at bounding box center [495, 233] width 150 height 30
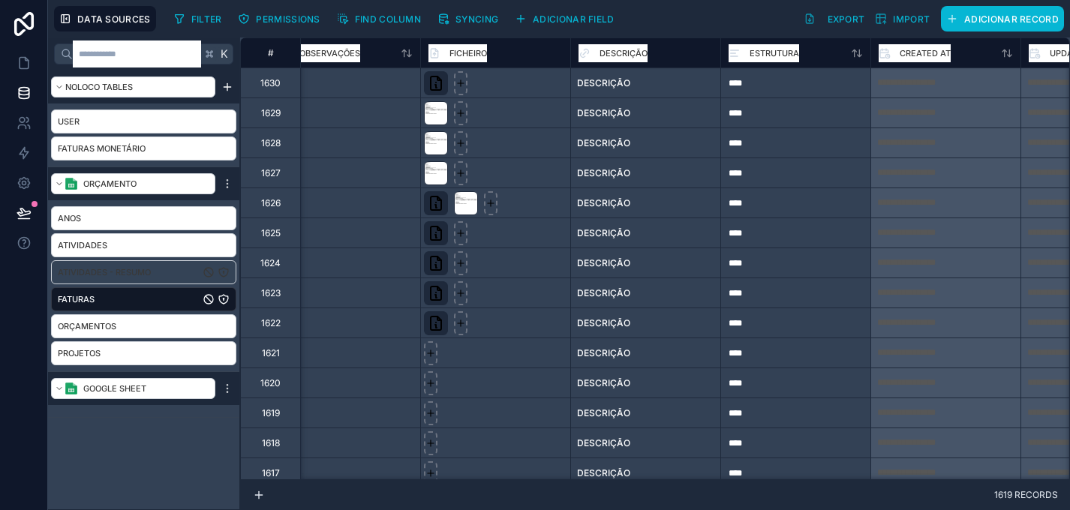
click at [108, 270] on span "Atividades - Resumo" at bounding box center [104, 272] width 93 height 15
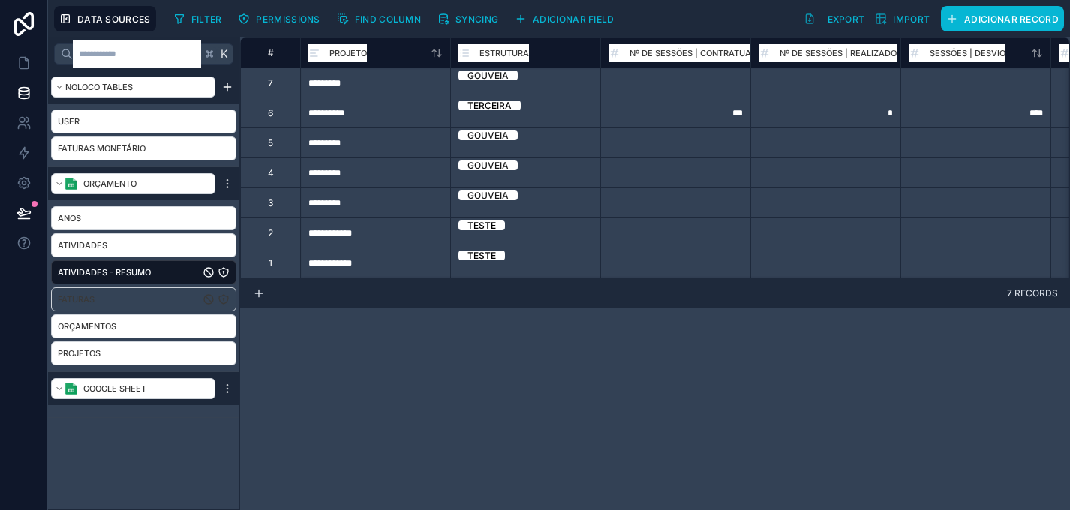
click at [96, 294] on link "Faturas" at bounding box center [129, 299] width 142 height 15
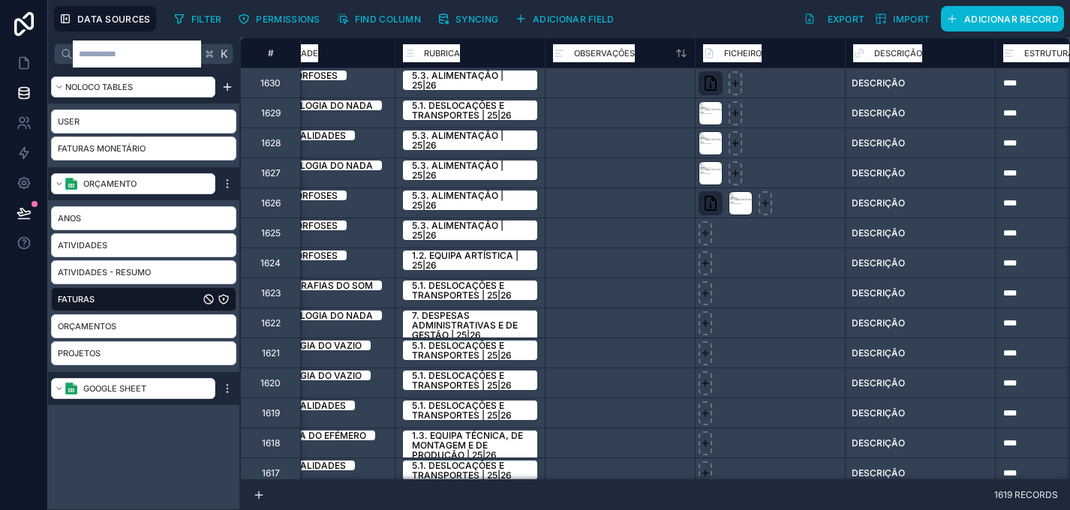
scroll to position [0, 1642]
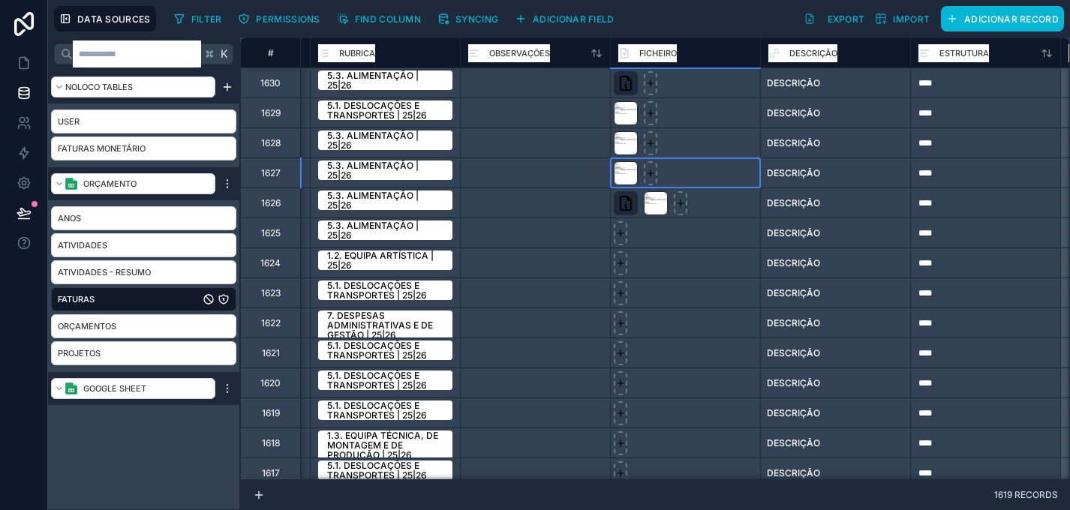
click at [693, 175] on div at bounding box center [685, 173] width 150 height 30
click at [670, 235] on div at bounding box center [685, 233] width 150 height 30
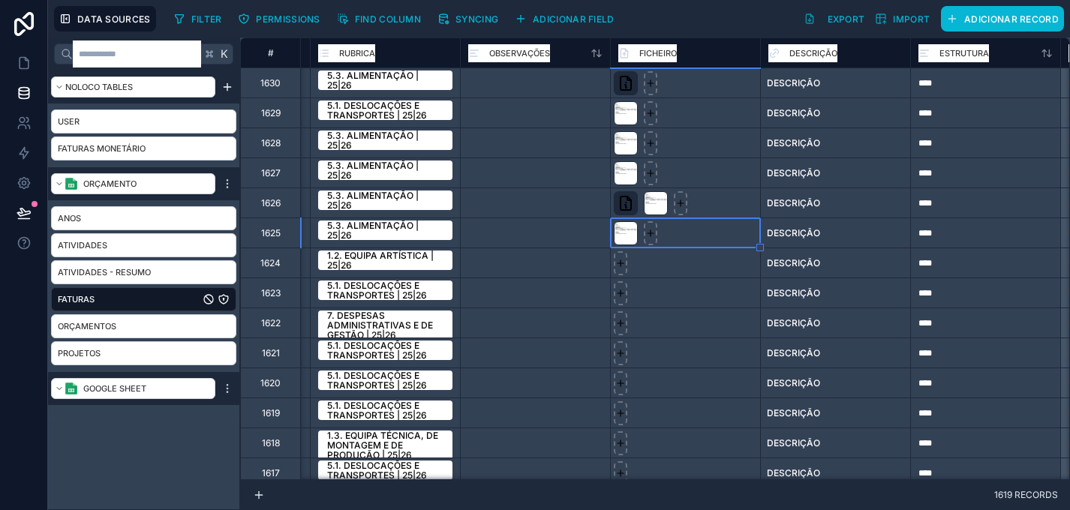
click at [672, 297] on div at bounding box center [685, 293] width 150 height 30
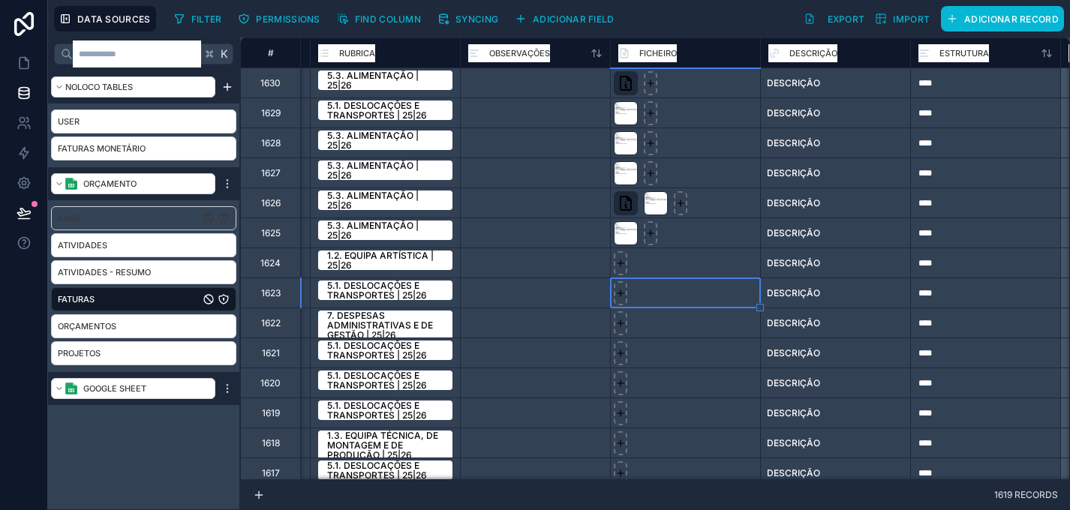
click at [176, 223] on link "Anos" at bounding box center [129, 218] width 142 height 15
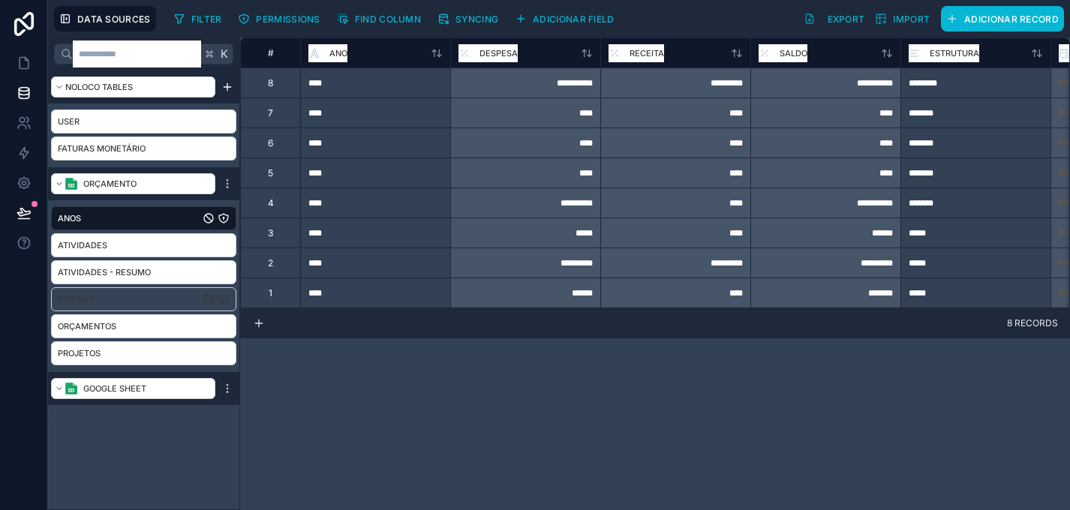
click at [154, 297] on link "Faturas" at bounding box center [129, 299] width 142 height 15
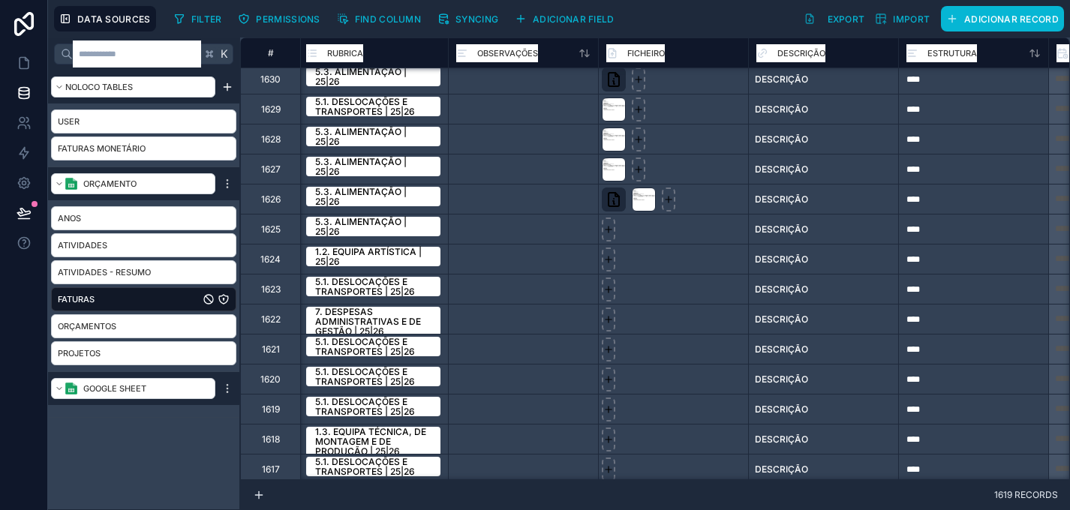
scroll to position [0, 1654]
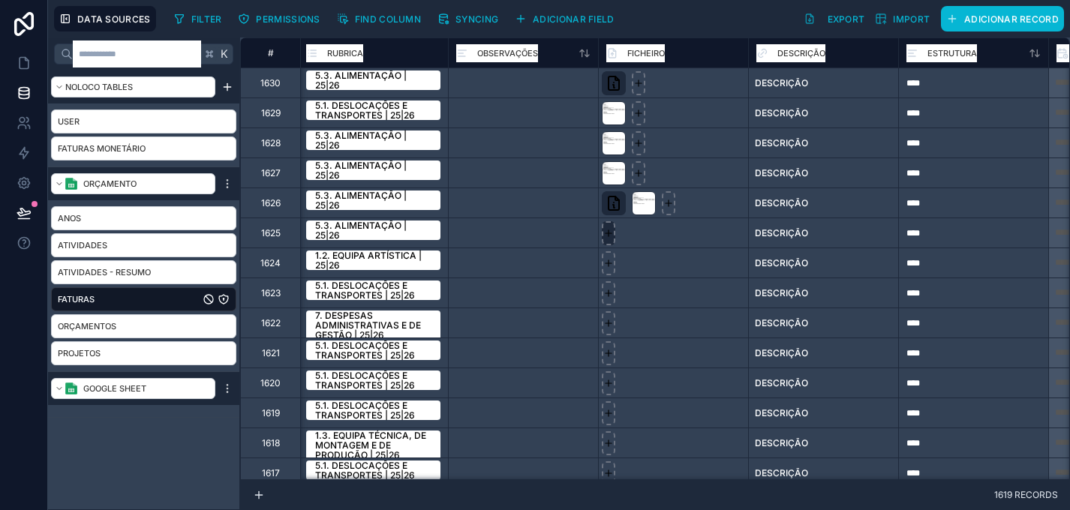
click at [606, 233] on icon at bounding box center [609, 233] width 6 height 0
type input "**********"
click at [610, 267] on icon at bounding box center [609, 263] width 11 height 11
type input "**********"
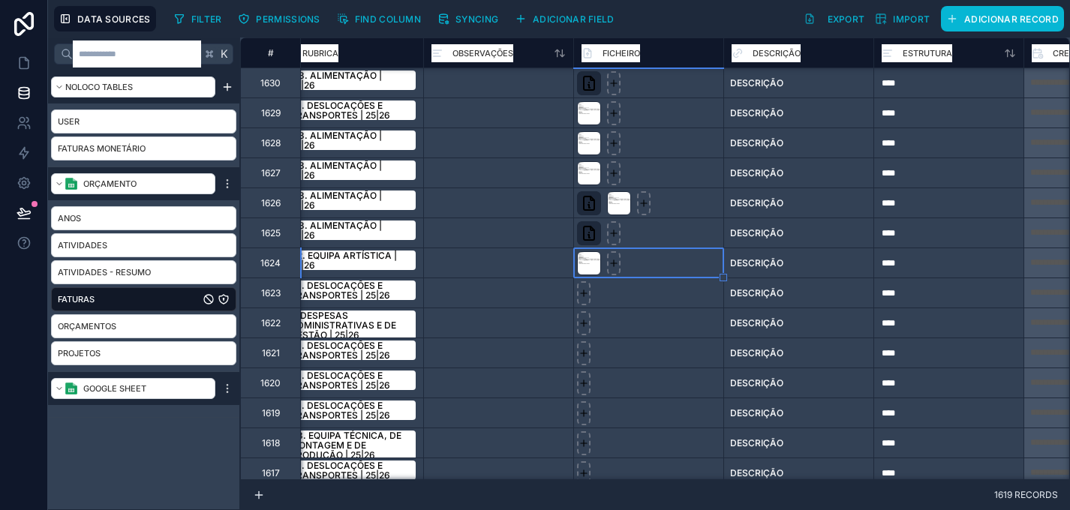
scroll to position [72, 1678]
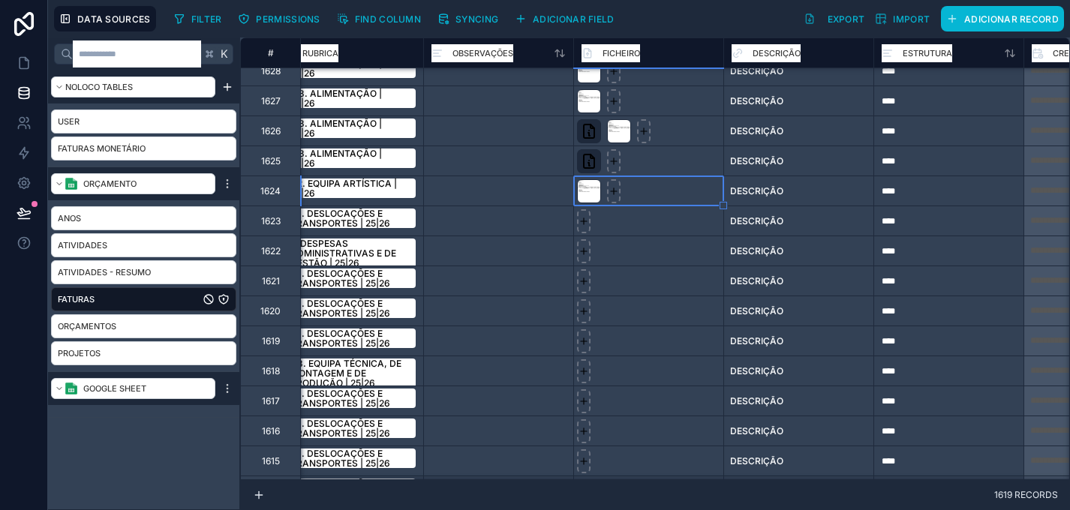
click at [673, 218] on div at bounding box center [649, 221] width 150 height 30
click at [631, 327] on div at bounding box center [649, 341] width 150 height 30
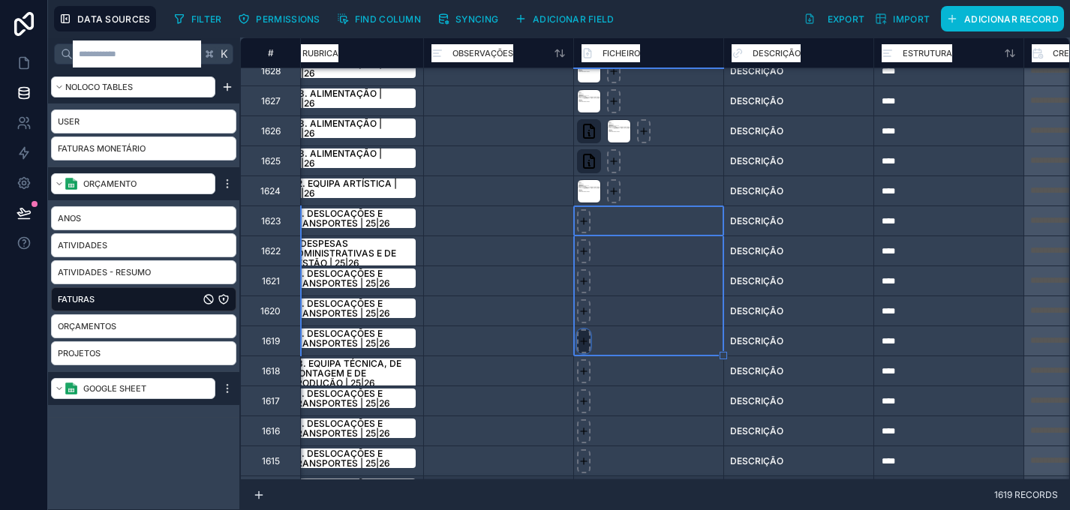
click at [586, 343] on icon at bounding box center [584, 341] width 11 height 11
type input "**********"
click at [673, 191] on div at bounding box center [649, 191] width 150 height 30
drag, startPoint x: 670, startPoint y: 218, endPoint x: 669, endPoint y: 307, distance: 89.3
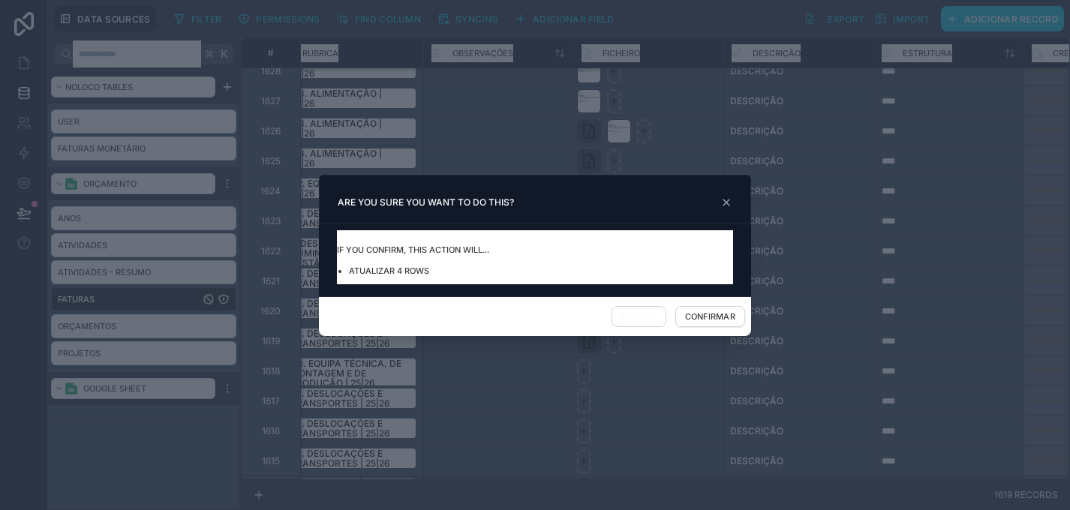
click at [772, 272] on div at bounding box center [535, 255] width 1070 height 510
click at [693, 317] on button "Confirmar" at bounding box center [711, 316] width 70 height 21
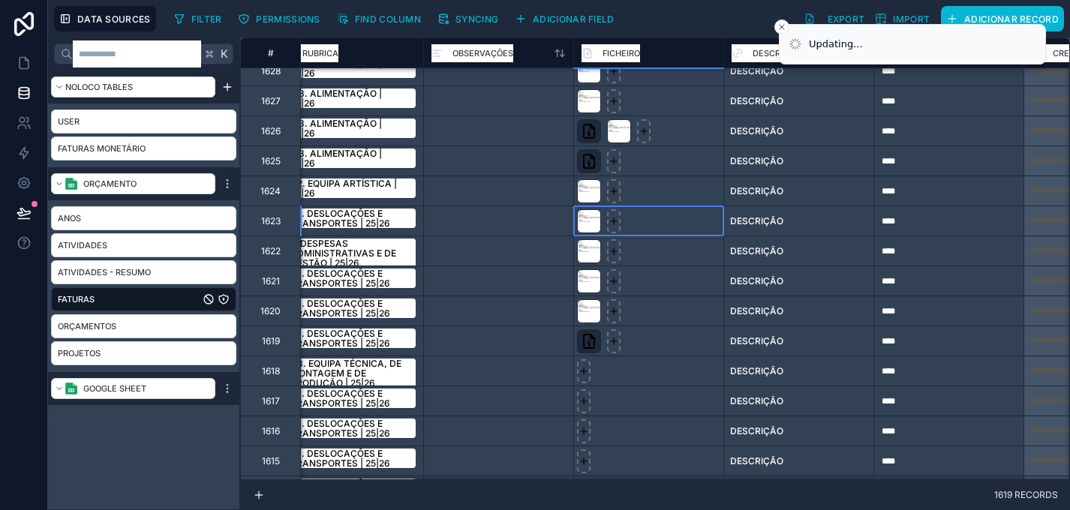
click at [684, 227] on div at bounding box center [649, 221] width 150 height 30
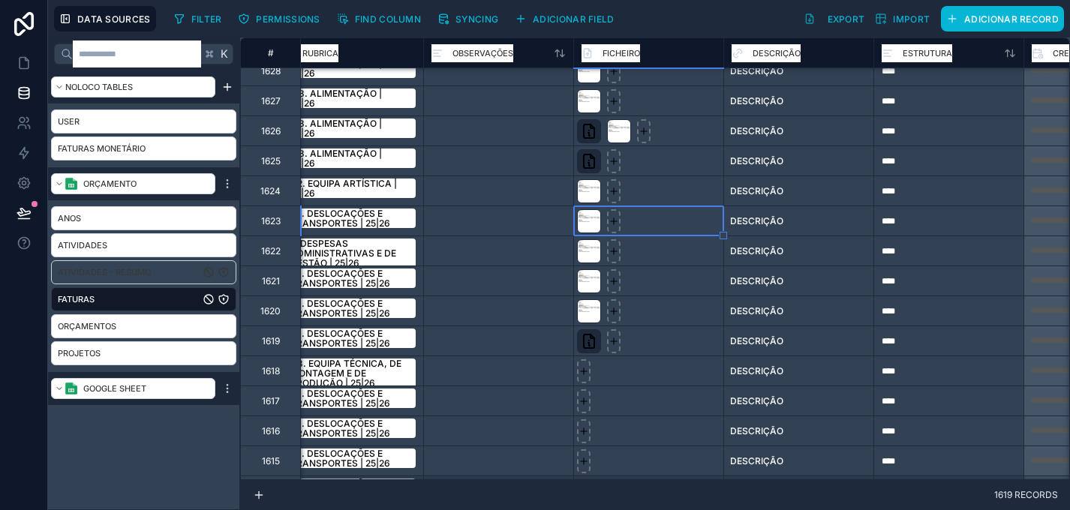
click at [165, 269] on link "Atividades - Resumo" at bounding box center [129, 272] width 142 height 15
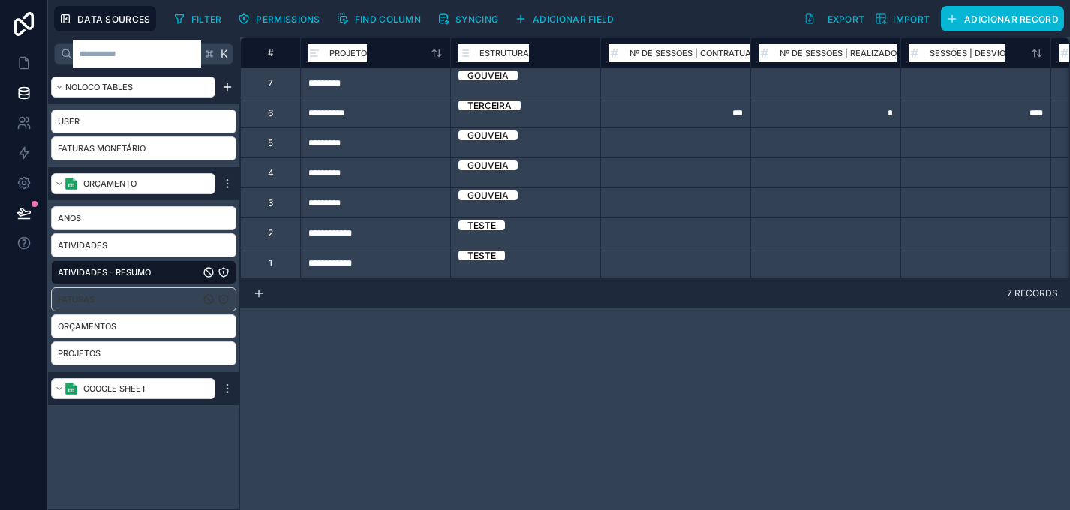
click at [129, 303] on link "Faturas" at bounding box center [129, 299] width 142 height 15
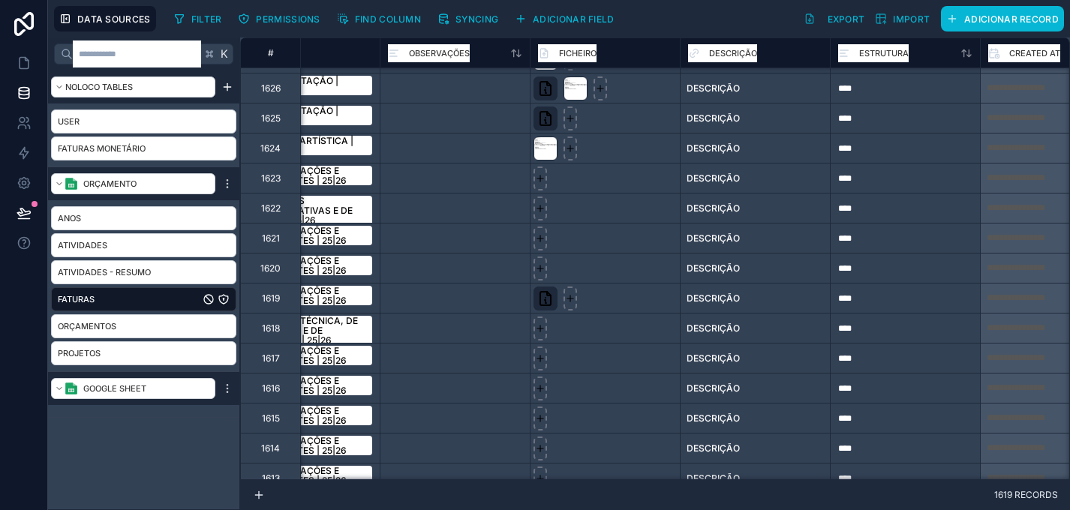
scroll to position [119, 1722]
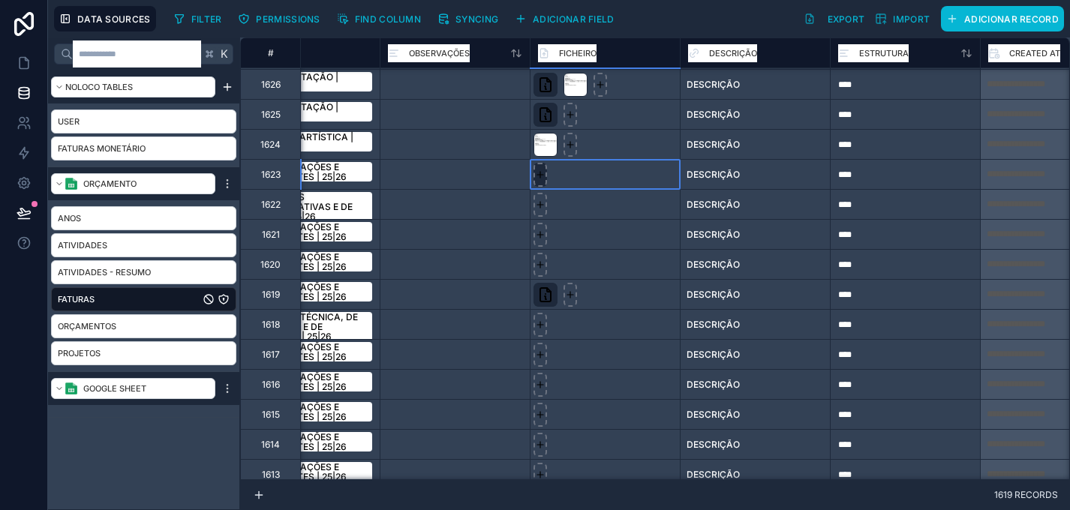
click at [544, 175] on icon at bounding box center [540, 175] width 11 height 11
type input "**********"
click at [540, 207] on icon at bounding box center [540, 205] width 11 height 11
type input "**********"
click at [543, 227] on div at bounding box center [541, 235] width 14 height 24
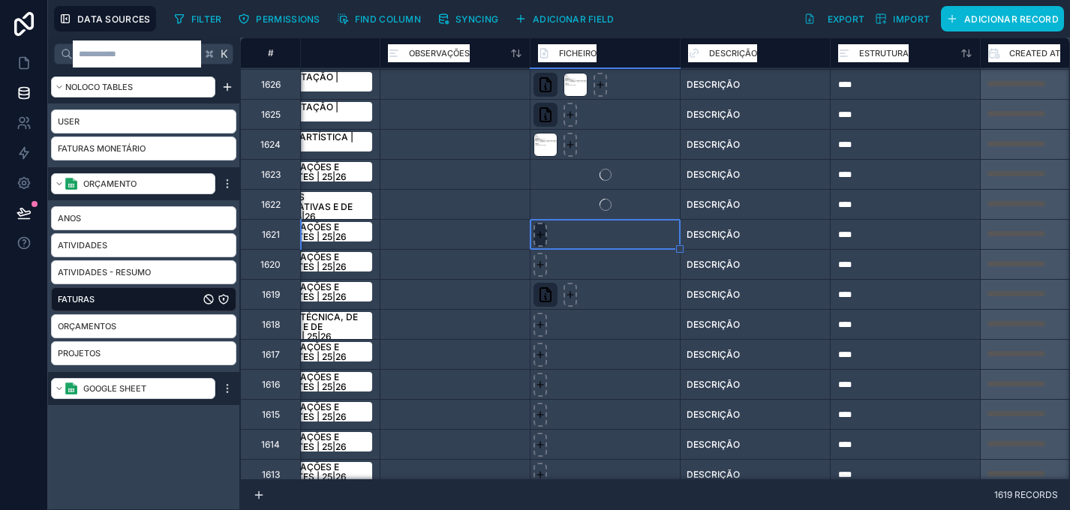
type input "**********"
click at [546, 264] on div at bounding box center [541, 265] width 14 height 24
type input "**********"
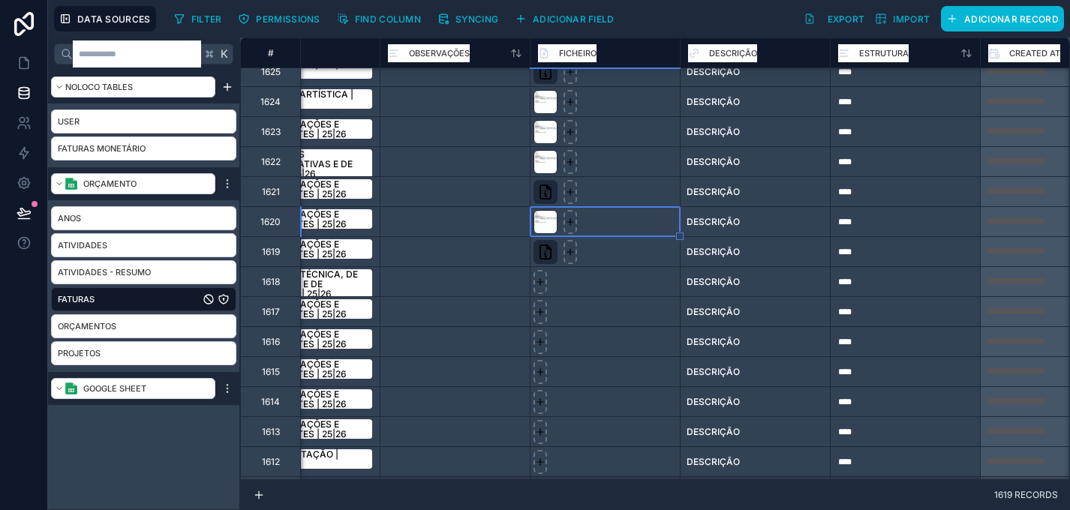
scroll to position [163, 1722]
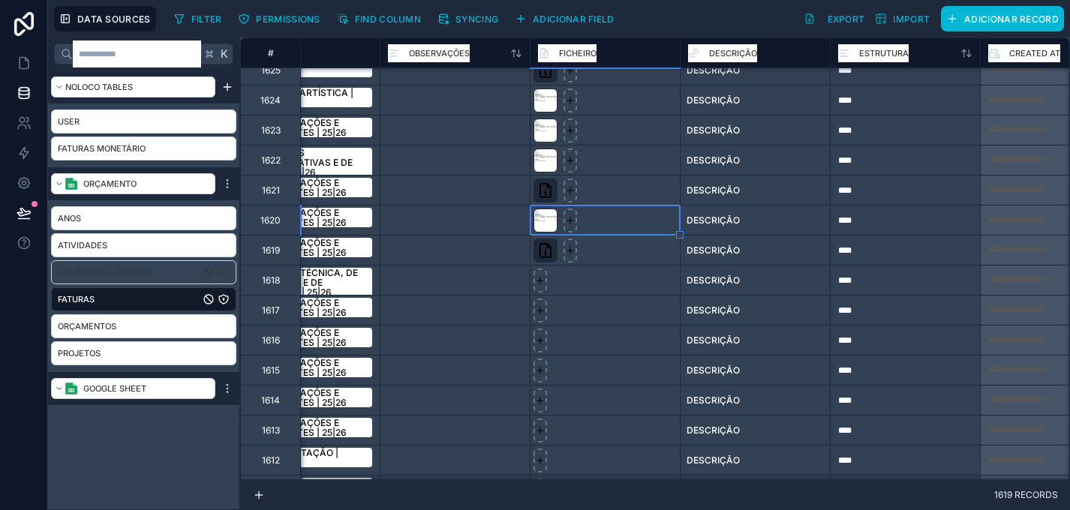
click at [97, 270] on span "Atividades - Resumo" at bounding box center [104, 272] width 93 height 15
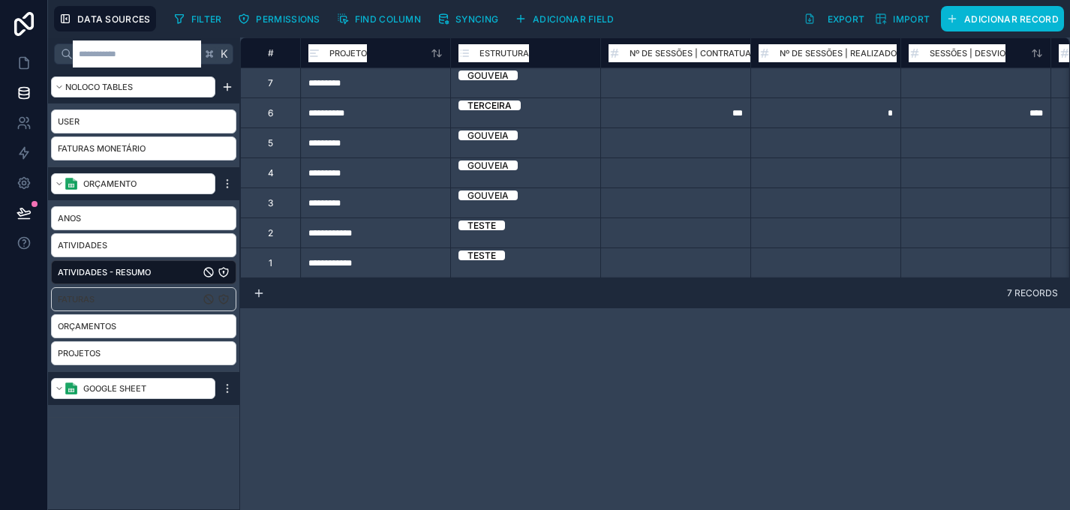
click at [100, 302] on link "Faturas" at bounding box center [129, 299] width 142 height 15
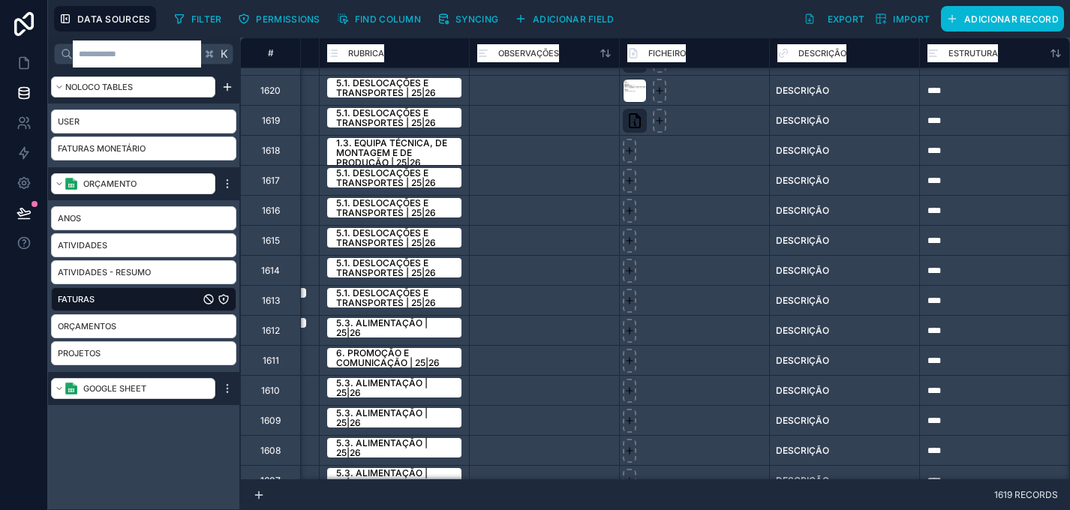
scroll to position [292, 1633]
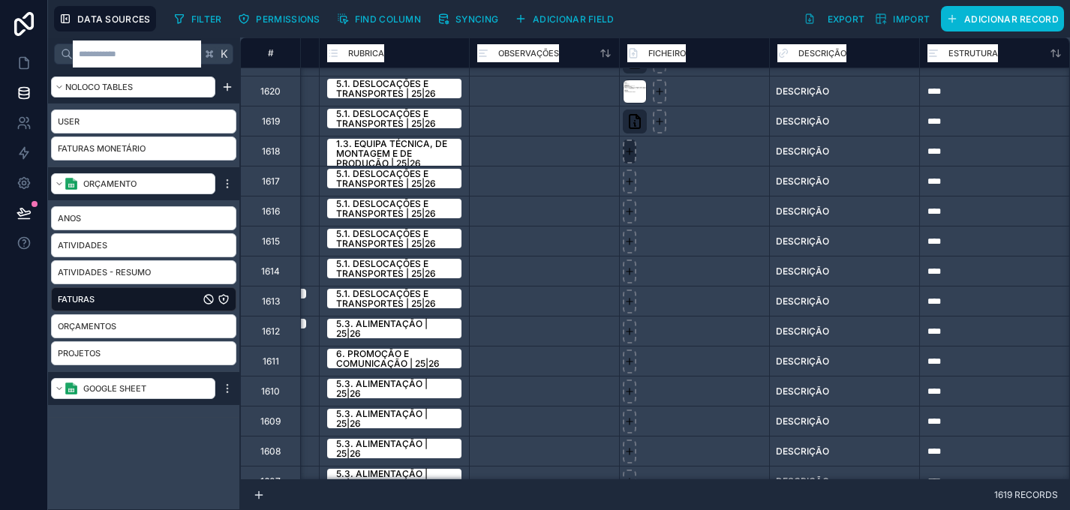
click at [631, 153] on icon at bounding box center [630, 151] width 11 height 11
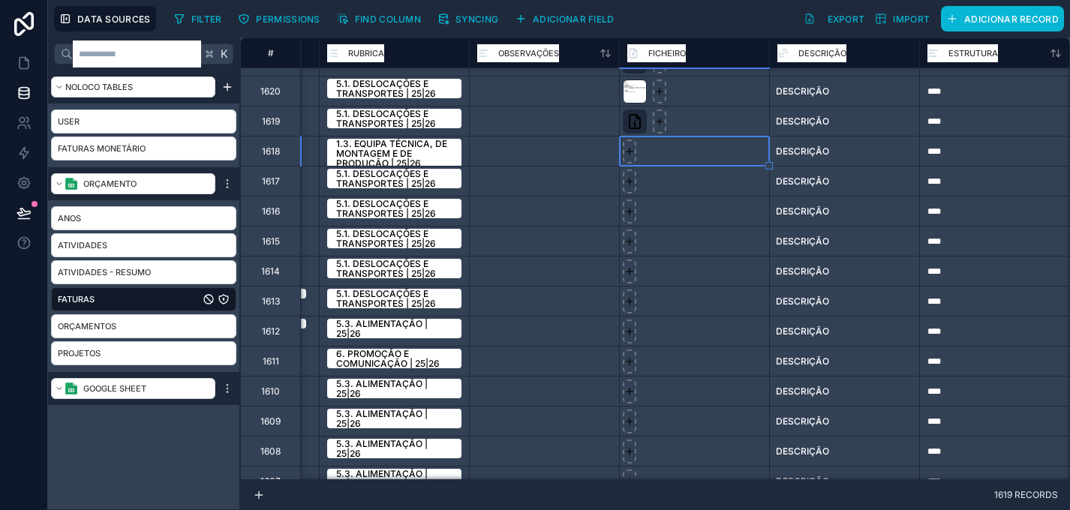
type input "**********"
click at [630, 180] on icon at bounding box center [630, 181] width 0 height 6
type input "**********"
click at [636, 214] on div at bounding box center [630, 212] width 14 height 24
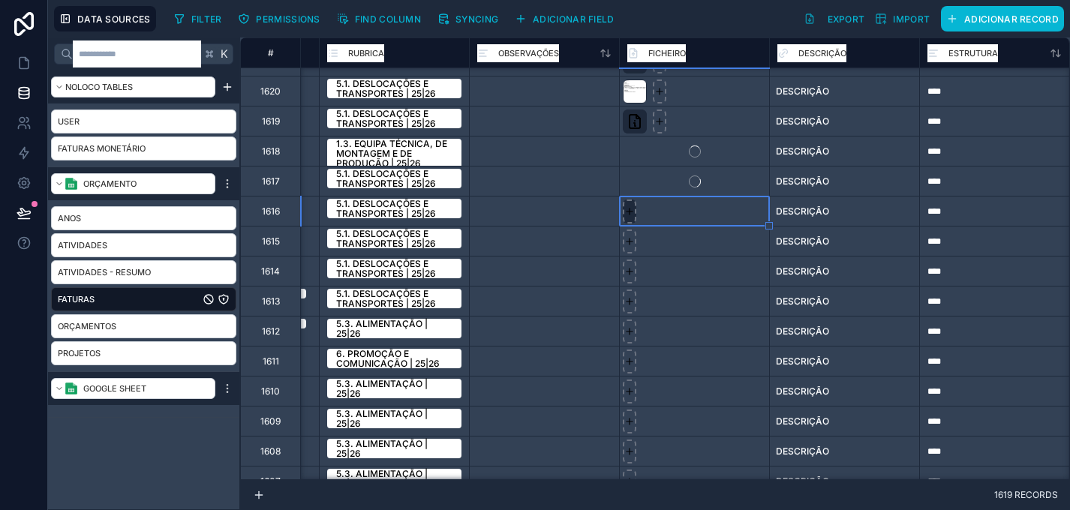
type input "**********"
click at [631, 249] on div at bounding box center [630, 242] width 14 height 24
type input "**********"
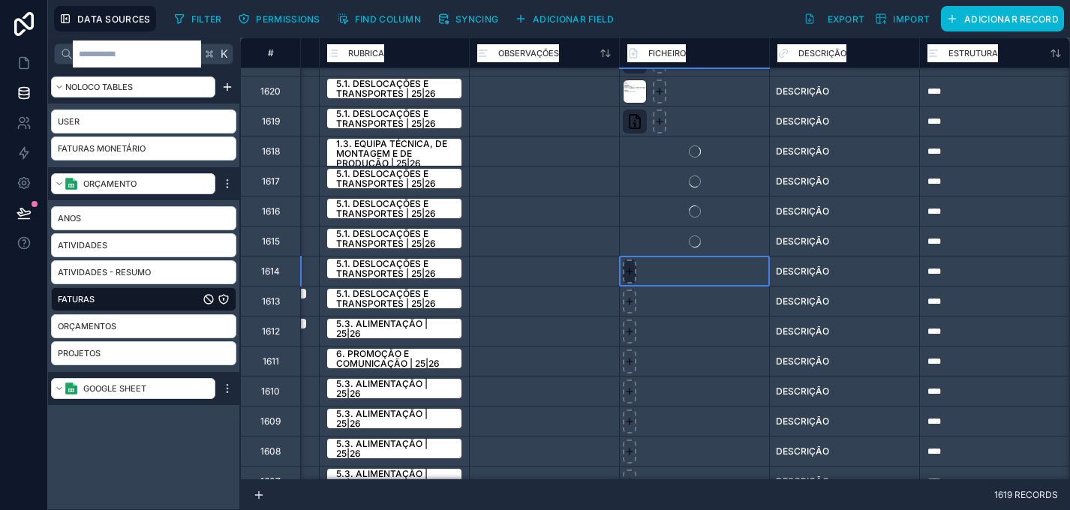
click at [634, 273] on icon at bounding box center [630, 271] width 11 height 11
type input "**********"
click at [630, 309] on div at bounding box center [630, 302] width 14 height 24
type input "**********"
click at [630, 332] on icon at bounding box center [630, 332] width 6 height 0
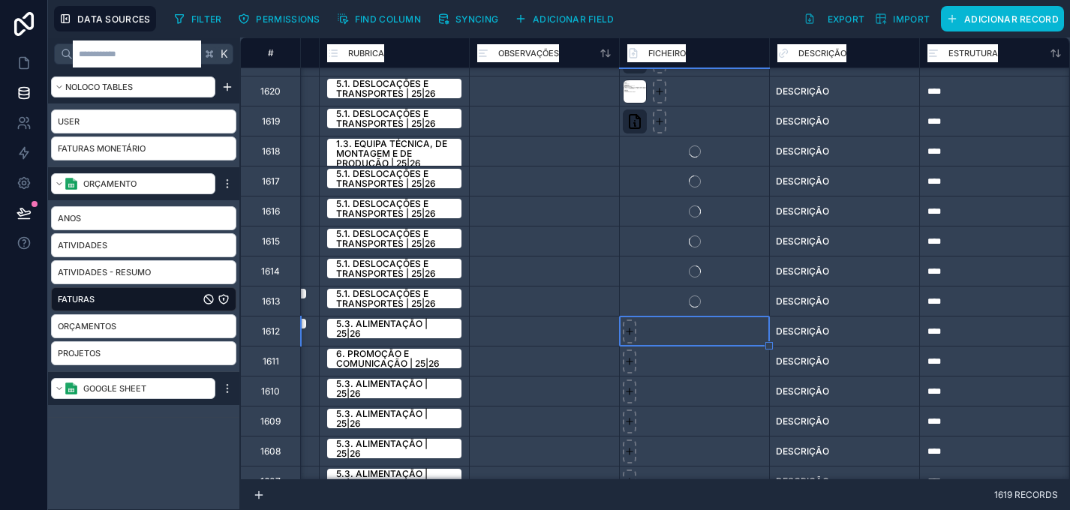
type input "**********"
click at [632, 362] on icon at bounding box center [630, 362] width 6 height 0
type input "**********"
click at [634, 390] on icon at bounding box center [630, 392] width 11 height 11
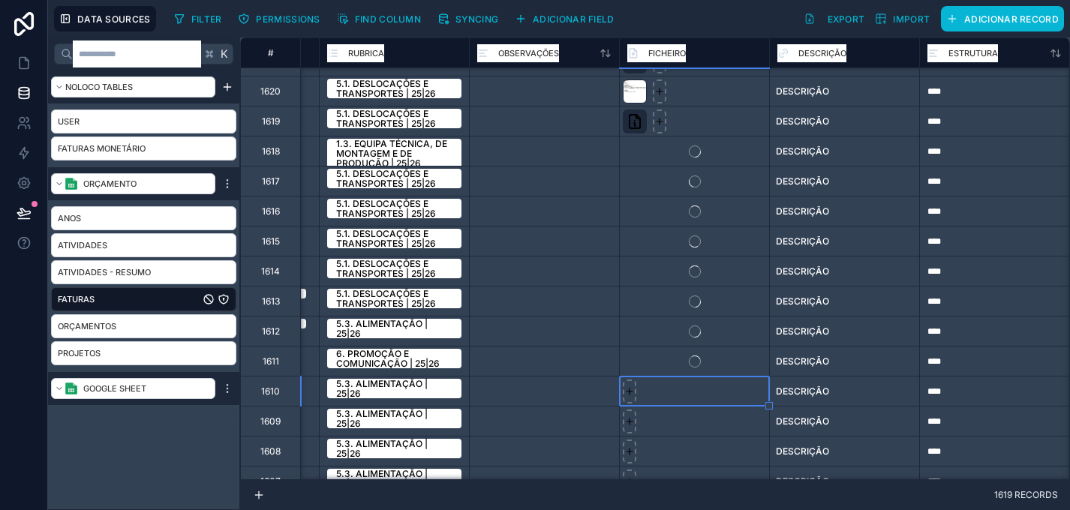
type input "**********"
click at [634, 420] on icon at bounding box center [630, 422] width 11 height 11
type input "**********"
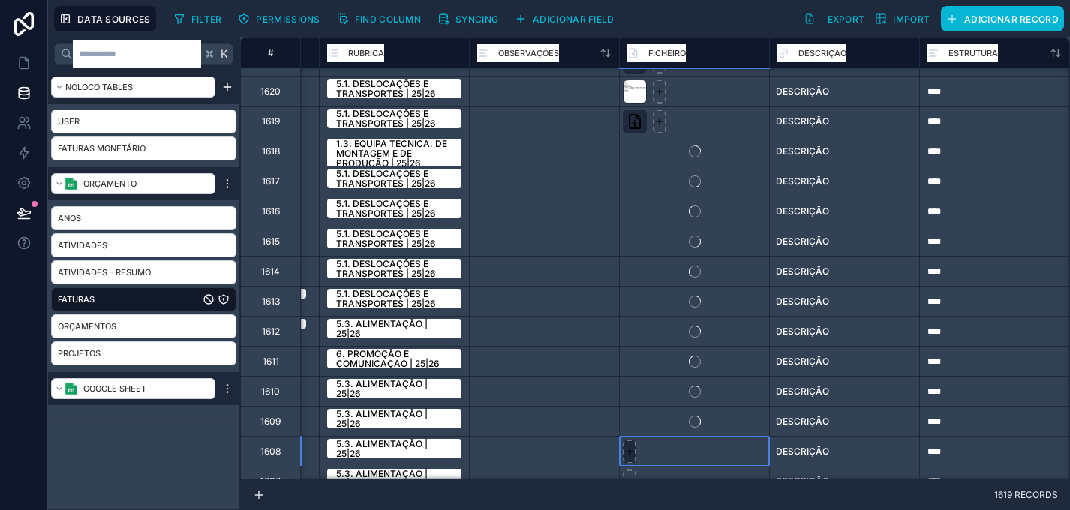
click at [633, 452] on icon at bounding box center [630, 452] width 11 height 11
type input "**********"
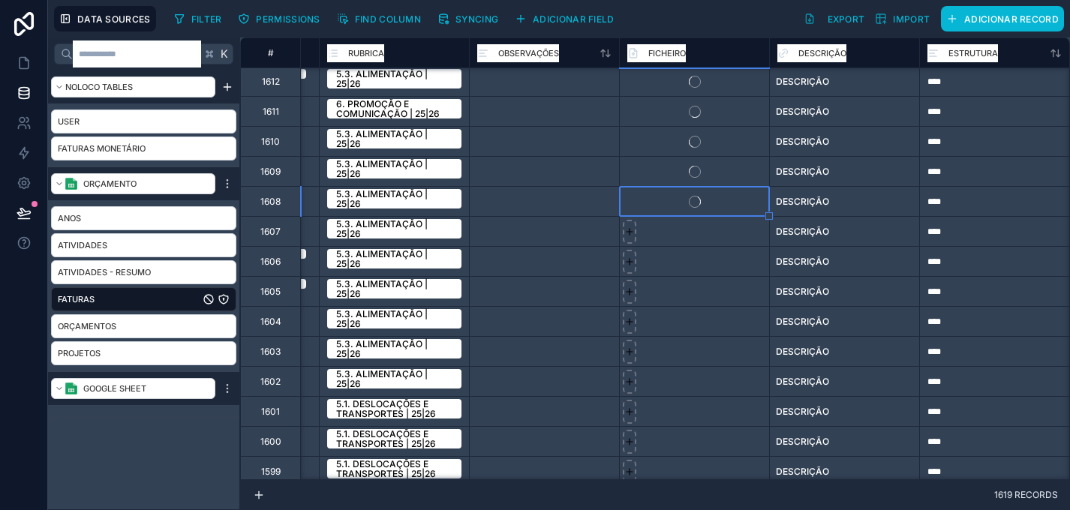
scroll to position [547, 1633]
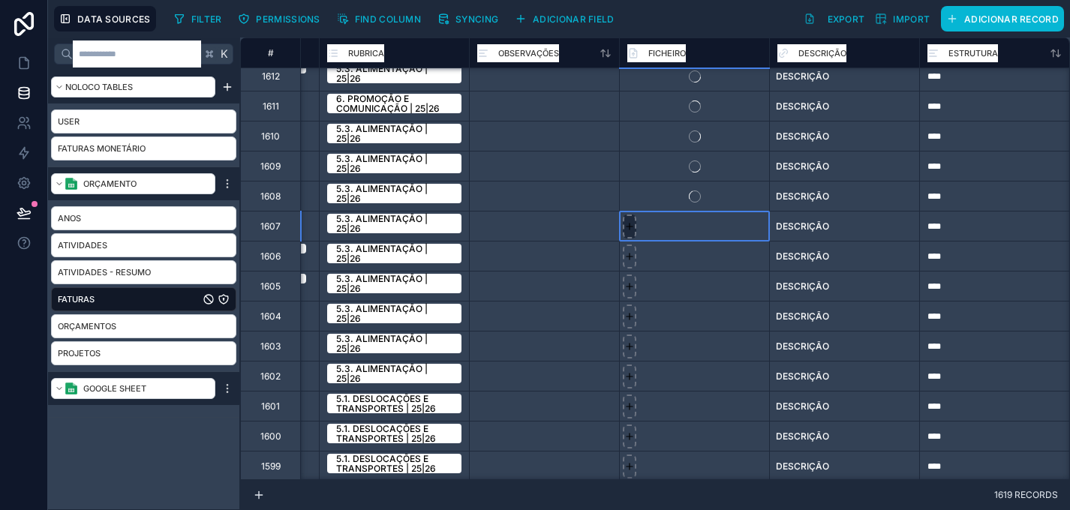
click at [632, 224] on icon at bounding box center [630, 226] width 11 height 11
type input "**********"
click at [631, 256] on icon at bounding box center [630, 256] width 11 height 11
type input "**********"
click at [631, 292] on div at bounding box center [630, 287] width 14 height 24
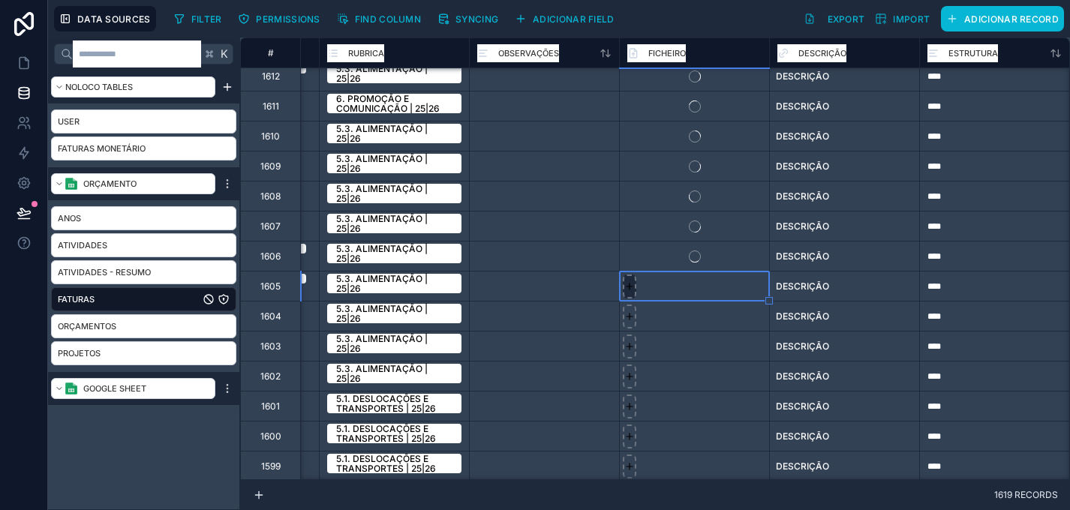
type input "**********"
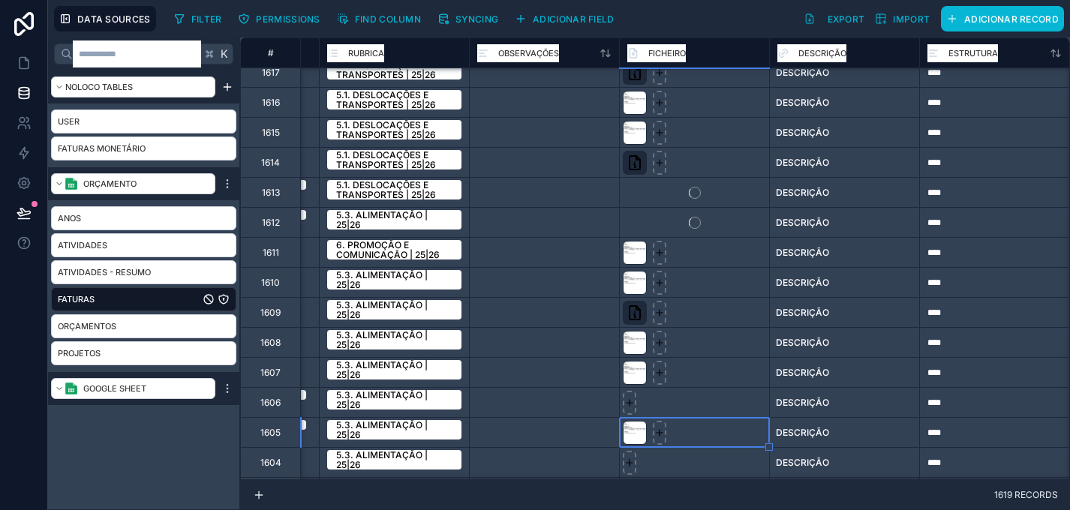
scroll to position [499, 1633]
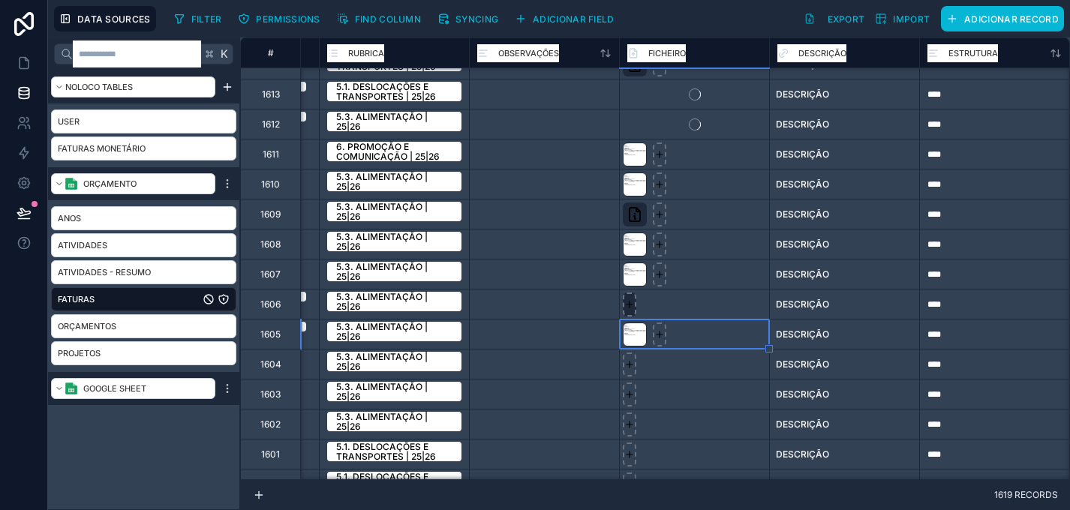
click at [630, 303] on icon at bounding box center [630, 305] width 11 height 11
type input "**********"
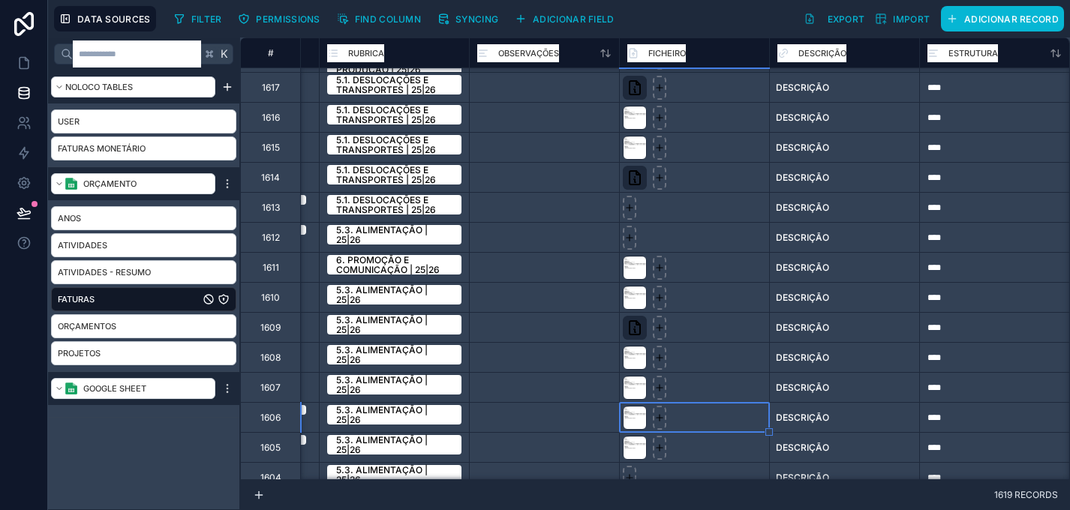
scroll to position [367, 1633]
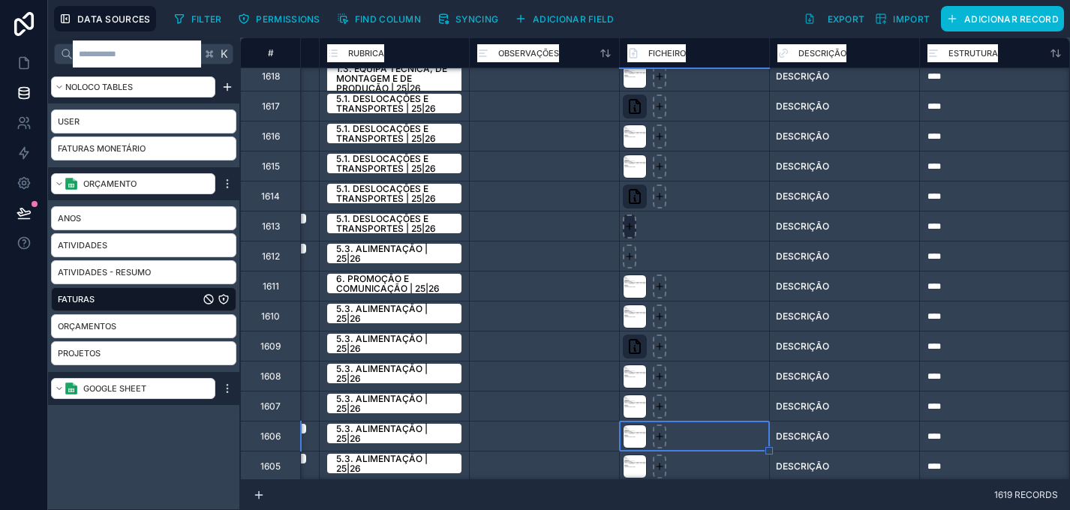
click at [631, 227] on icon at bounding box center [630, 226] width 11 height 11
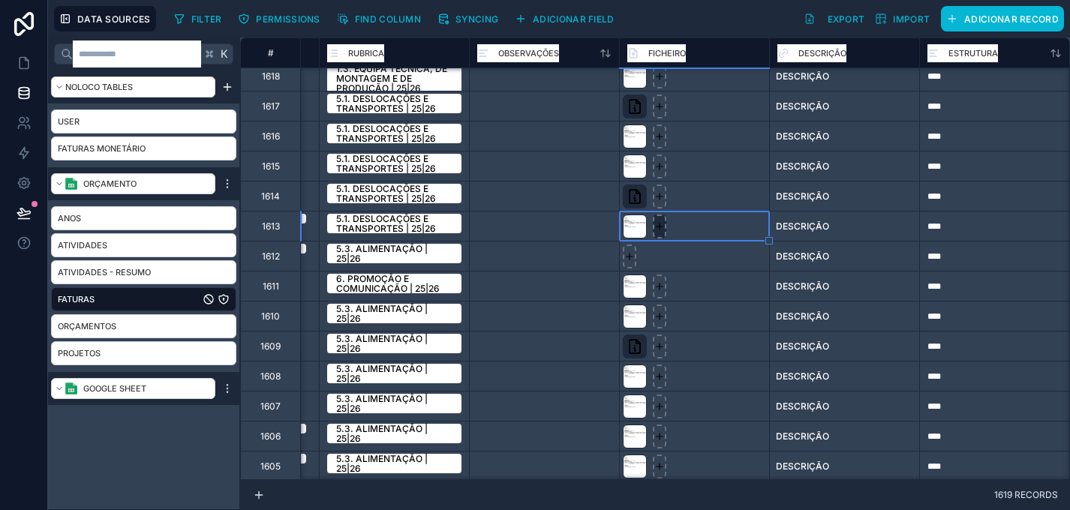
type input "**********"
click at [629, 254] on div at bounding box center [635, 257] width 24 height 24
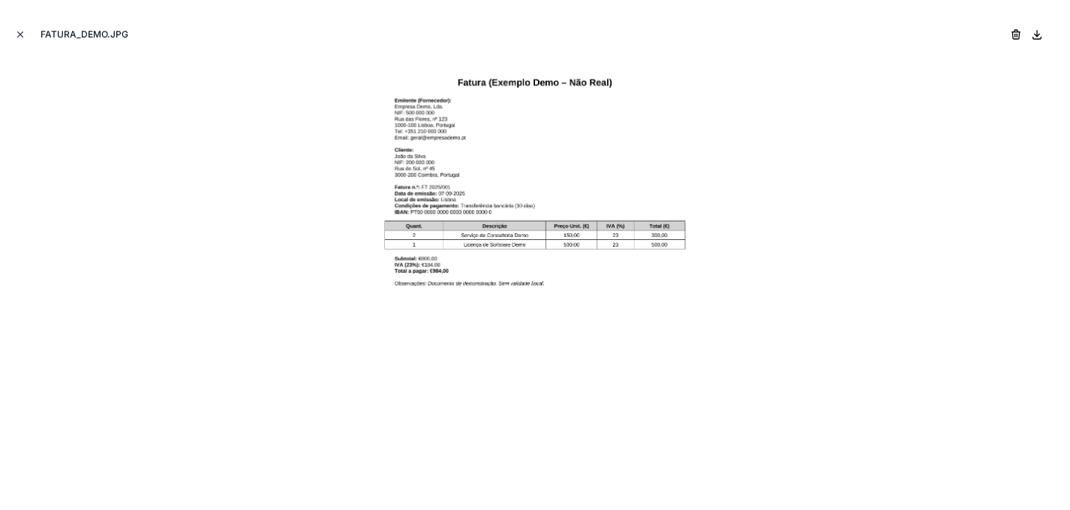
click at [22, 31] on icon "Close modal" at bounding box center [20, 34] width 11 height 11
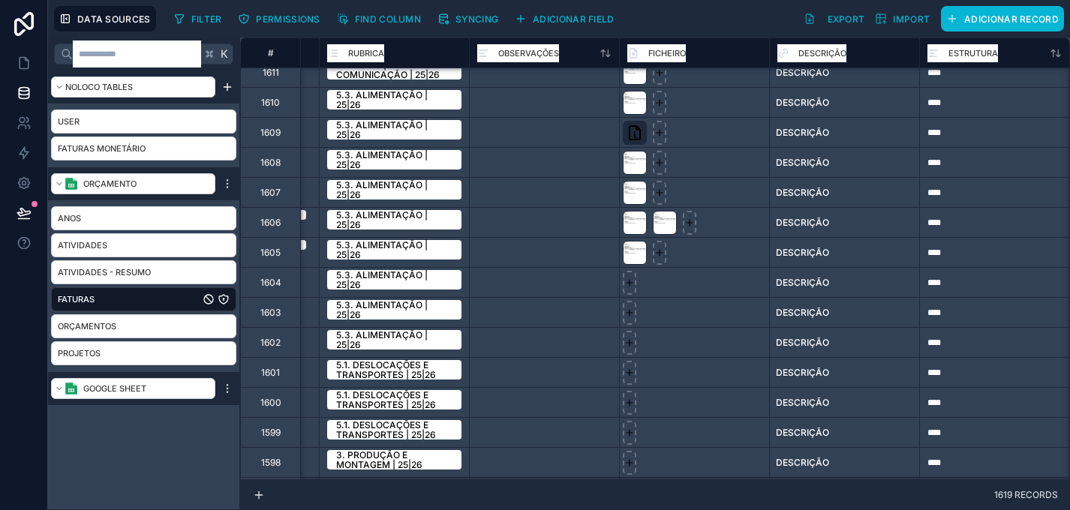
scroll to position [633, 1633]
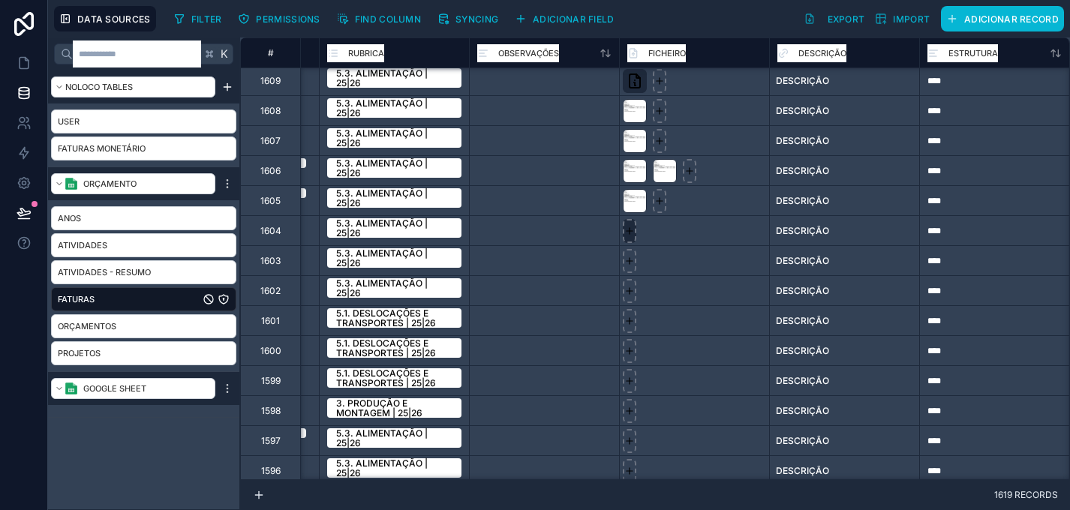
click at [628, 237] on div at bounding box center [630, 231] width 14 height 24
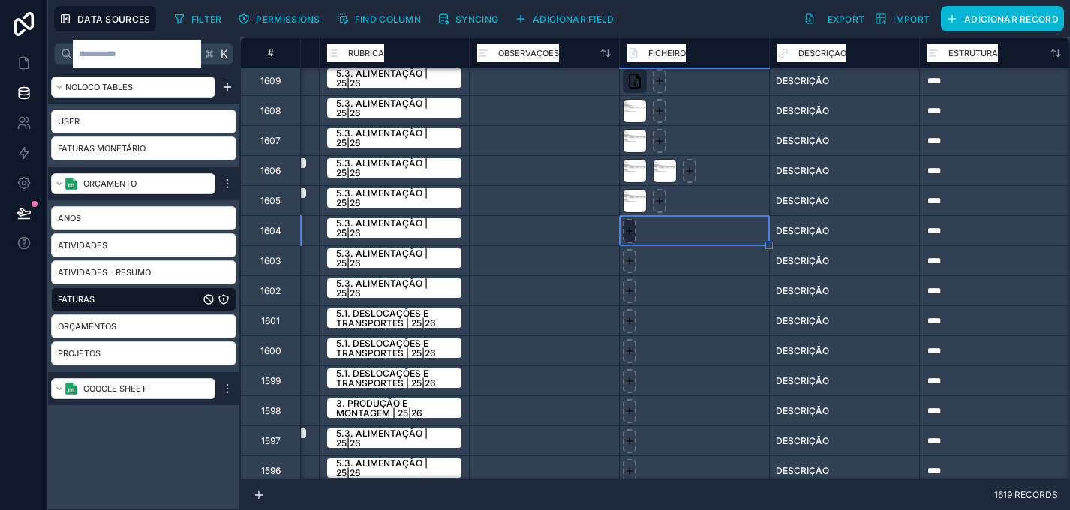
type input "**********"
click at [630, 269] on div at bounding box center [630, 261] width 14 height 24
type input "**********"
click at [634, 294] on icon at bounding box center [630, 291] width 11 height 11
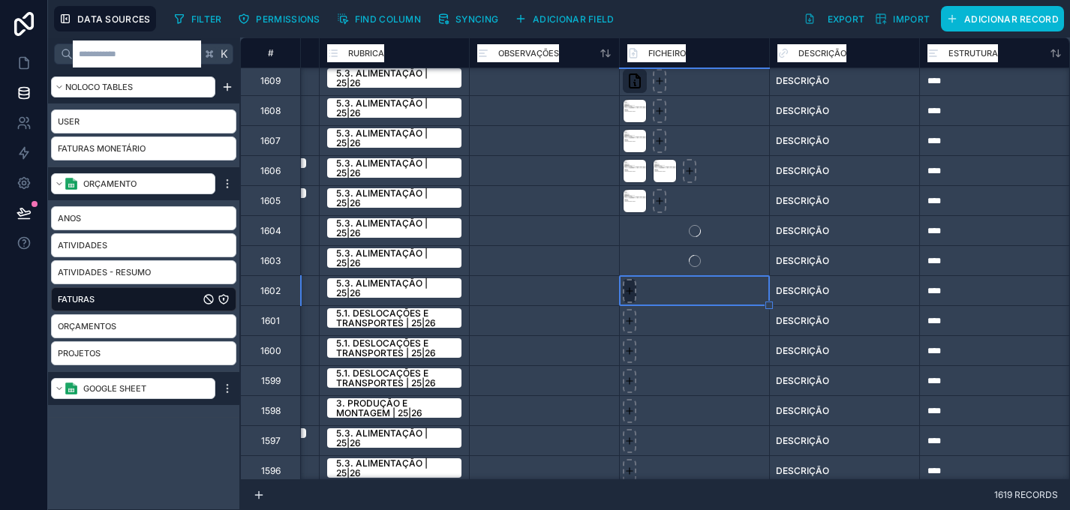
type input "**********"
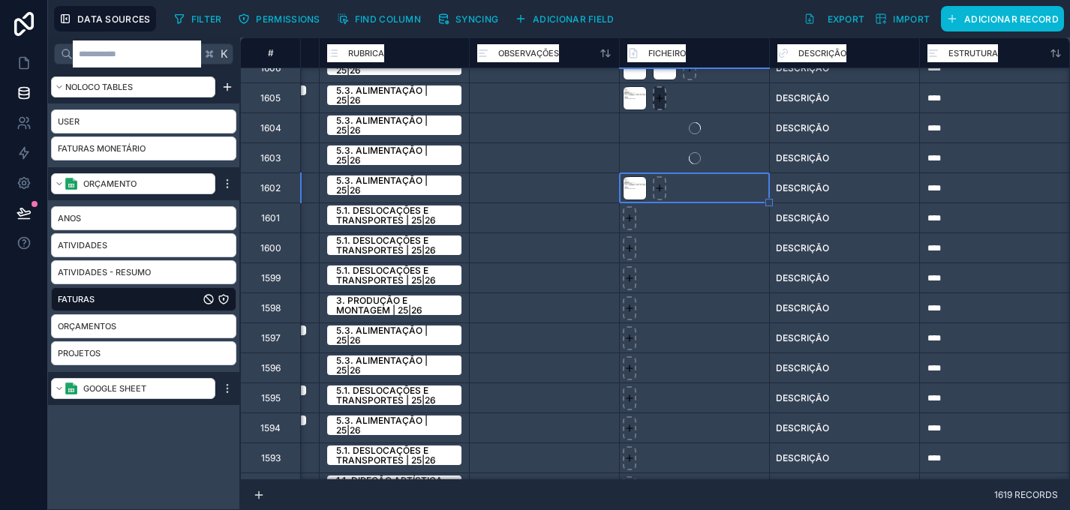
scroll to position [713, 1633]
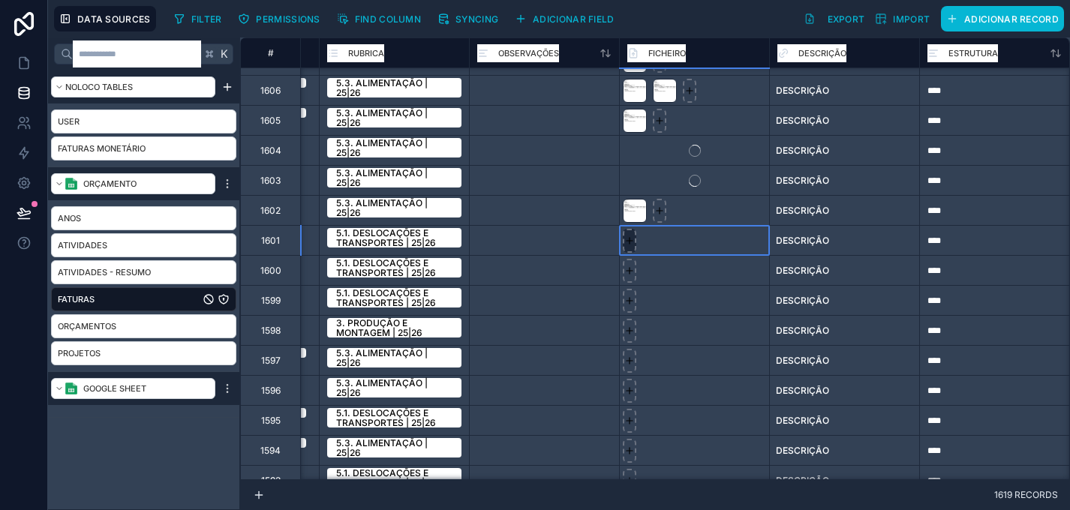
click at [633, 246] on div at bounding box center [630, 241] width 14 height 24
type input "**********"
click at [634, 276] on div at bounding box center [630, 271] width 14 height 24
type input "**********"
click at [627, 307] on div at bounding box center [630, 301] width 14 height 24
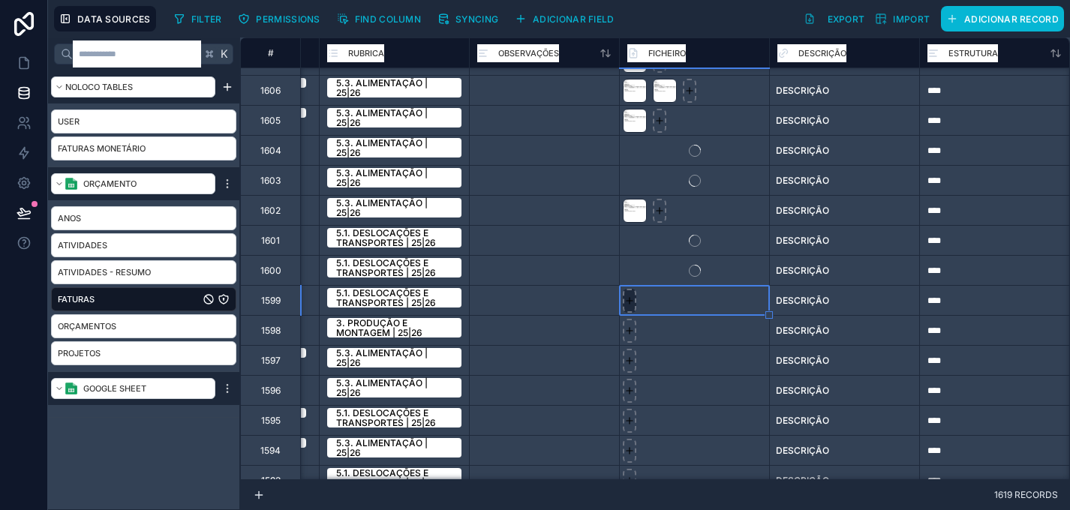
type input "**********"
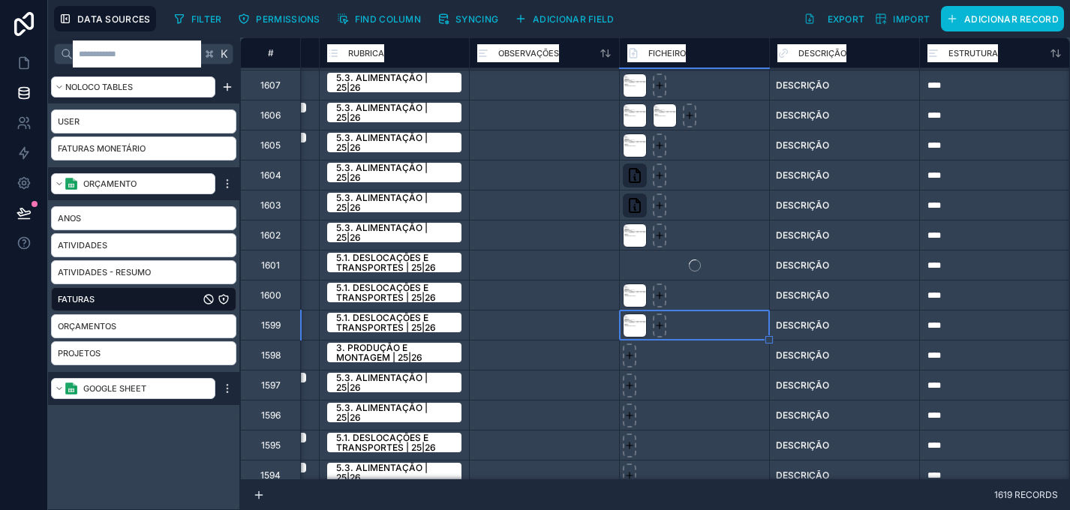
scroll to position [837, 1633]
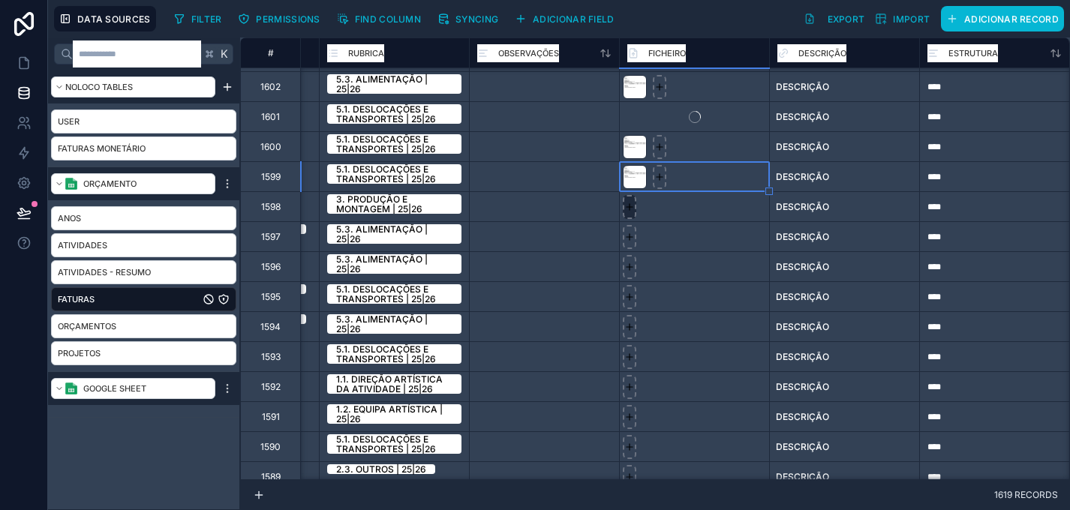
click at [628, 204] on icon at bounding box center [630, 207] width 11 height 11
type input "**********"
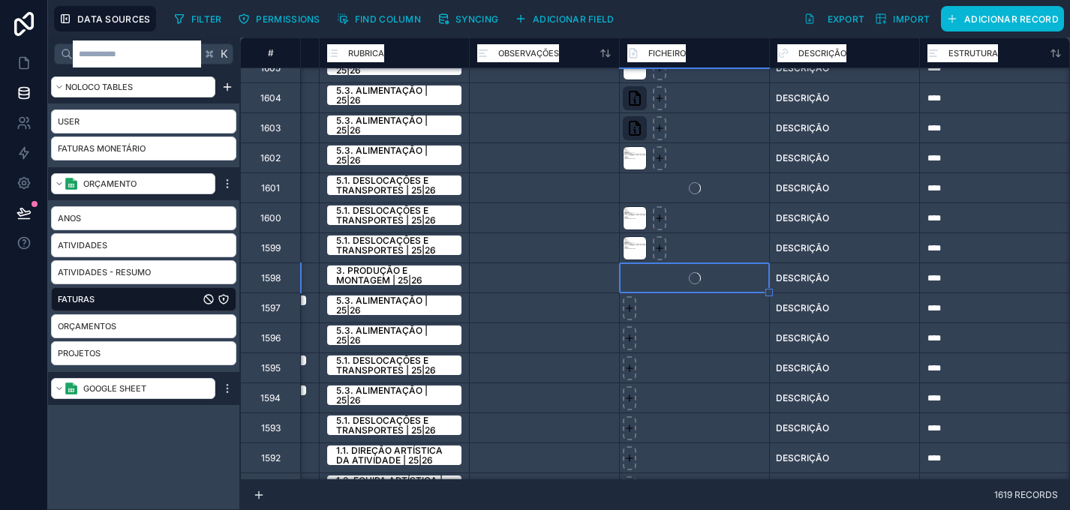
scroll to position [754, 1633]
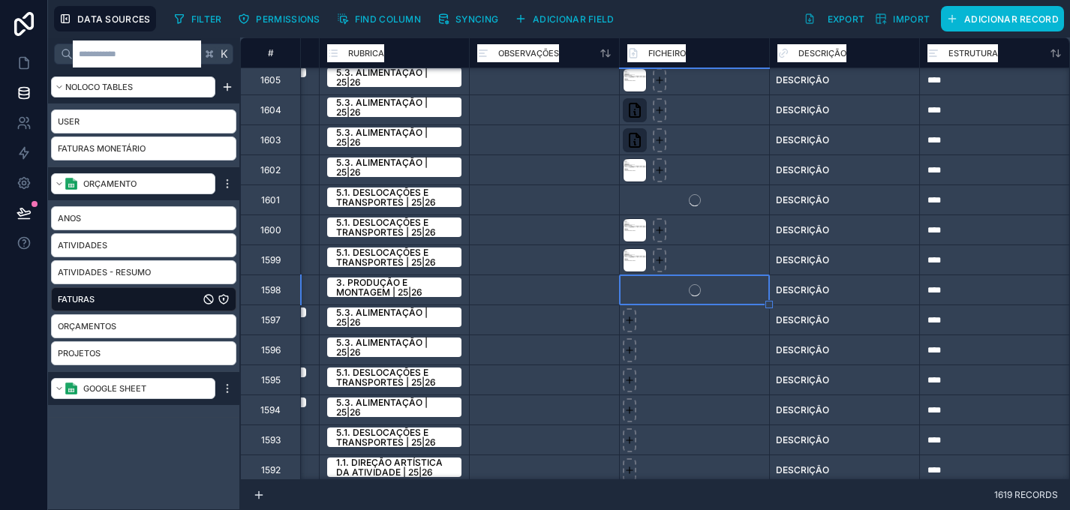
click at [636, 324] on div at bounding box center [630, 321] width 14 height 24
type input "**********"
click at [632, 349] on icon at bounding box center [630, 350] width 11 height 11
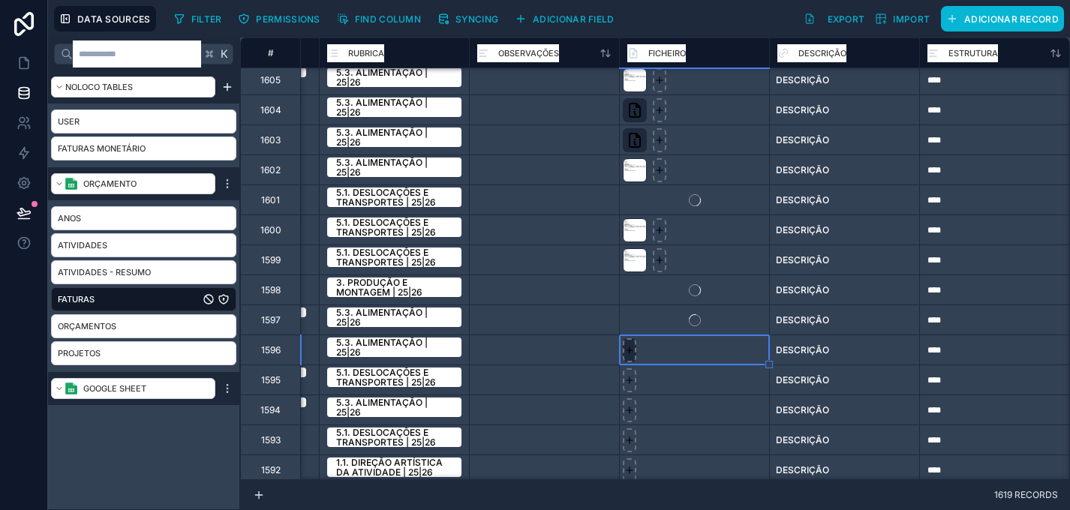
type input "**********"
click at [631, 378] on icon at bounding box center [630, 380] width 11 height 11
type input "**********"
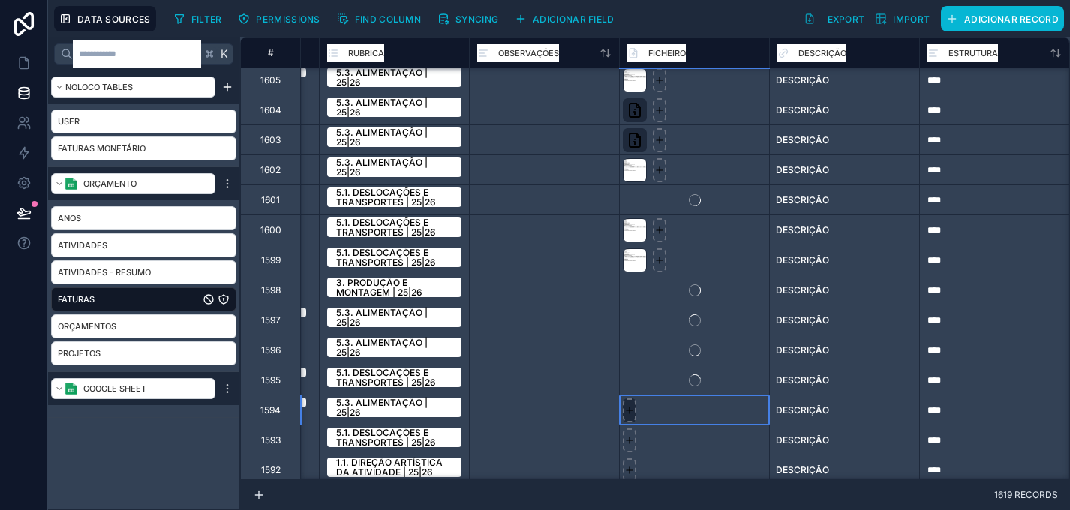
click at [632, 408] on icon at bounding box center [630, 410] width 11 height 11
type input "**********"
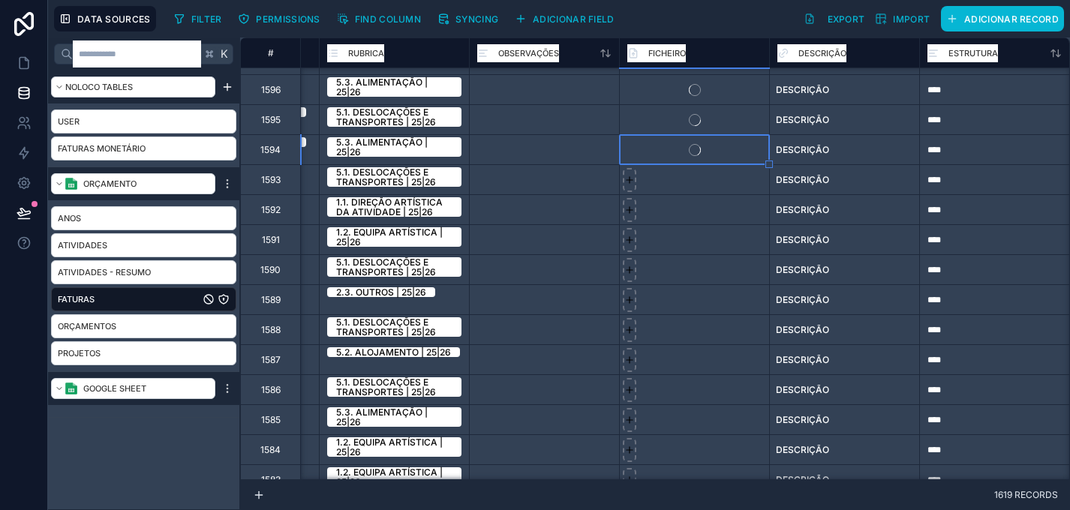
scroll to position [998, 1633]
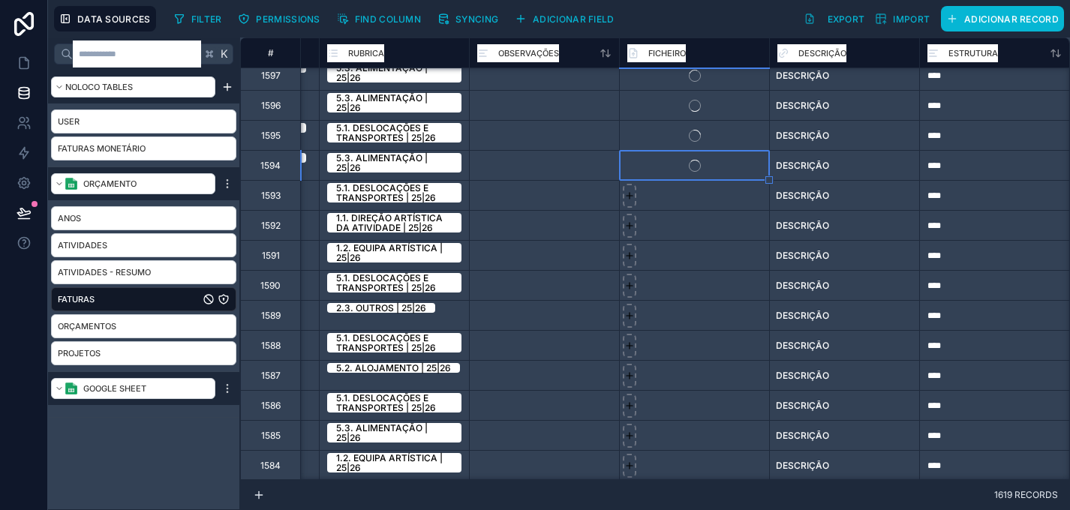
click at [571, 281] on div at bounding box center [544, 285] width 150 height 30
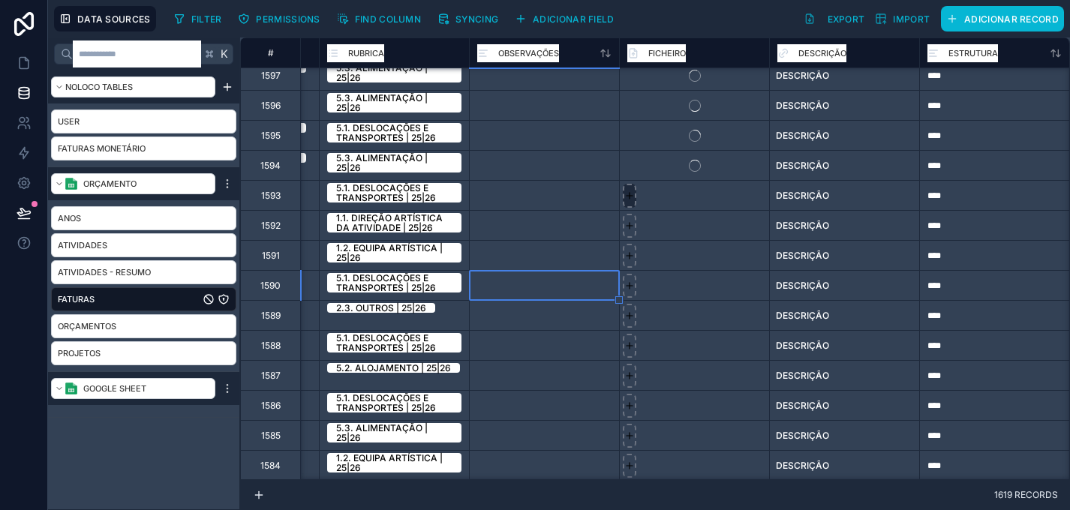
click at [624, 200] on div at bounding box center [630, 196] width 14 height 24
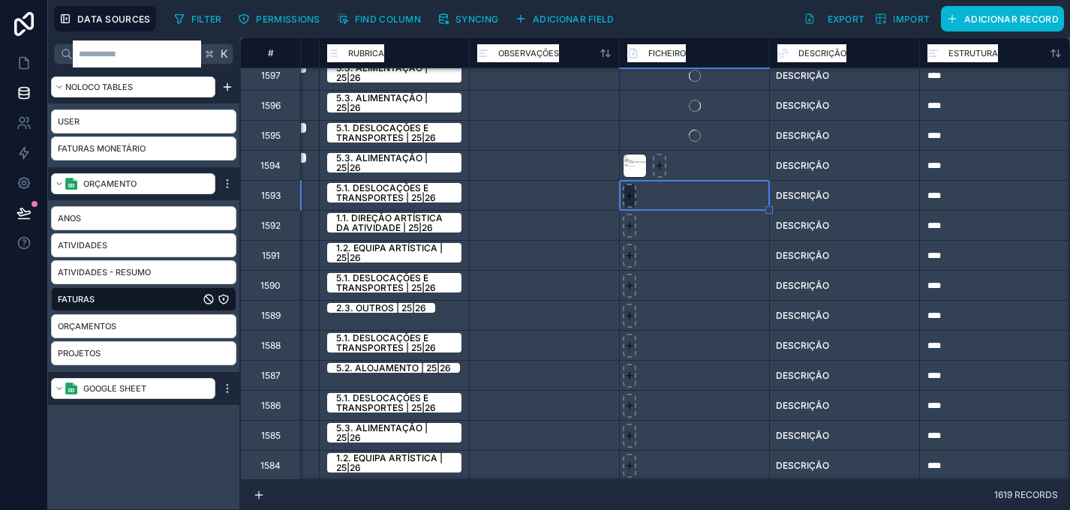
type input "**********"
